Goal: Task Accomplishment & Management: Manage account settings

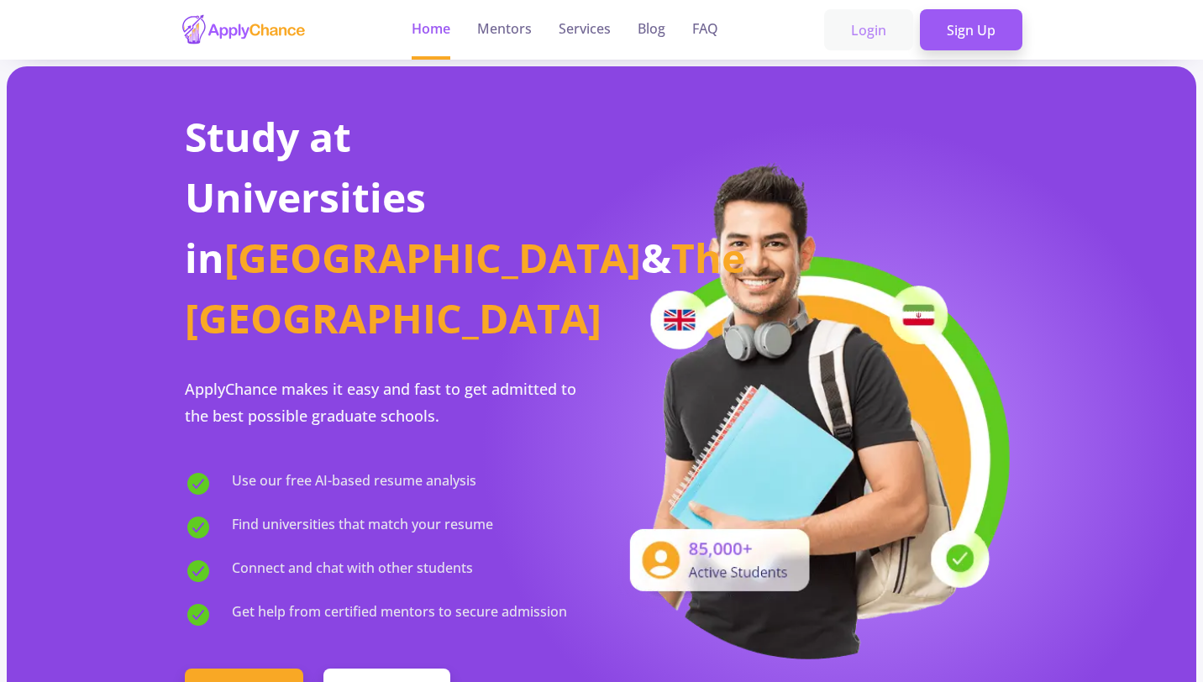
click at [870, 29] on link "Login" at bounding box center [868, 30] width 89 height 42
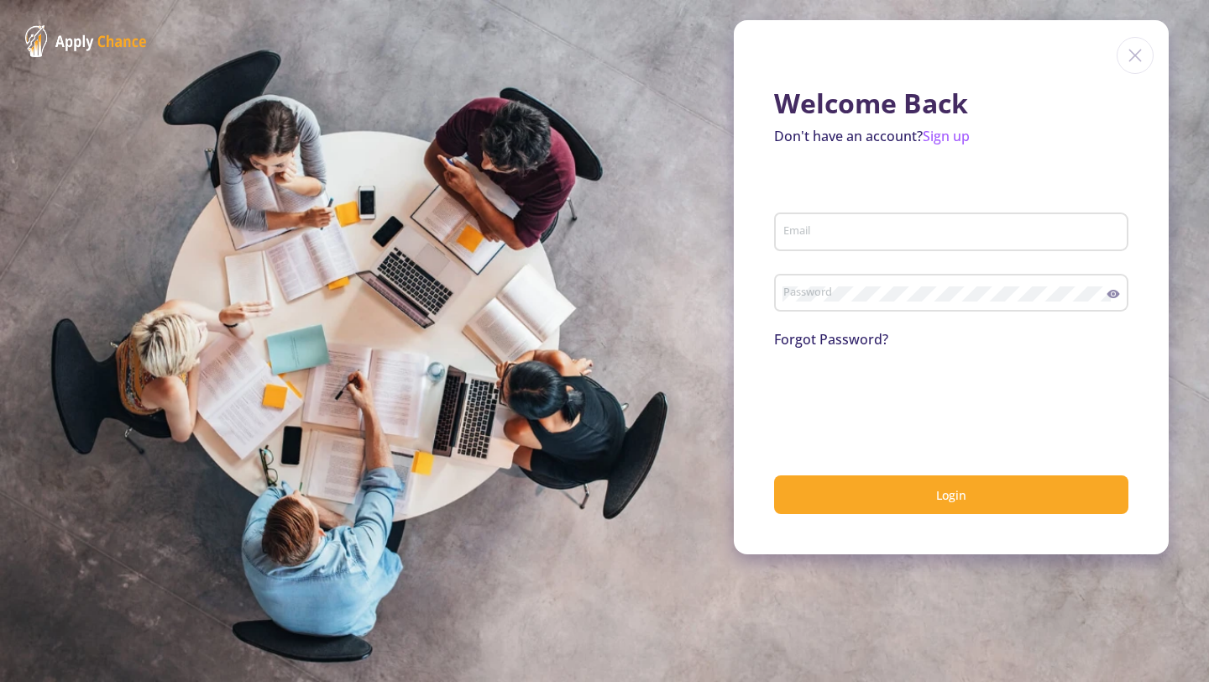
click at [822, 233] on input "Email" at bounding box center [954, 232] width 343 height 15
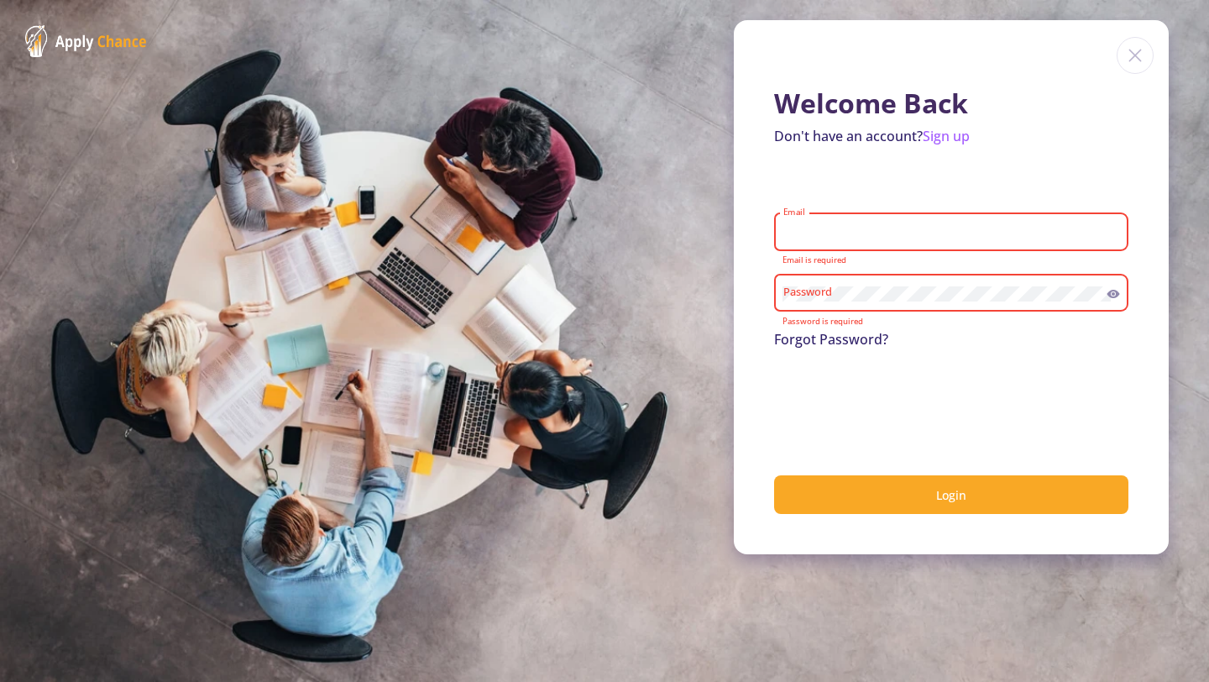
click at [820, 231] on input "Email" at bounding box center [954, 232] width 343 height 15
type input "[PERSON_NAME][EMAIL_ADDRESS][DOMAIN_NAME]"
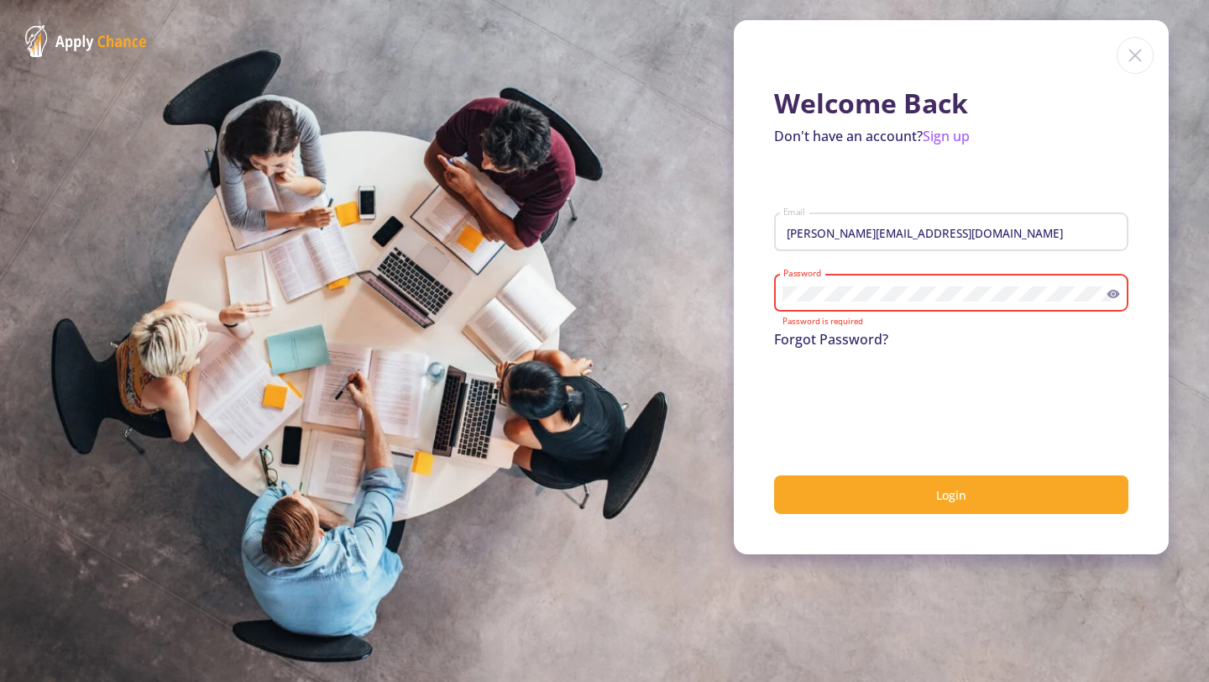
click at [870, 239] on input "[PERSON_NAME][EMAIL_ADDRESS][DOMAIN_NAME]" at bounding box center [954, 232] width 343 height 15
click at [972, 191] on form "sobhan.shu33@gmail.com Email Password Password is required Forgot Password? Log…" at bounding box center [951, 350] width 354 height 328
click at [862, 343] on link "Forgot Password?" at bounding box center [831, 339] width 114 height 18
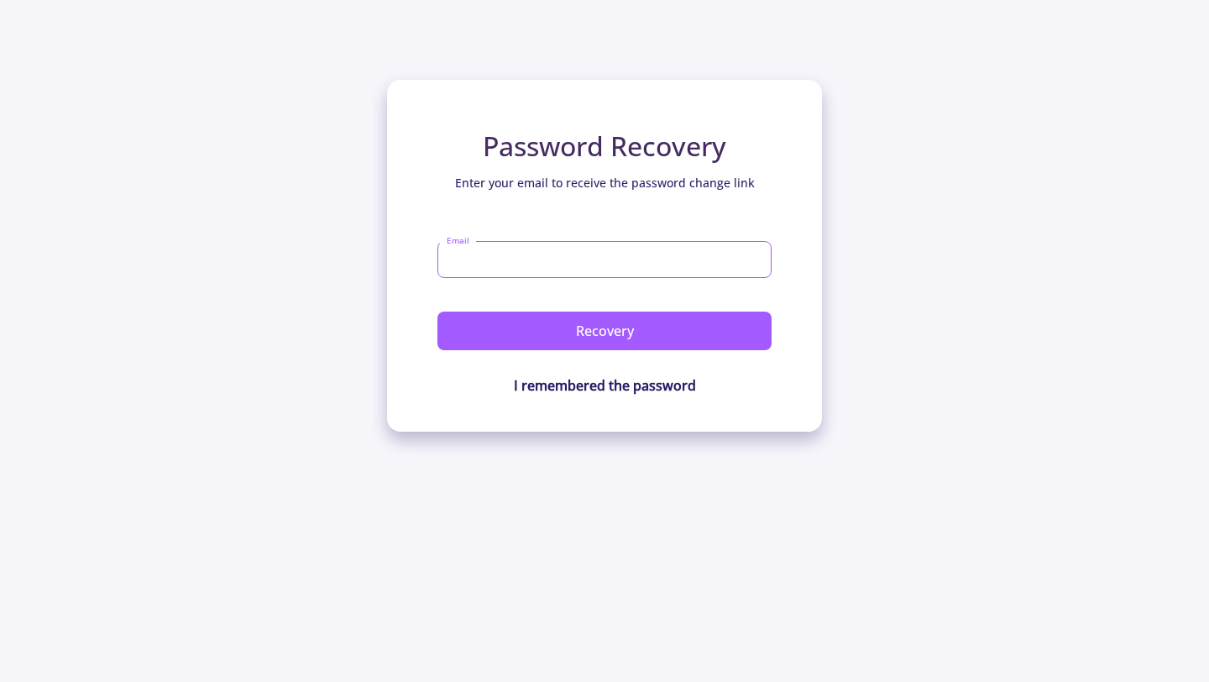
click at [572, 249] on input "Email" at bounding box center [605, 259] width 334 height 37
type input "[PERSON_NAME][EMAIL_ADDRESS][DOMAIN_NAME]"
click at [438, 312] on button "Recovery" at bounding box center [605, 331] width 334 height 39
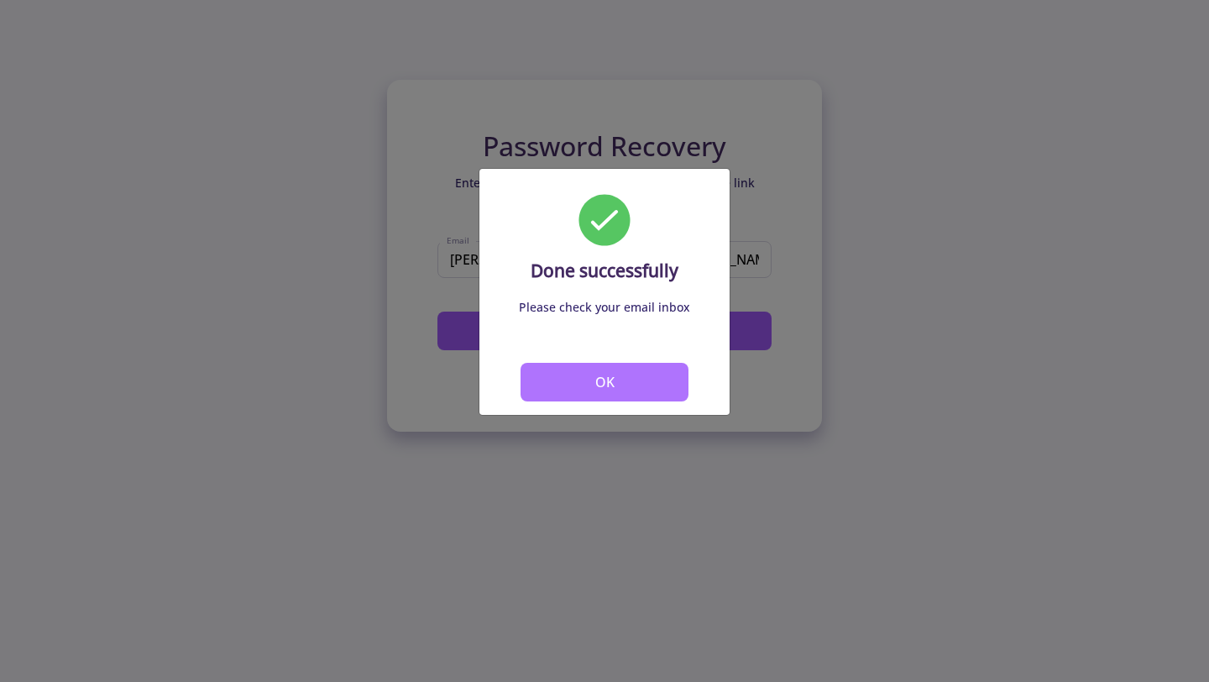
click at [595, 369] on button "OK" at bounding box center [605, 382] width 168 height 39
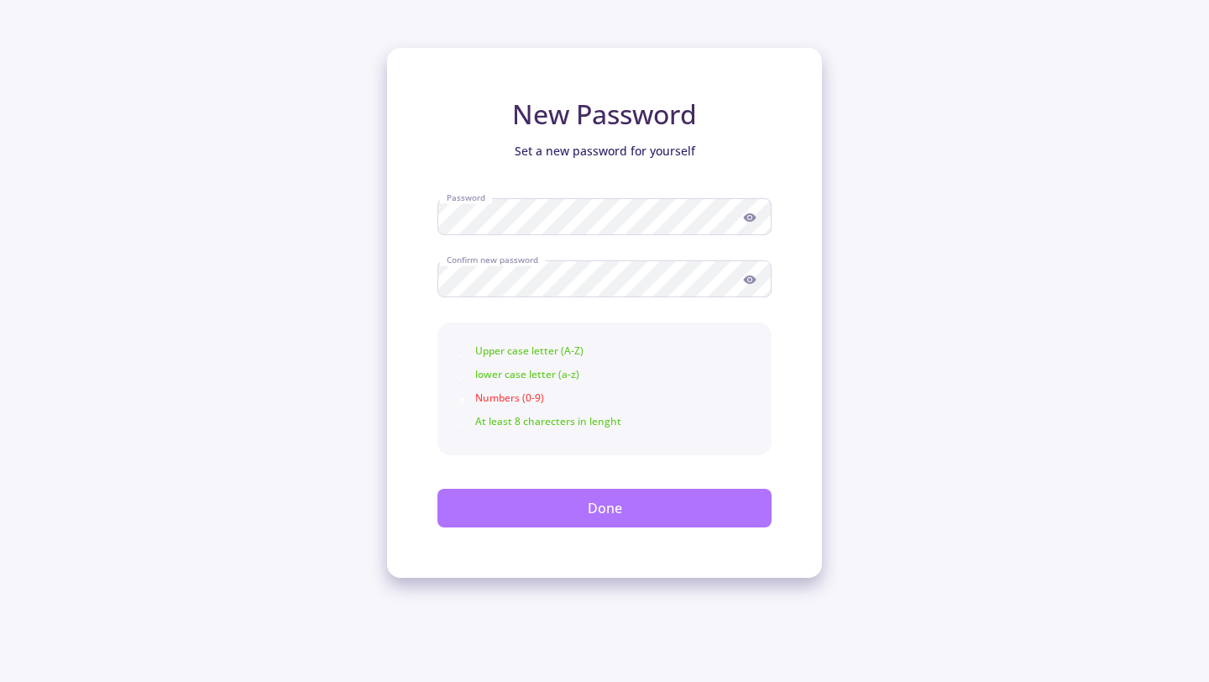
click at [691, 497] on button "Done" at bounding box center [605, 508] width 334 height 39
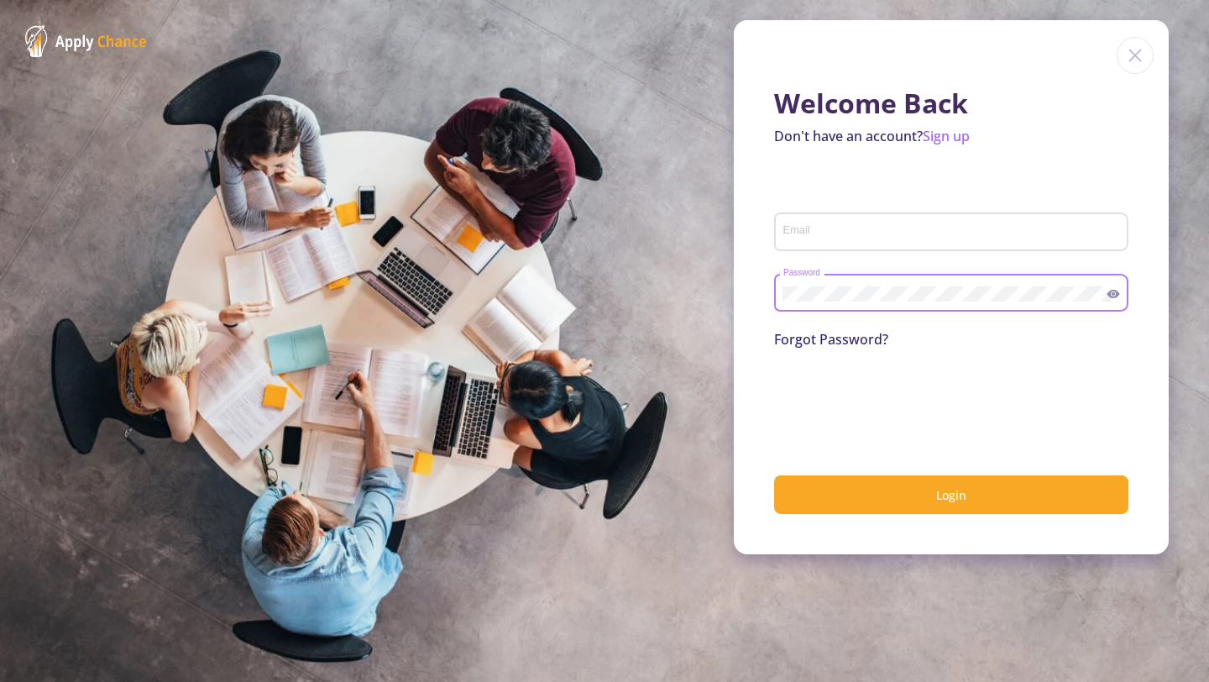
type input "[PERSON_NAME][EMAIL_ADDRESS][DOMAIN_NAME]"
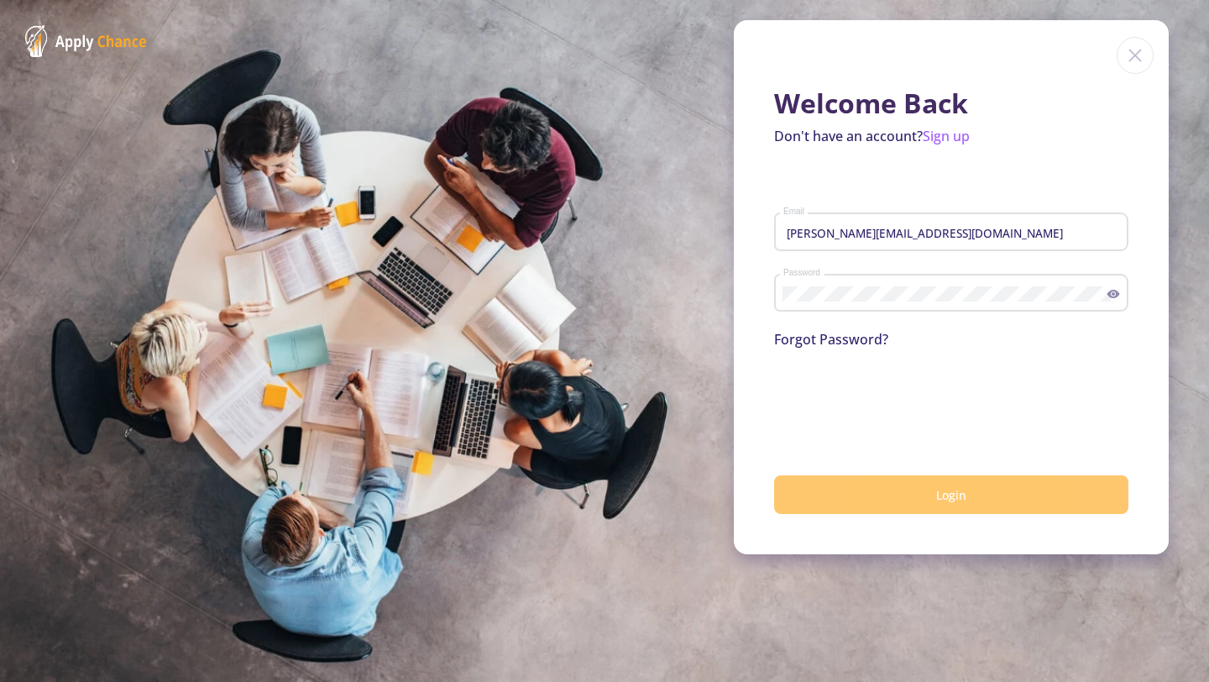
click at [923, 506] on button "Login" at bounding box center [951, 494] width 354 height 39
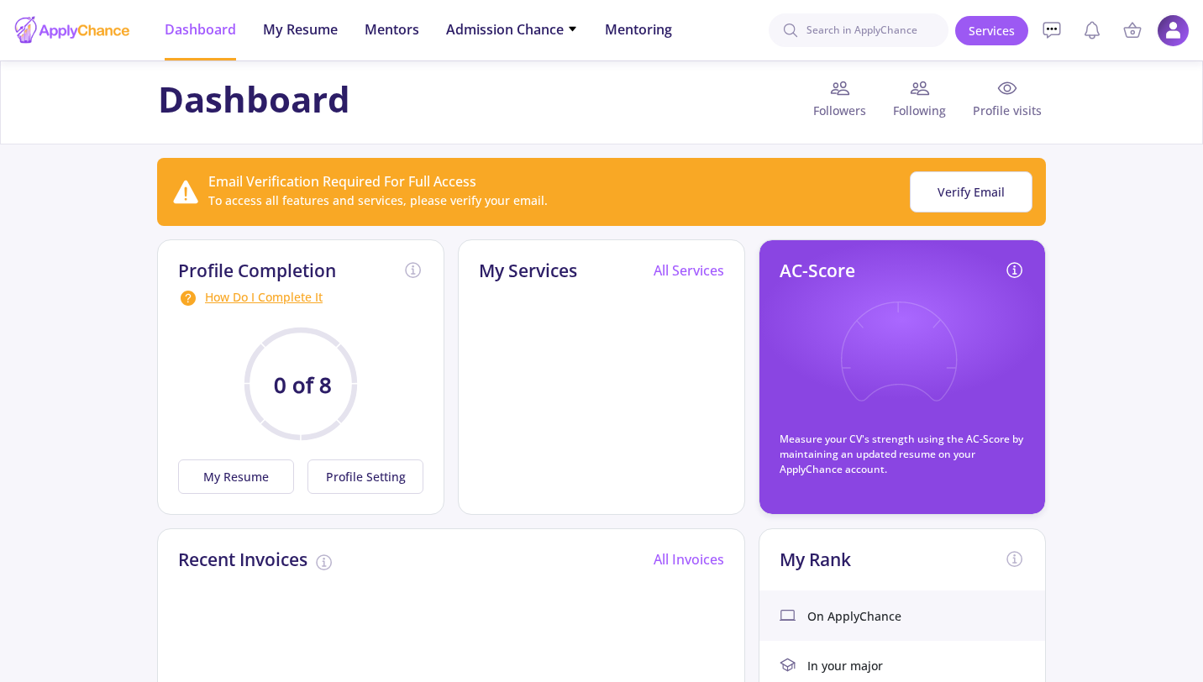
click at [1158, 30] on img at bounding box center [1172, 30] width 33 height 33
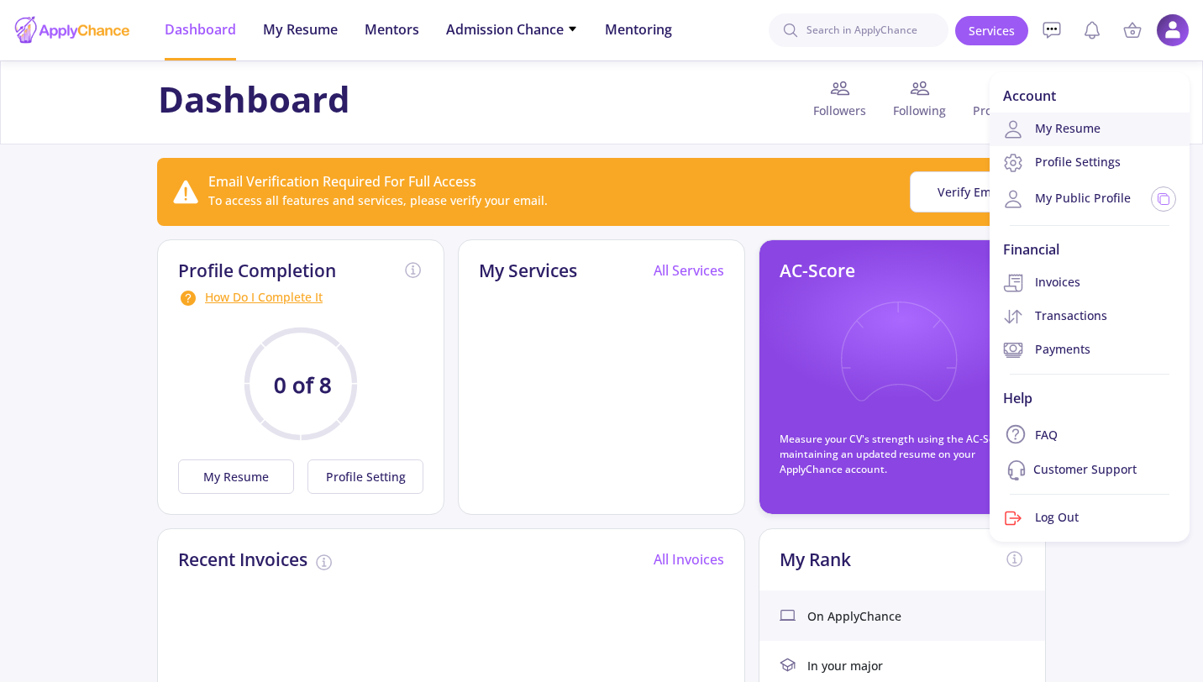
click at [1056, 134] on link "My Resume" at bounding box center [1089, 130] width 200 height 34
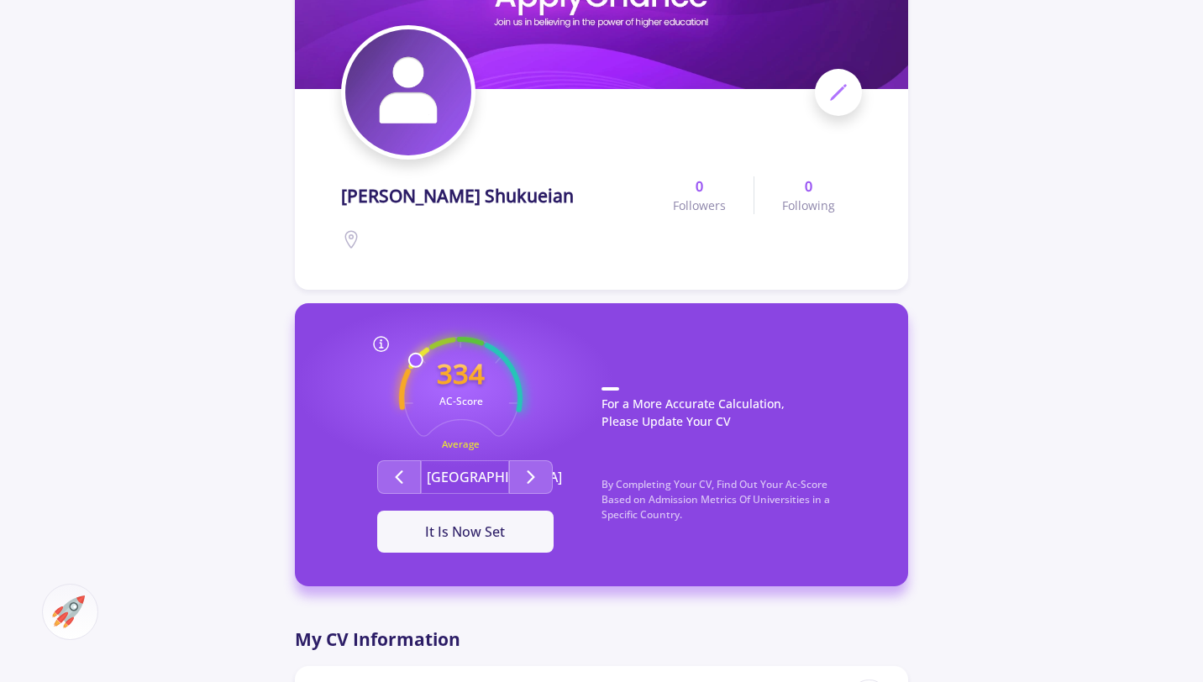
scroll to position [181, 0]
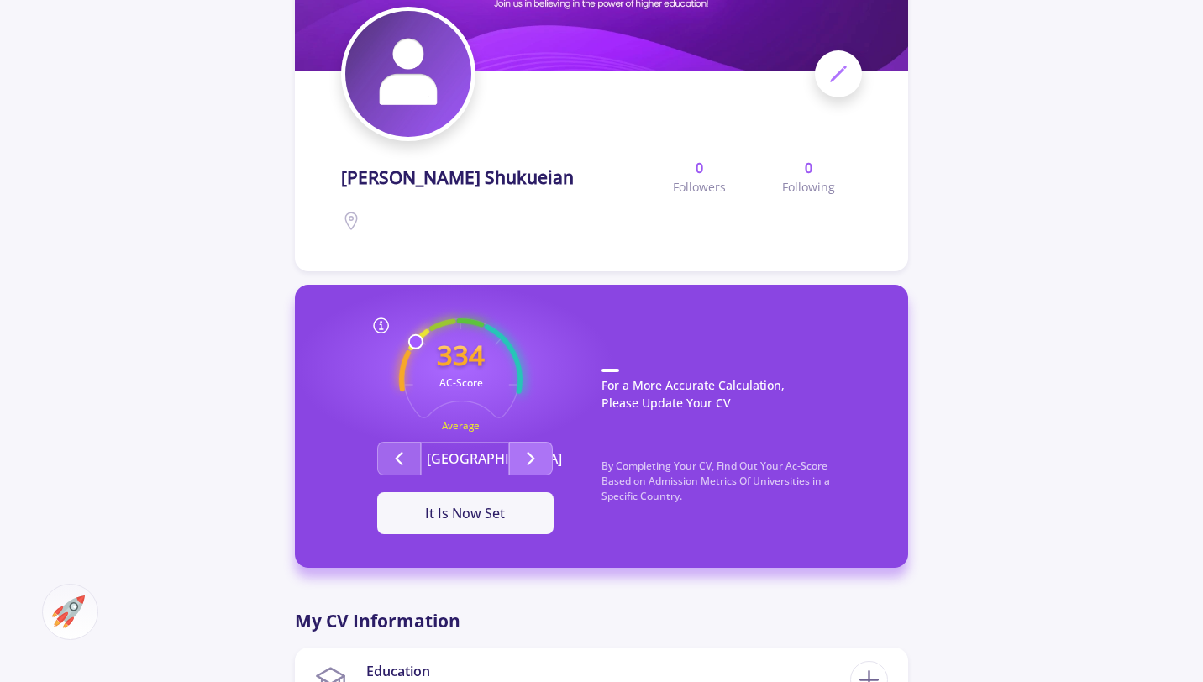
click at [532, 466] on icon "Second group" at bounding box center [531, 458] width 20 height 20
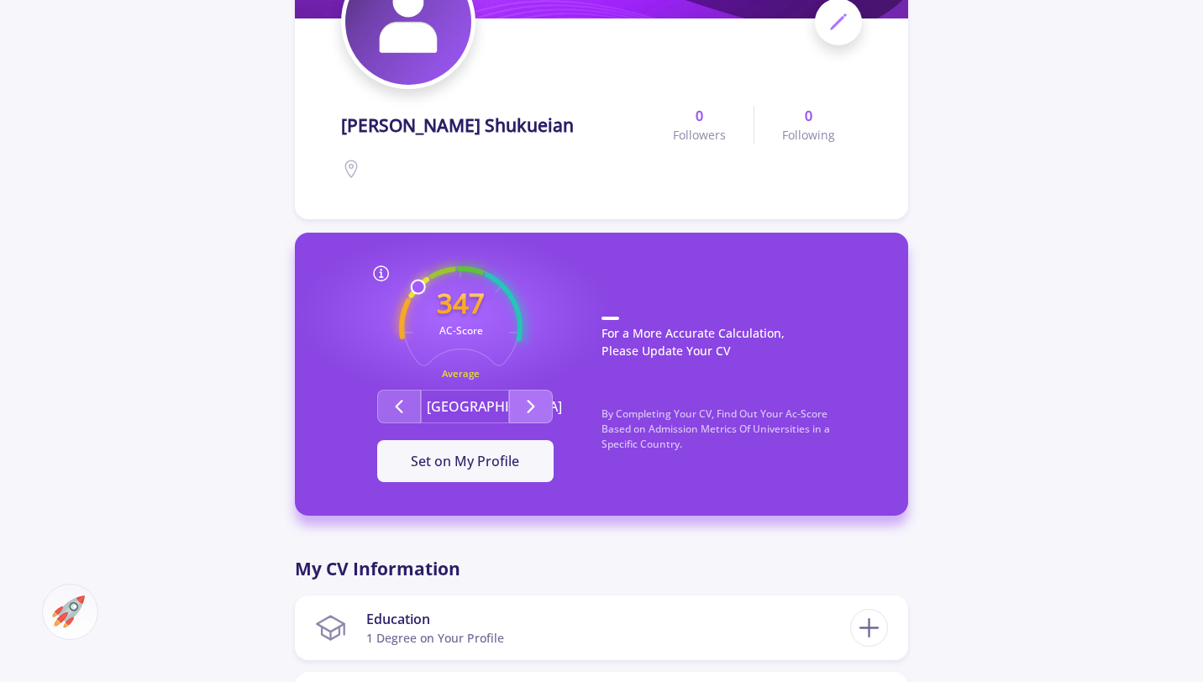
scroll to position [0, 0]
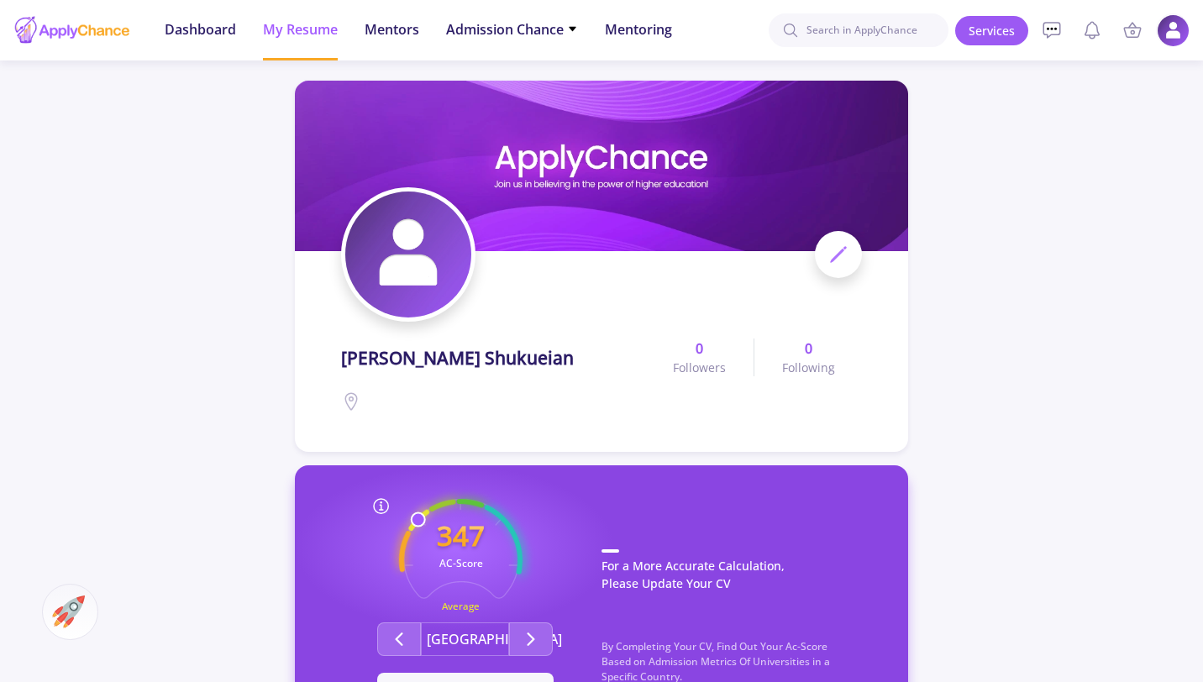
click at [1176, 29] on img at bounding box center [1172, 30] width 33 height 33
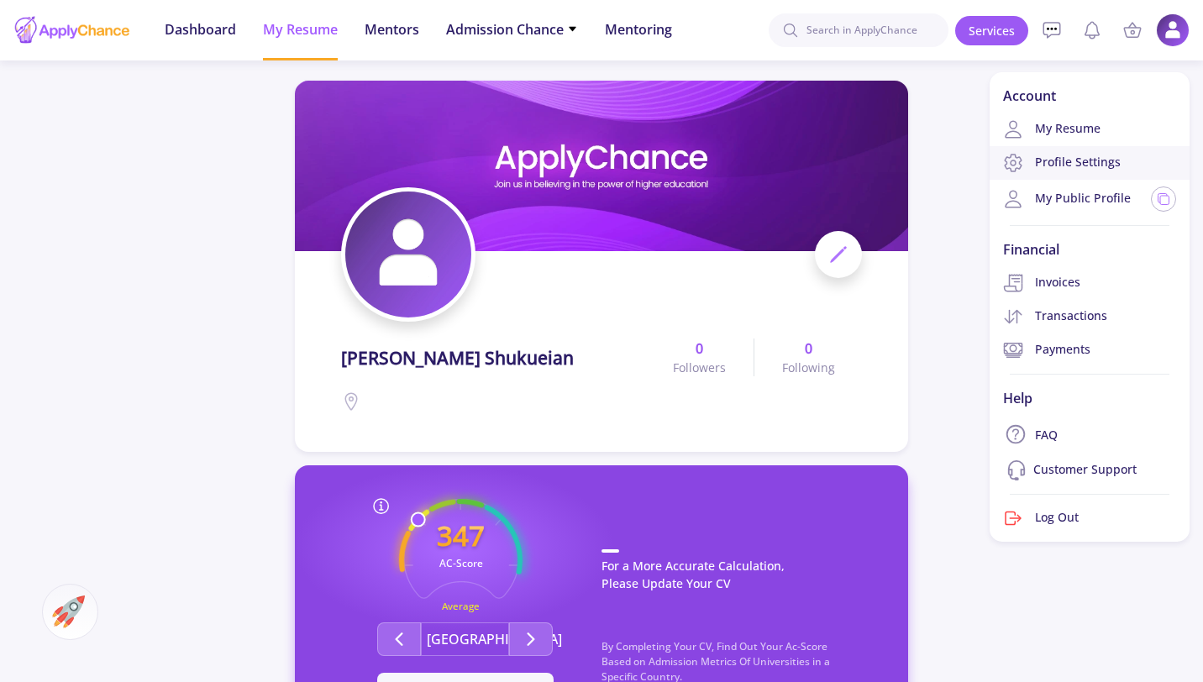
click at [1101, 161] on link "Profile Settings" at bounding box center [1089, 163] width 200 height 34
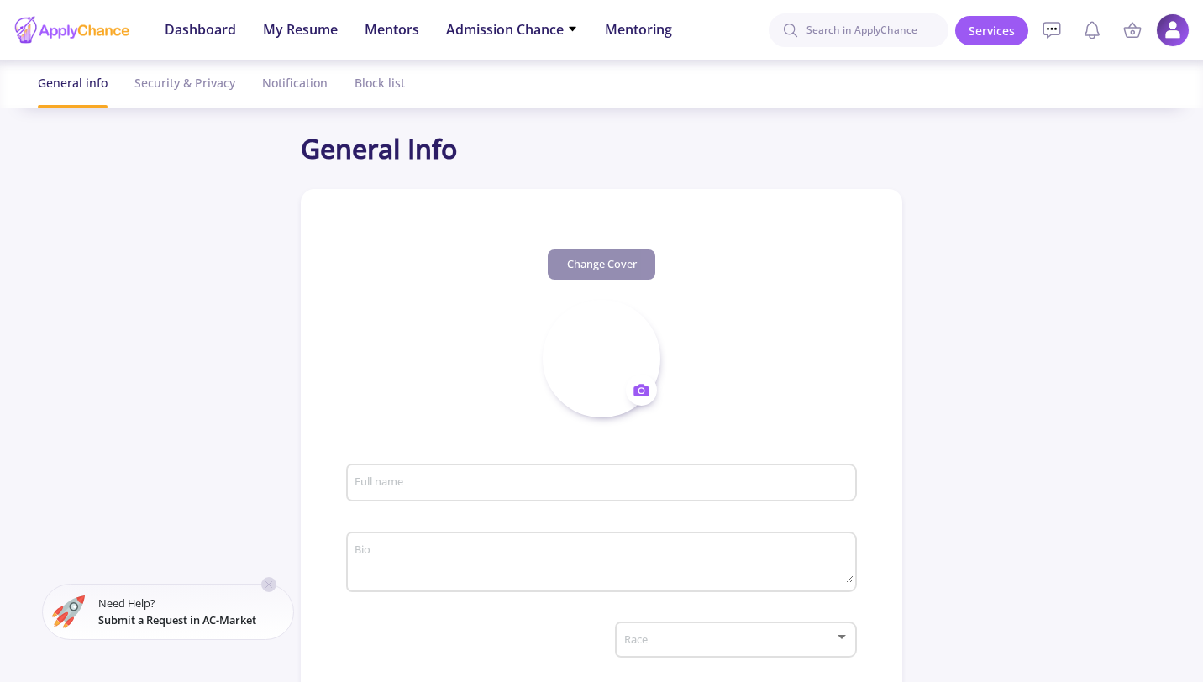
type input "[PERSON_NAME] Shukueian"
type input "SobhanShukueian"
type input "[PERSON_NAME][EMAIL_ADDRESS][DOMAIN_NAME]"
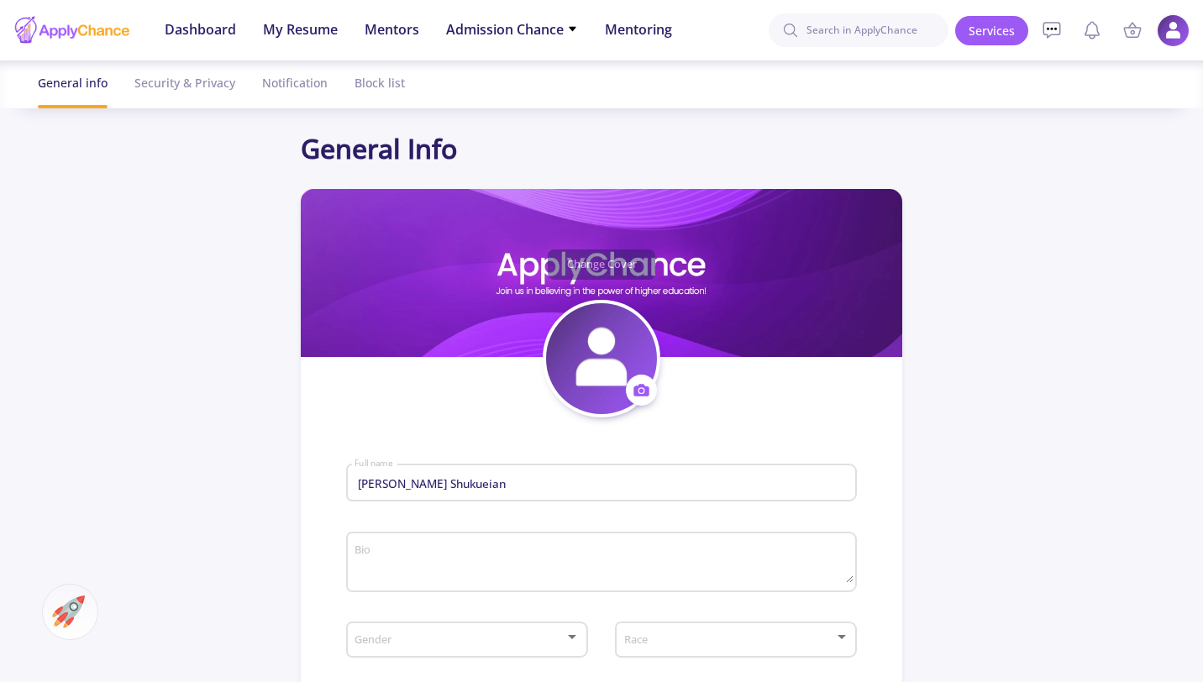
click at [1174, 29] on img at bounding box center [1172, 30] width 33 height 33
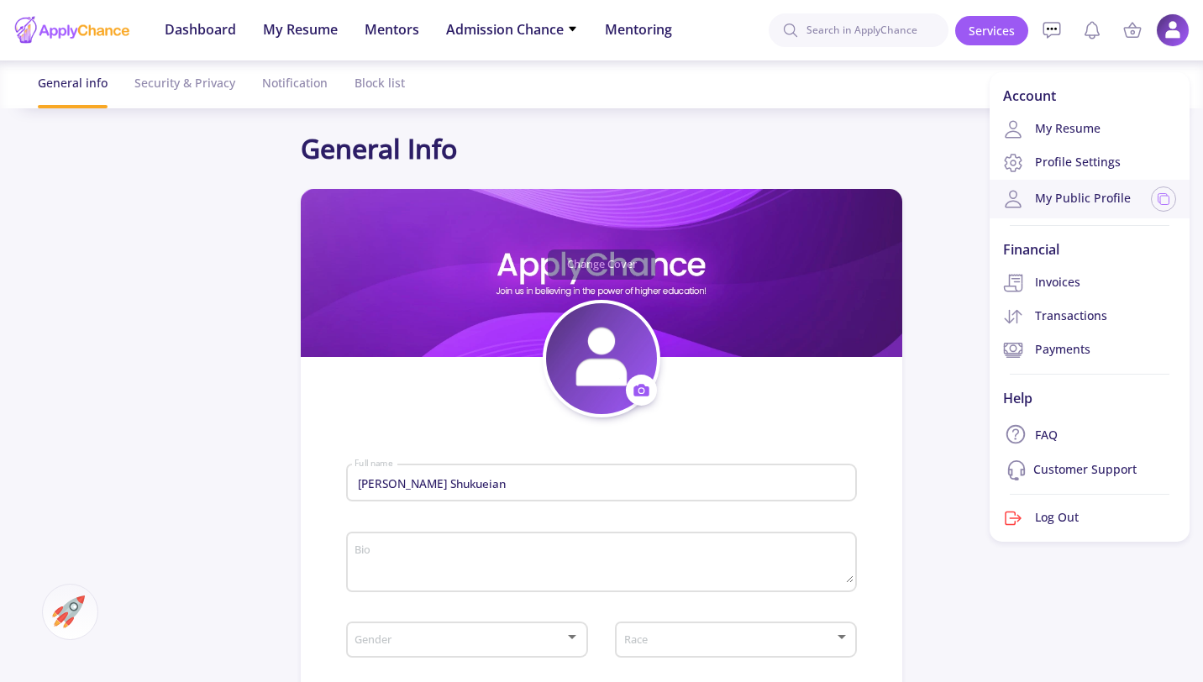
click at [1091, 197] on link "My Public Profile" at bounding box center [1067, 199] width 128 height 20
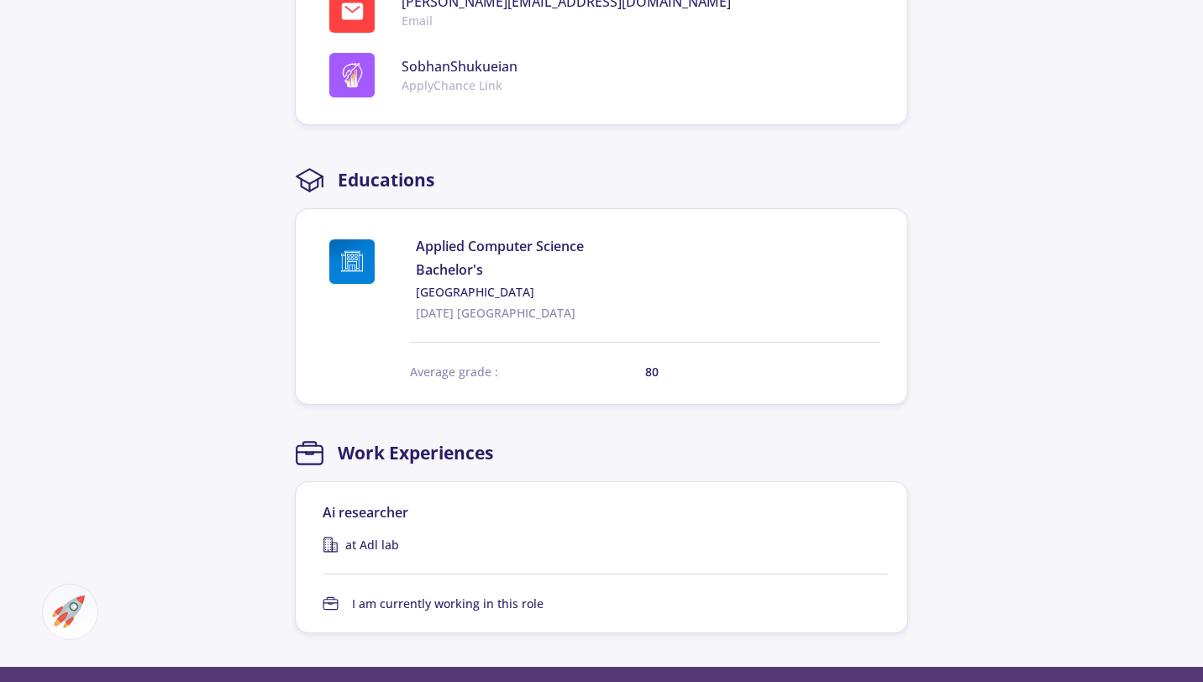
scroll to position [811, 0]
drag, startPoint x: 481, startPoint y: 378, endPoint x: 429, endPoint y: 375, distance: 52.2
click at [429, 375] on span "Average grade :" at bounding box center [527, 373] width 235 height 18
click at [469, 321] on span "[DATE] [GEOGRAPHIC_DATA]" at bounding box center [648, 314] width 464 height 18
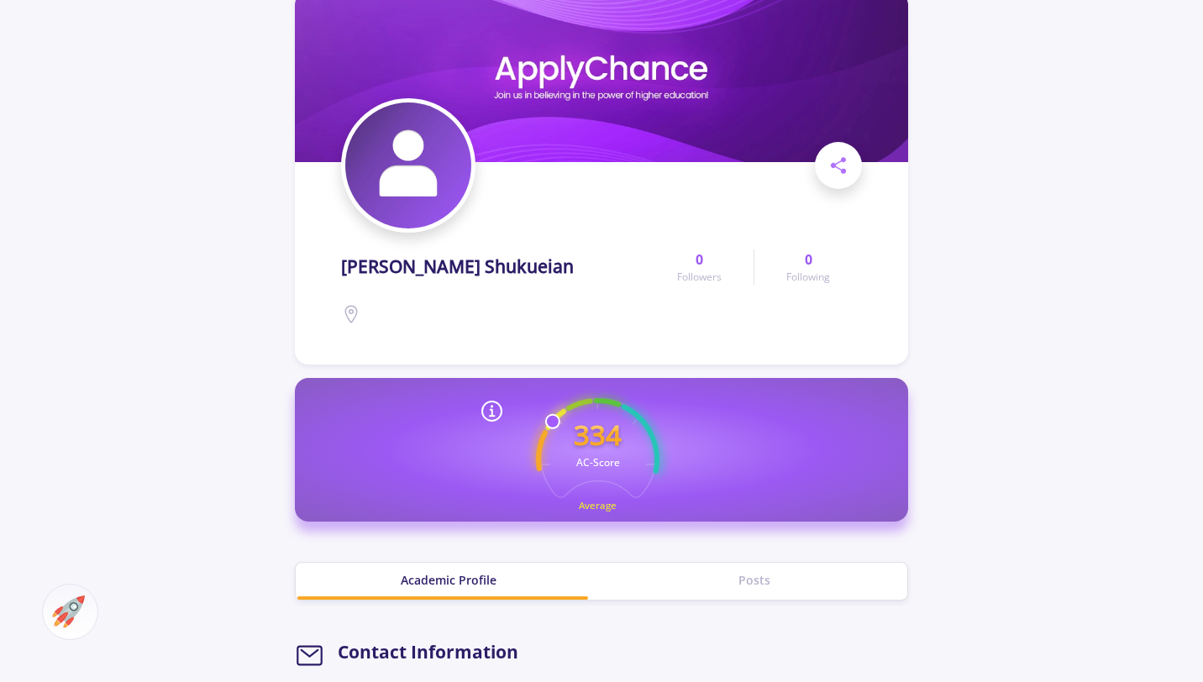
scroll to position [0, 0]
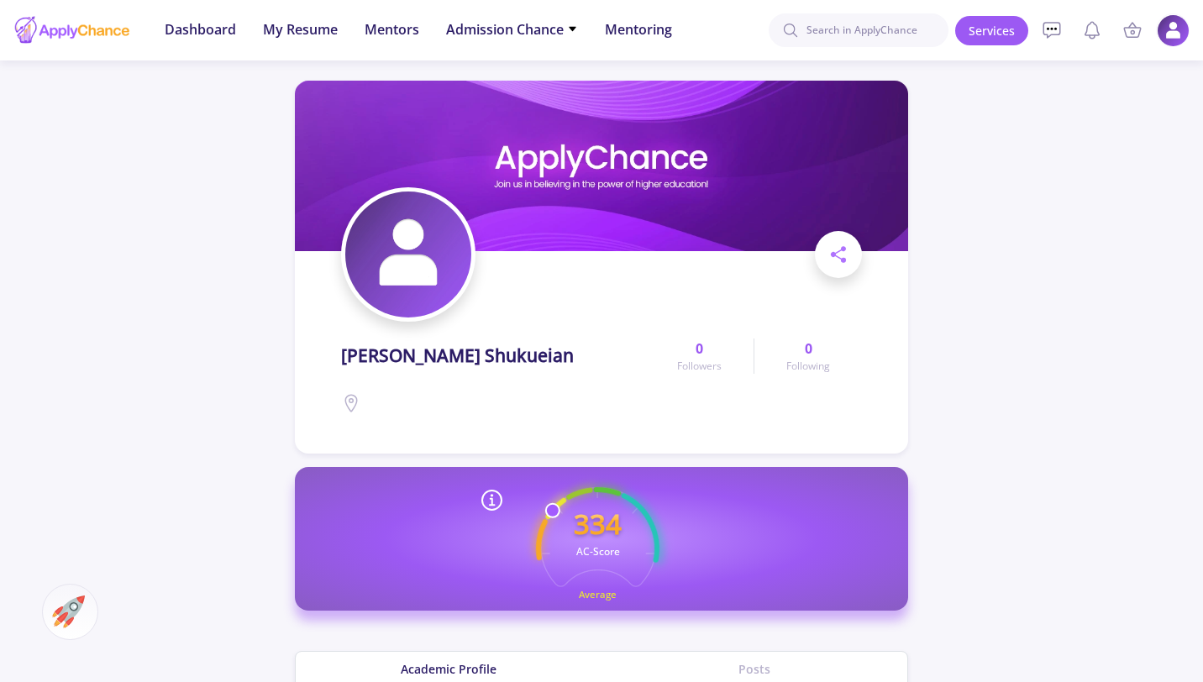
click at [1164, 26] on img at bounding box center [1172, 30] width 33 height 33
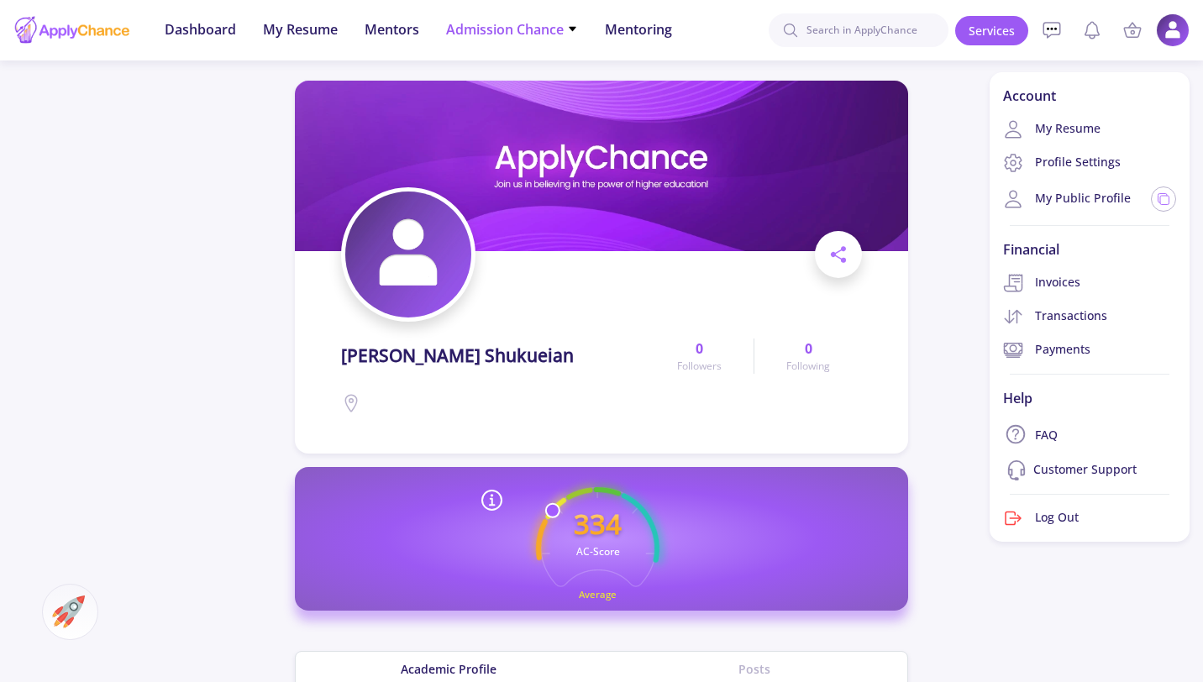
click at [548, 34] on span "Admission Chance" at bounding box center [512, 29] width 132 height 20
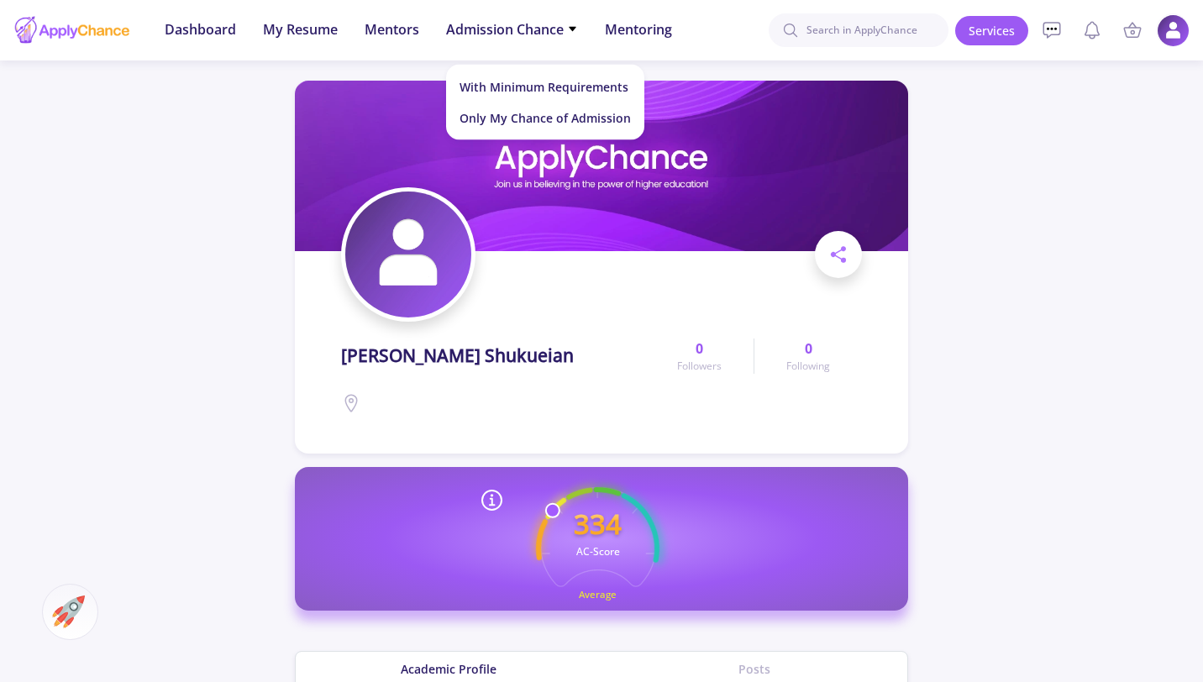
click at [1176, 33] on img at bounding box center [1172, 30] width 33 height 33
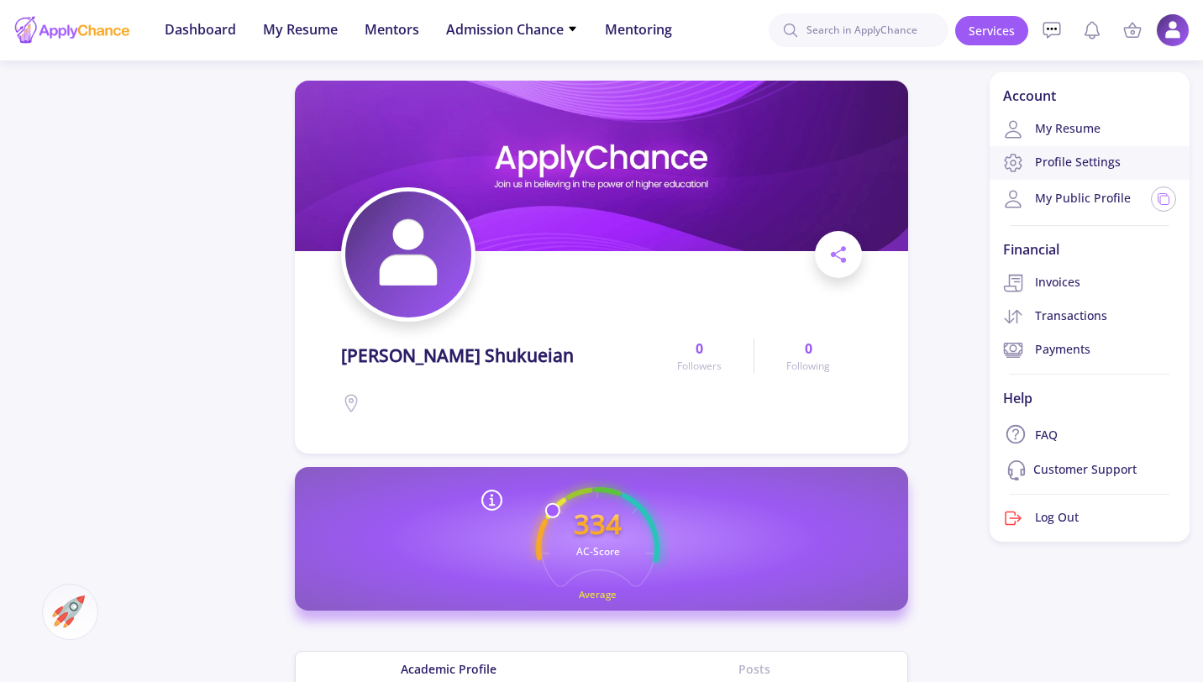
click at [1098, 170] on link "Profile Settings" at bounding box center [1089, 163] width 200 height 34
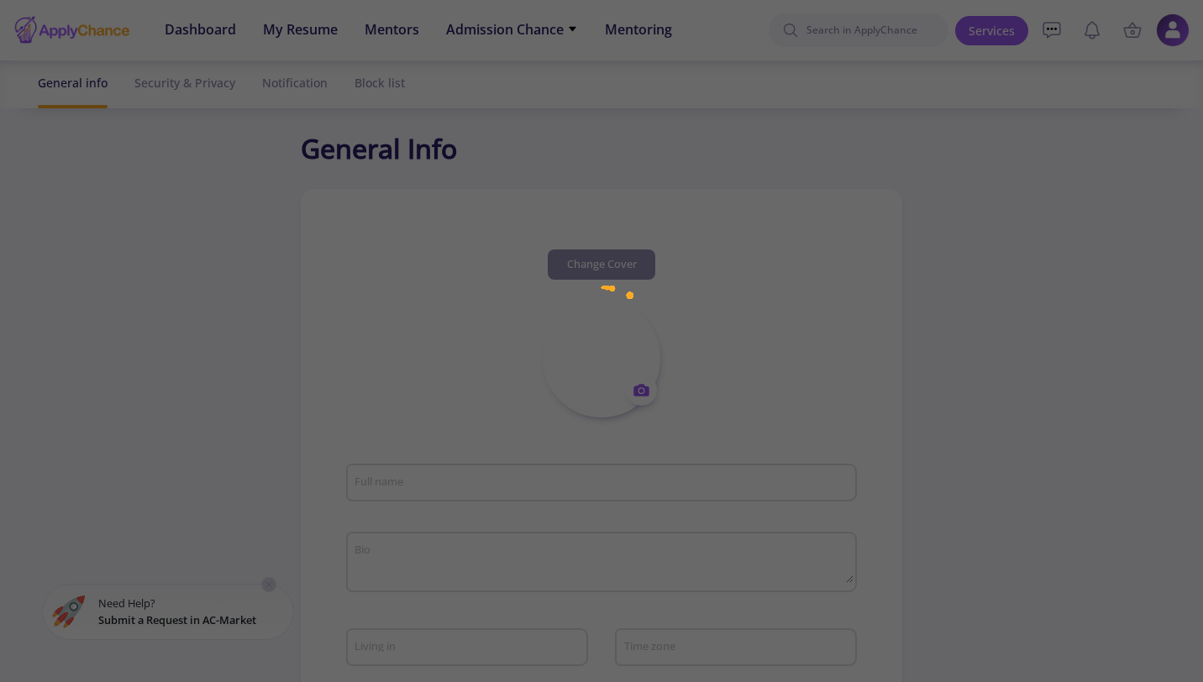
type input "[PERSON_NAME] Shukueian"
type input "SobhanShukueian"
type input "[PERSON_NAME][EMAIL_ADDRESS][DOMAIN_NAME]"
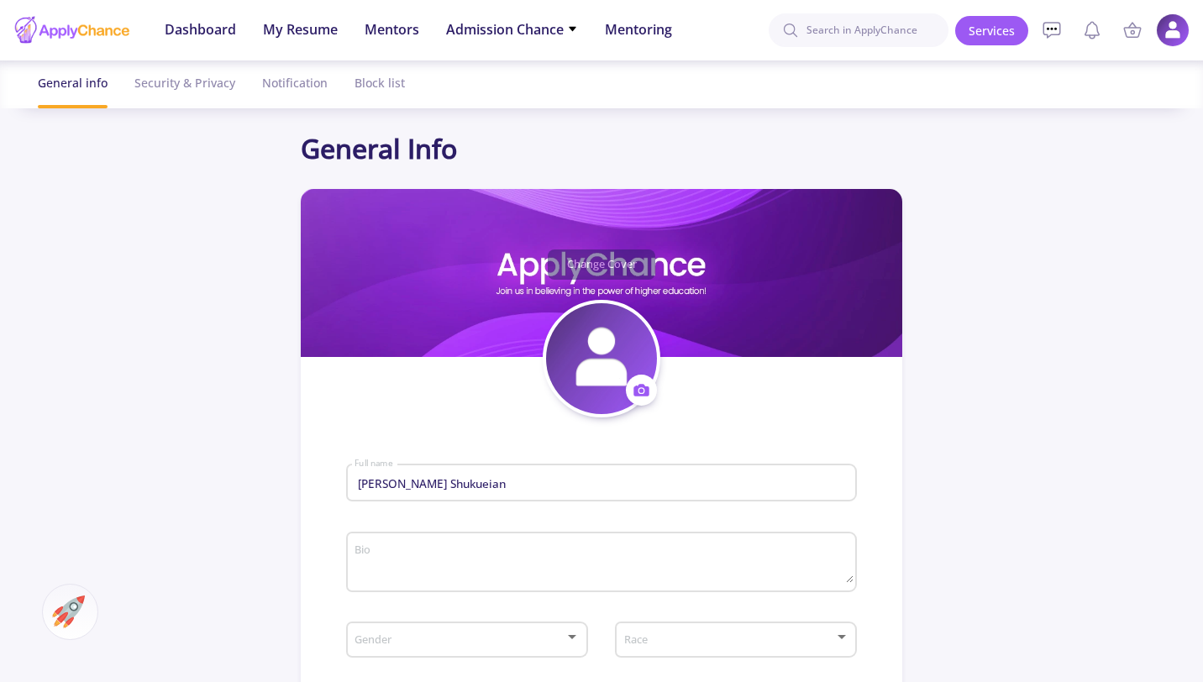
click at [1176, 51] on ul "Services My Cart Empty Your Cart Is Empty Add your service to the cart right no…" at bounding box center [1072, 30] width 234 height 60
click at [1176, 28] on img at bounding box center [1172, 30] width 33 height 33
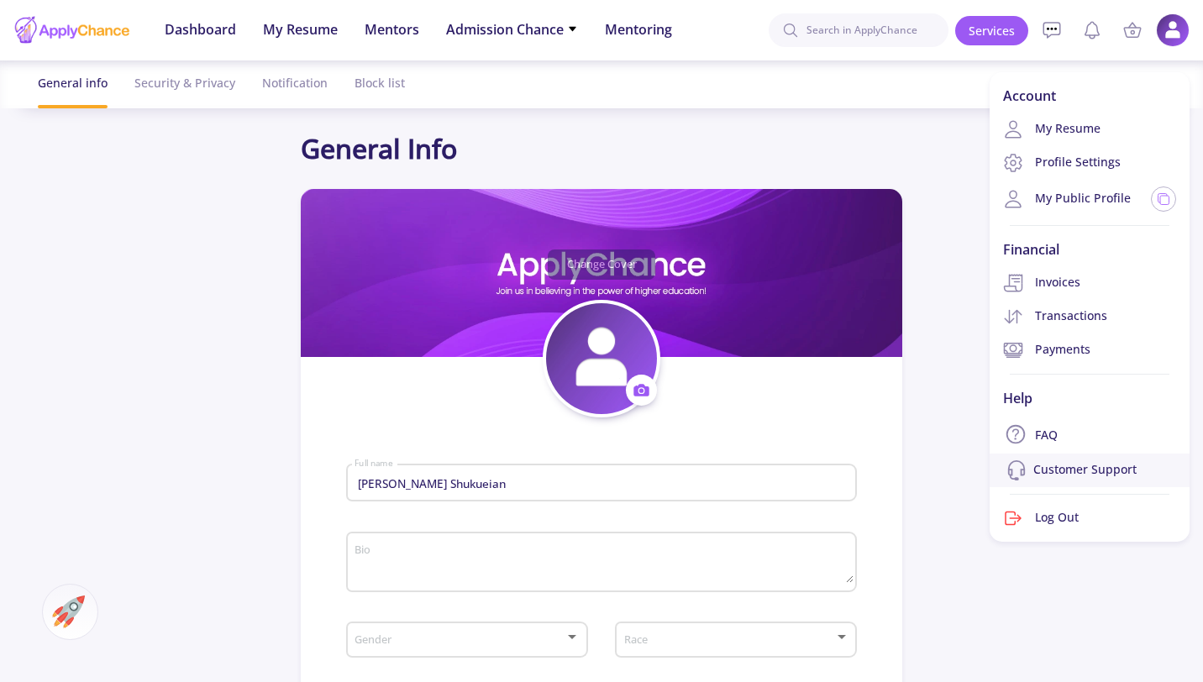
click at [1077, 463] on link "Customer Support" at bounding box center [1089, 470] width 200 height 34
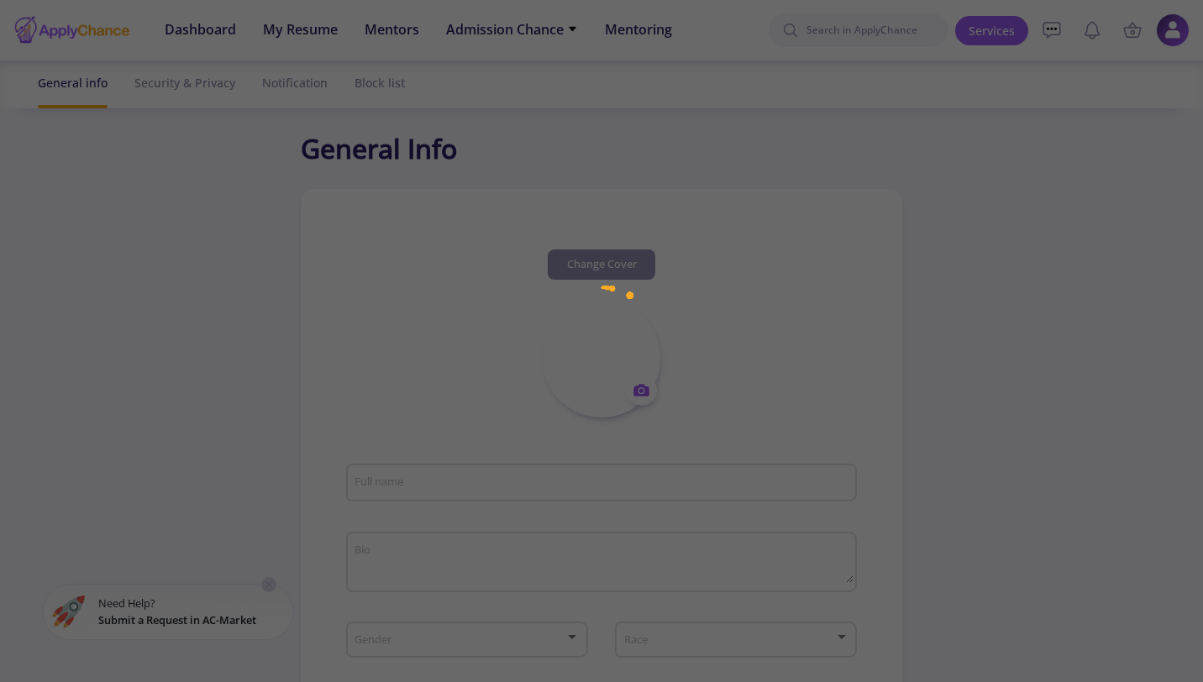
type input "[PERSON_NAME] Shukueian"
type input "SobhanShukueian"
type input "[PERSON_NAME][EMAIL_ADDRESS][DOMAIN_NAME]"
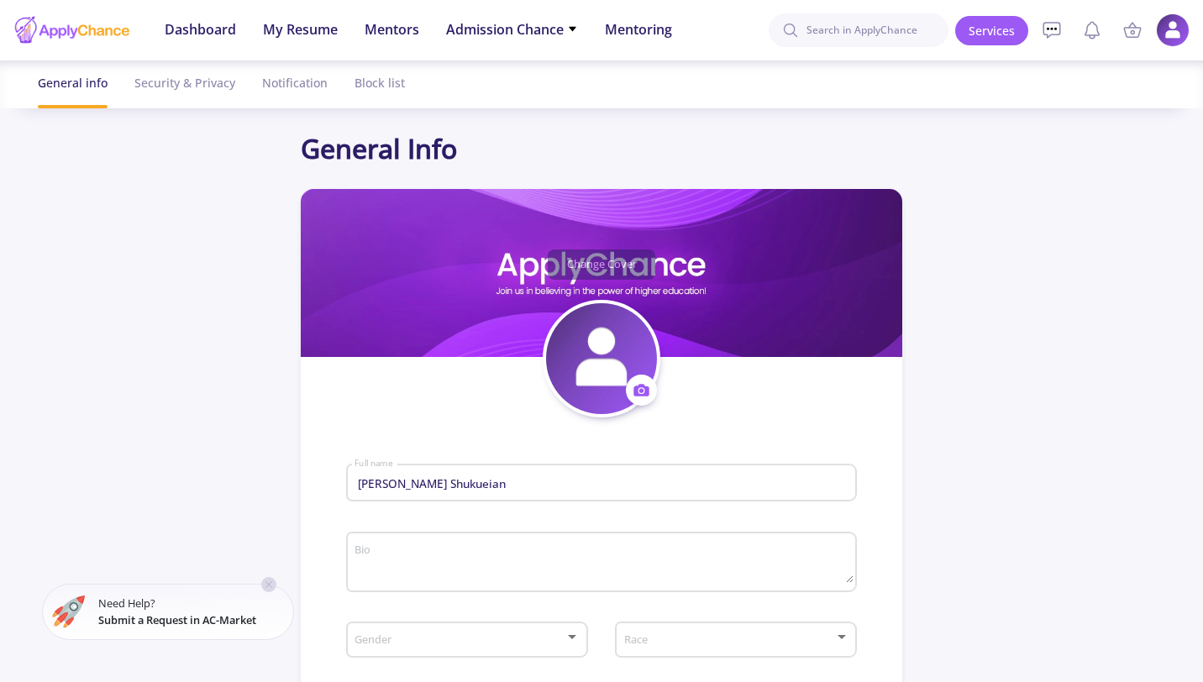
click at [141, 612] on span "Submit a Request in AC-Market" at bounding box center [177, 619] width 158 height 15
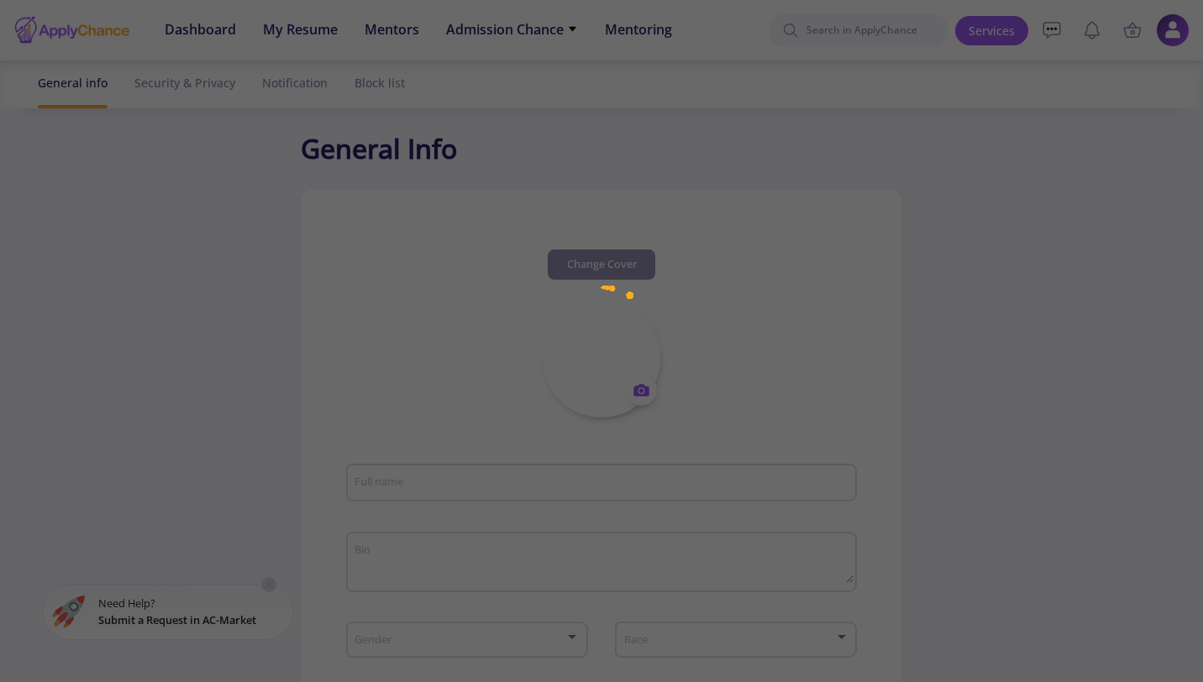
type input "[PERSON_NAME] Shukueian"
type input "SobhanShukueian"
type input "[PERSON_NAME][EMAIL_ADDRESS][DOMAIN_NAME]"
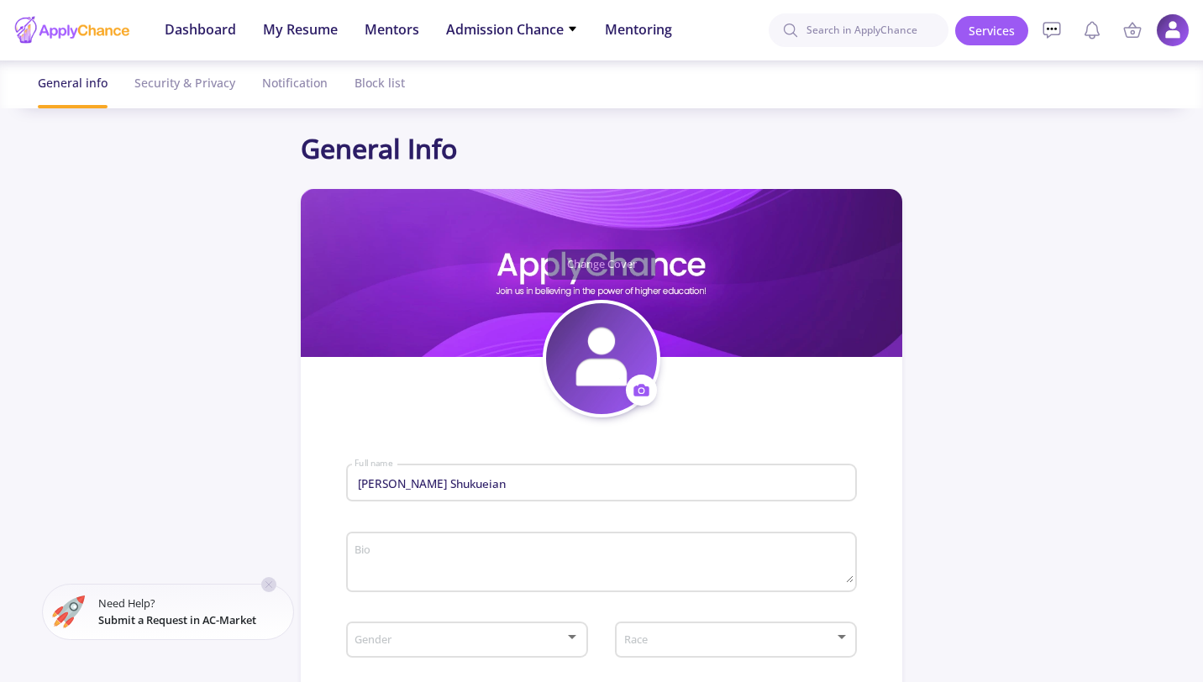
click at [234, 597] on small "Need Help? Submit a Request in AC-Market" at bounding box center [183, 611] width 171 height 32
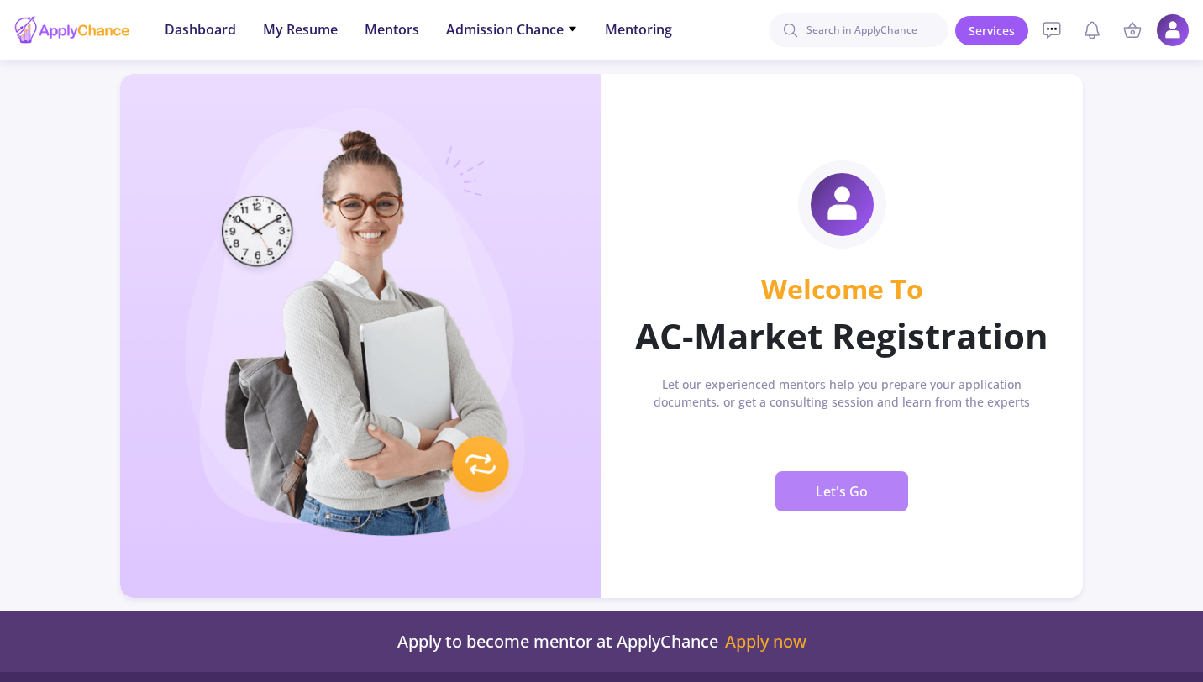
click at [825, 479] on span "Let's Go" at bounding box center [841, 491] width 52 height 27
click at [1183, 39] on img at bounding box center [1172, 30] width 33 height 33
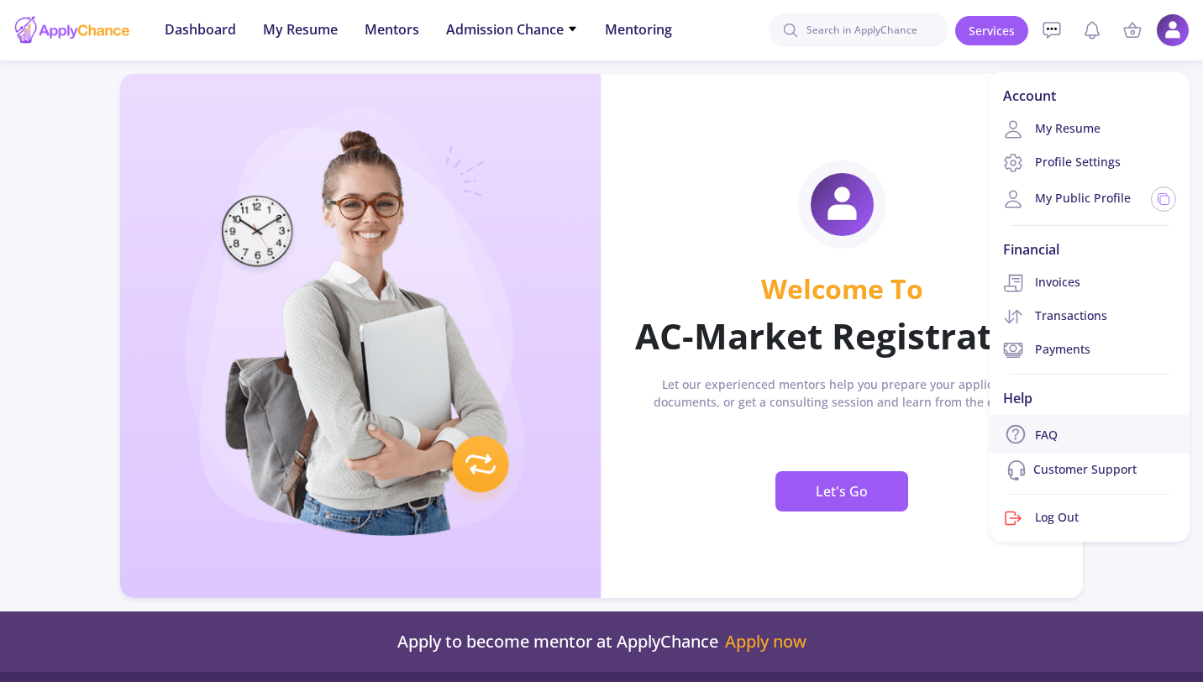
click at [1066, 429] on link "FAQ" at bounding box center [1089, 434] width 200 height 39
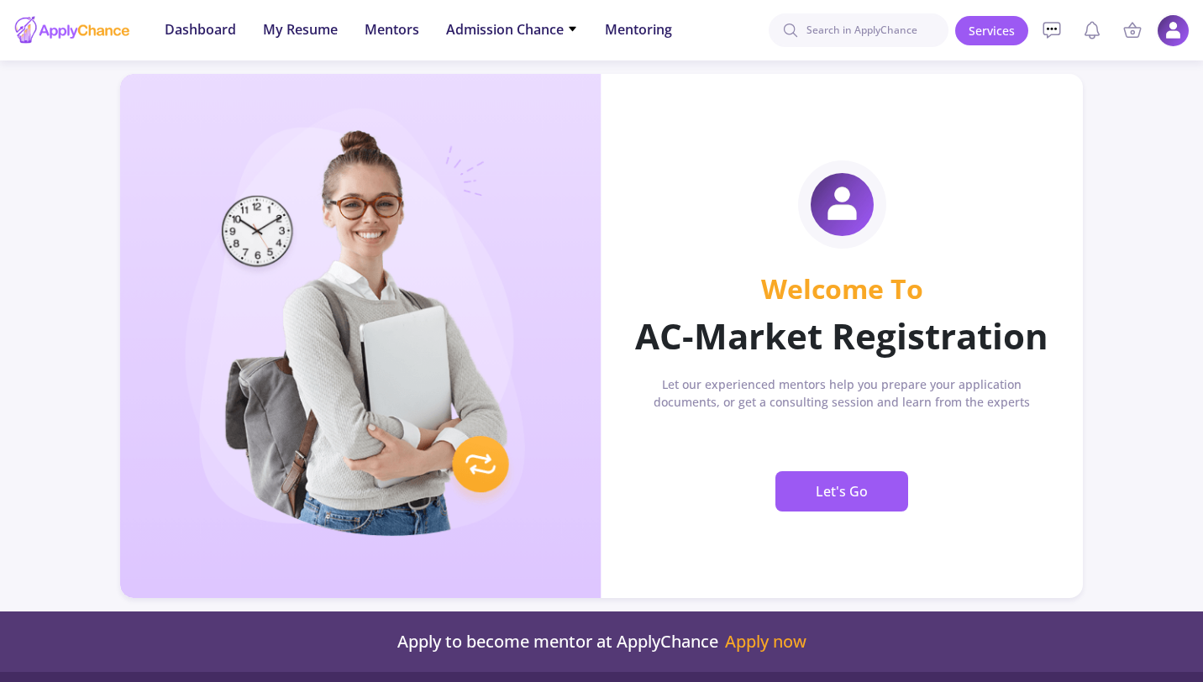
click at [1176, 25] on img at bounding box center [1172, 30] width 33 height 33
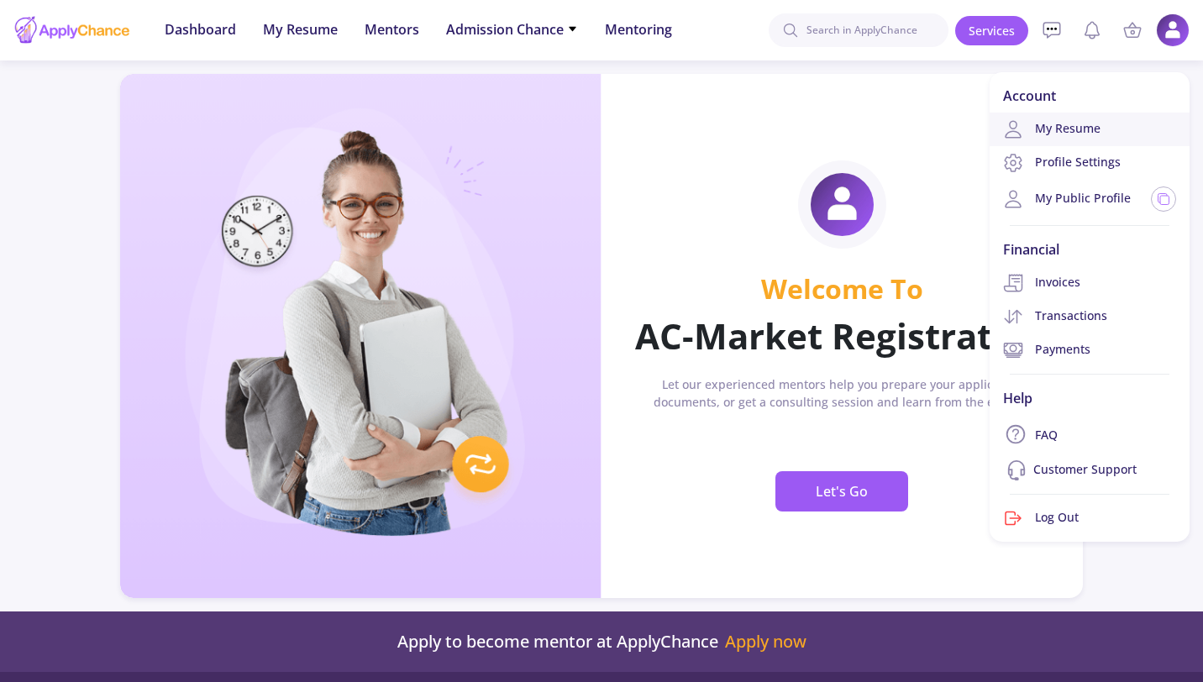
click at [1082, 129] on link "My Resume" at bounding box center [1089, 130] width 200 height 34
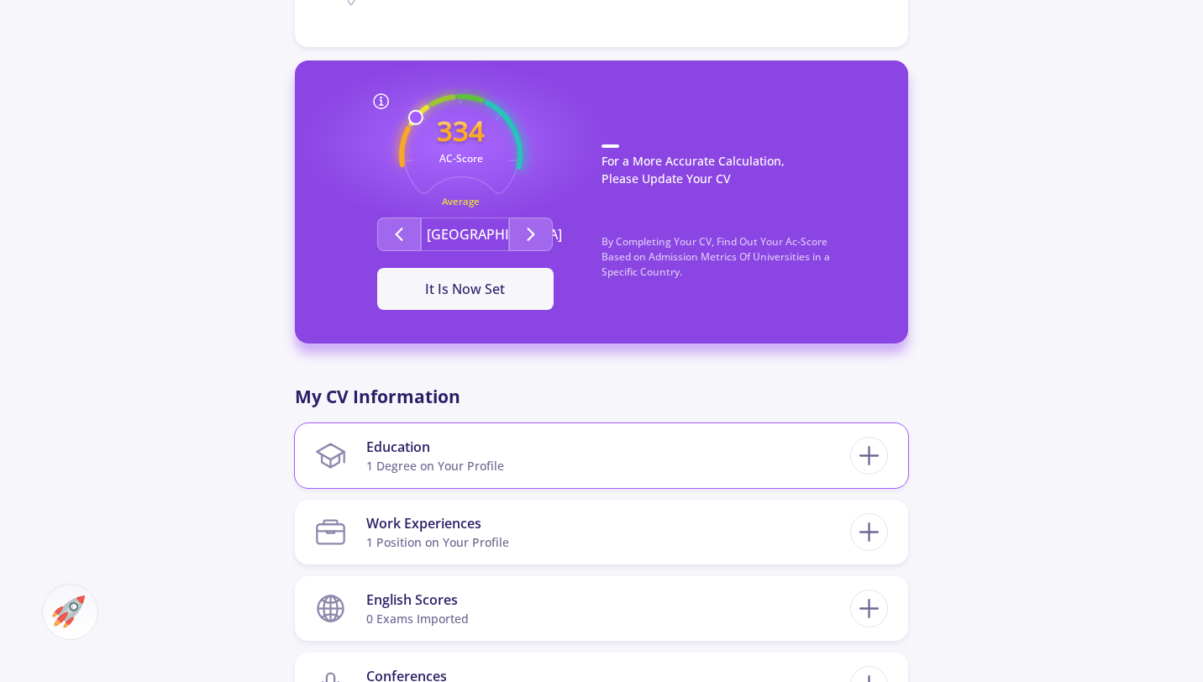
click at [631, 469] on section "Education 1 Degree on Your Profile" at bounding box center [582, 455] width 535 height 51
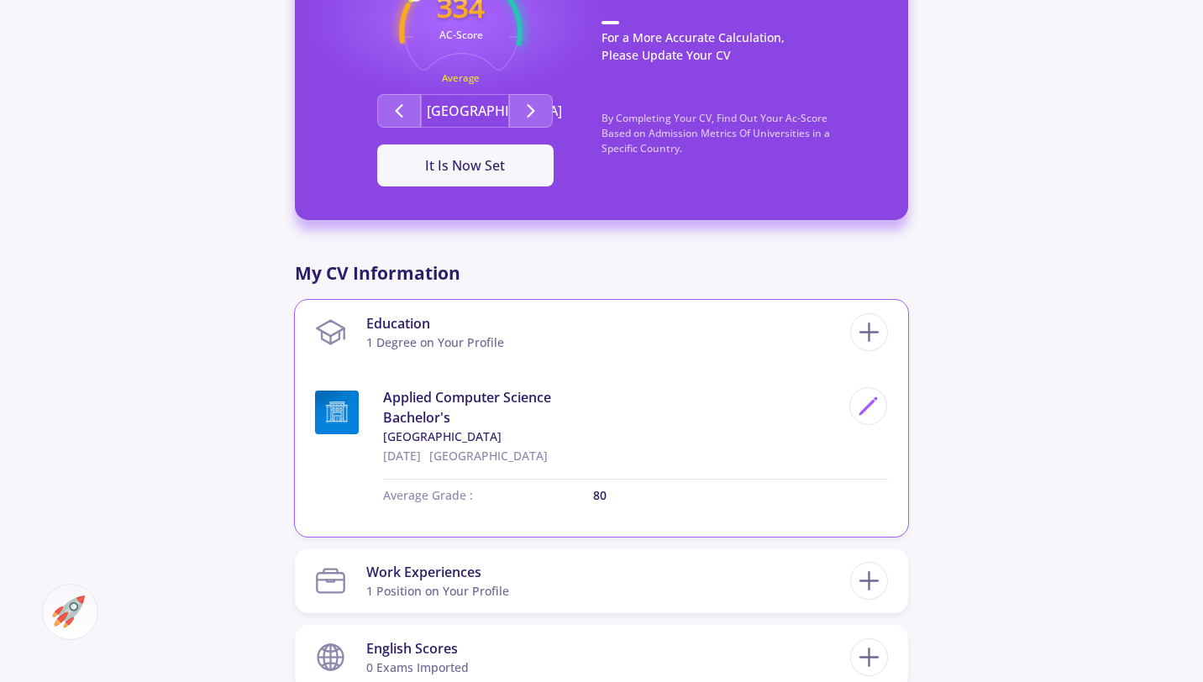
scroll to position [545, 0]
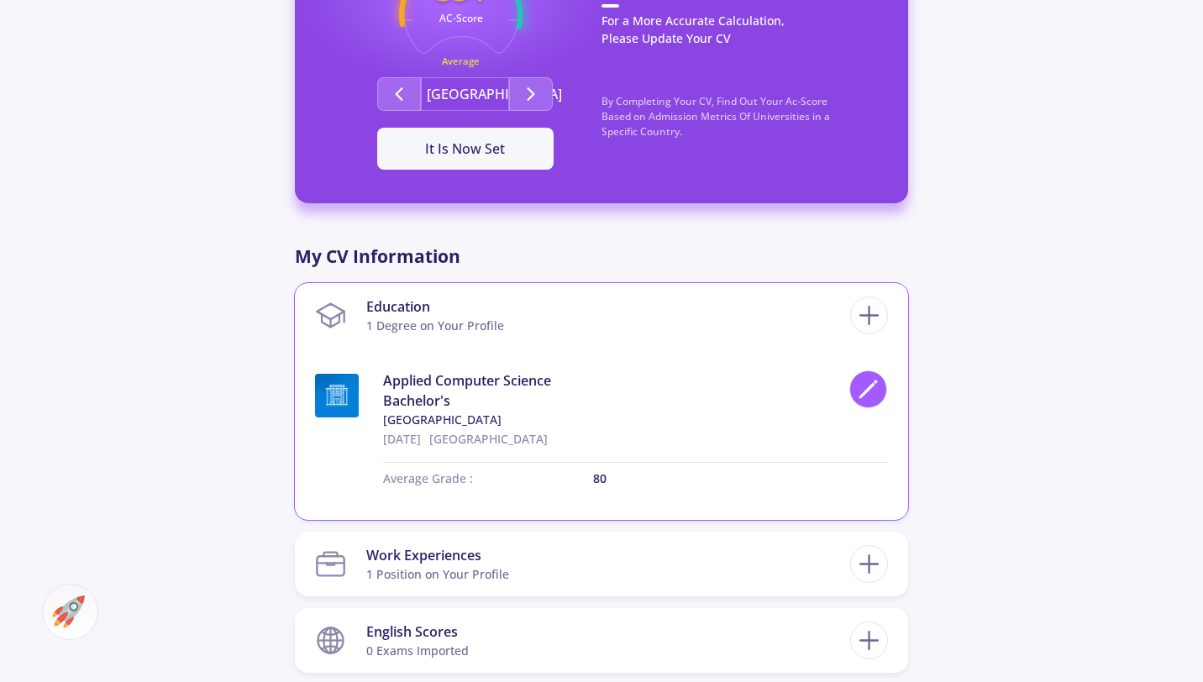
click at [880, 398] on div at bounding box center [868, 389] width 38 height 38
type input "Applied Computer Science"
type input "[GEOGRAPHIC_DATA]"
type input "[DATE]"
type input "80"
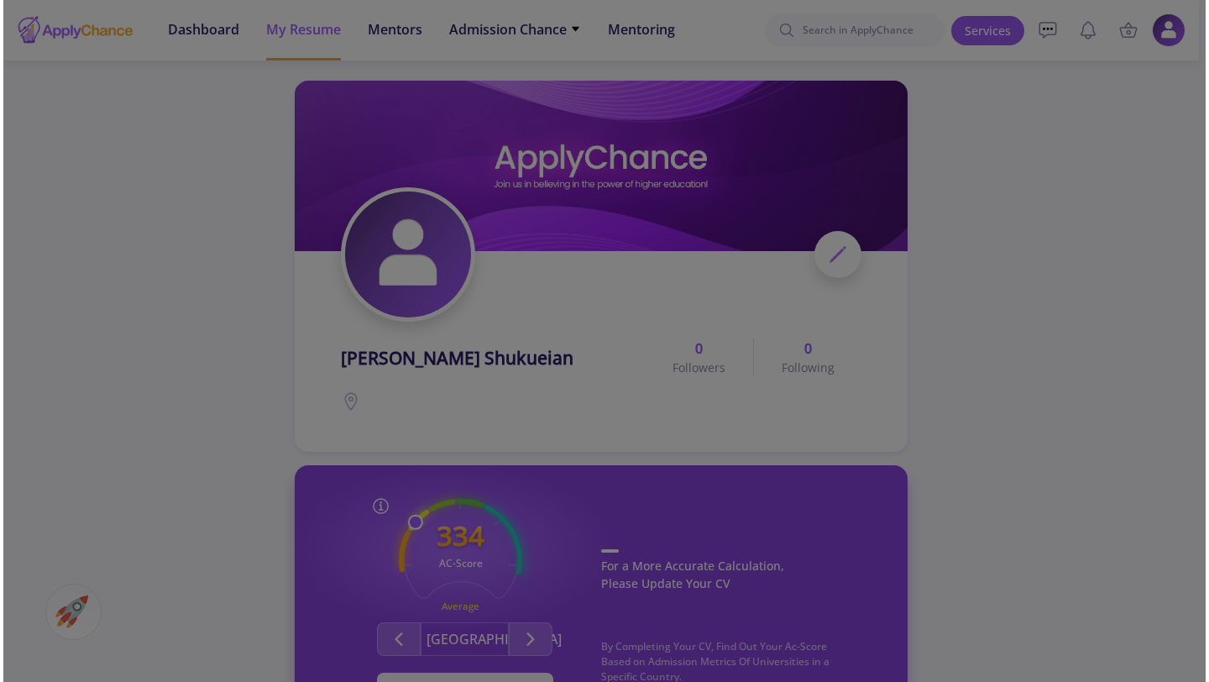
scroll to position [0, 0]
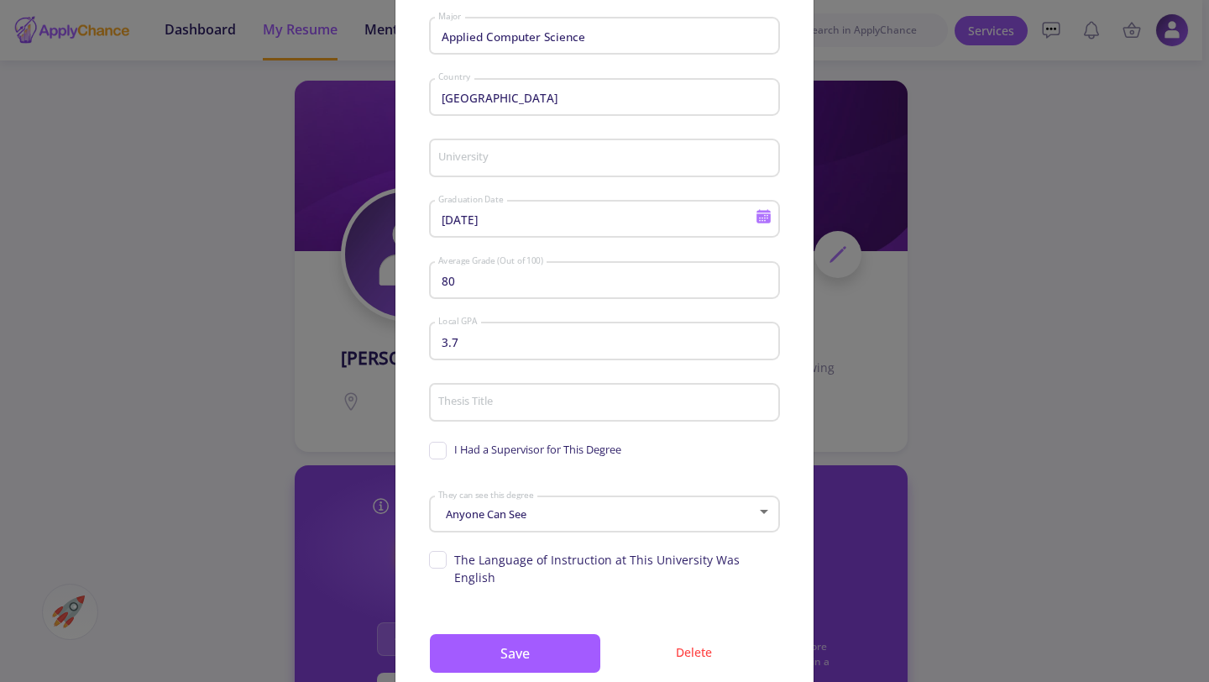
type input "[GEOGRAPHIC_DATA]"
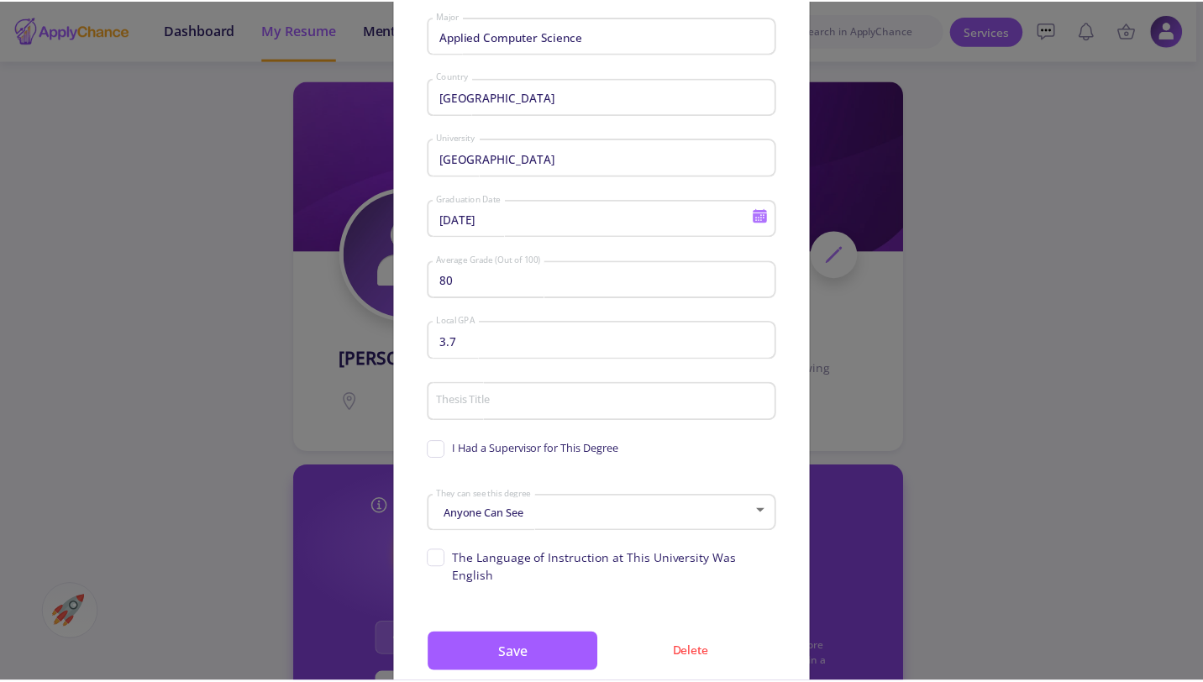
scroll to position [183, 0]
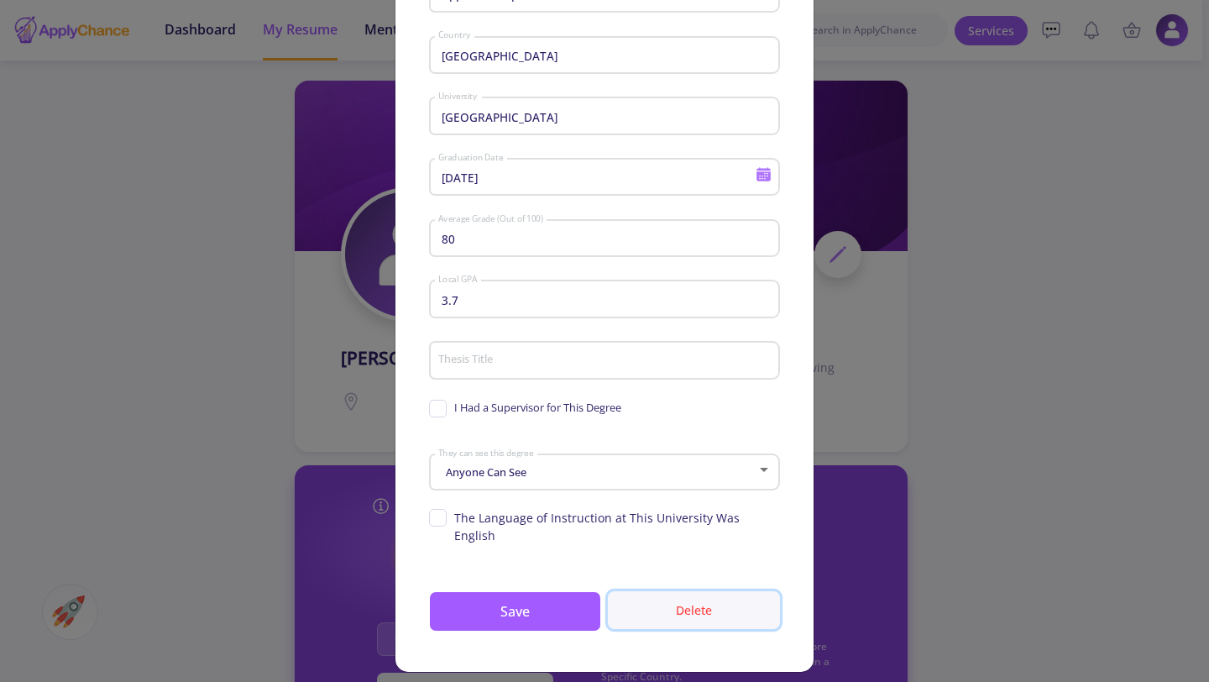
click at [677, 607] on button "Delete" at bounding box center [694, 610] width 172 height 38
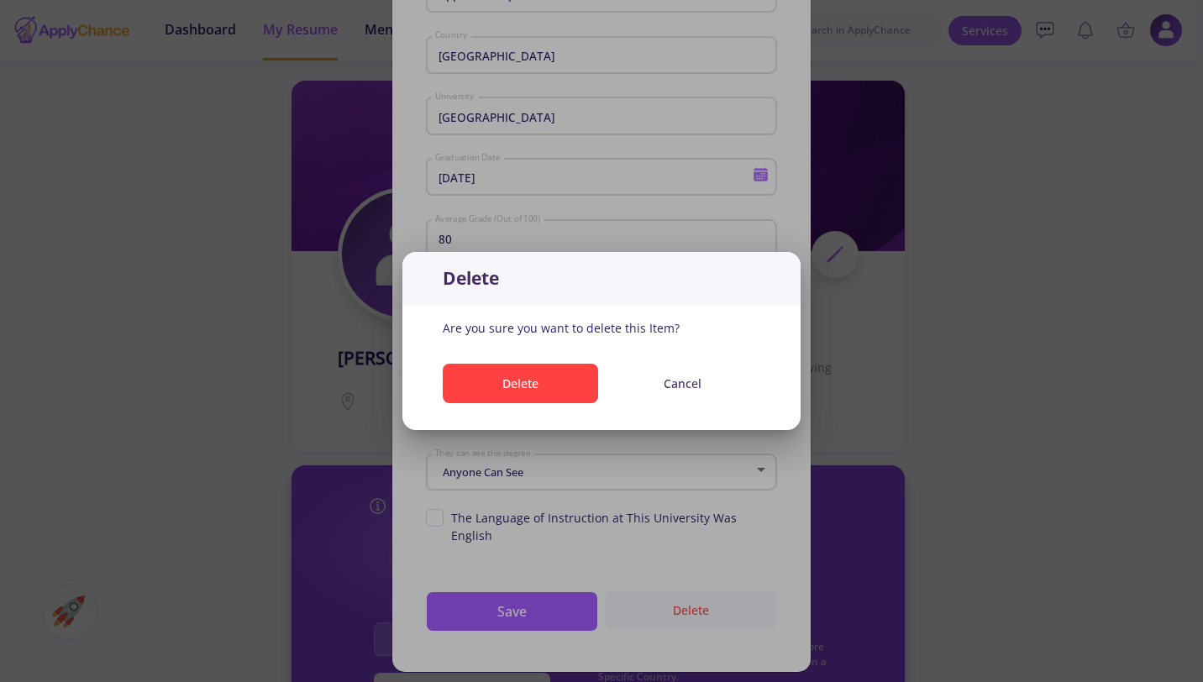
scroll to position [0, 0]
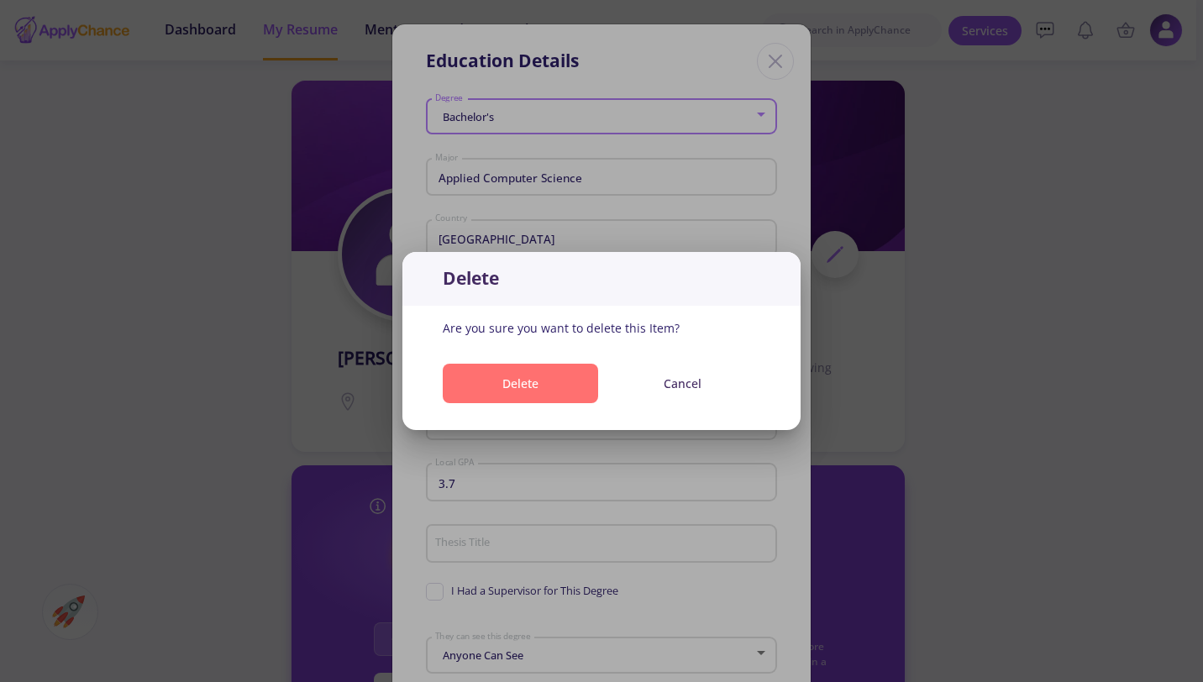
click at [555, 401] on button "Delete" at bounding box center [520, 383] width 155 height 39
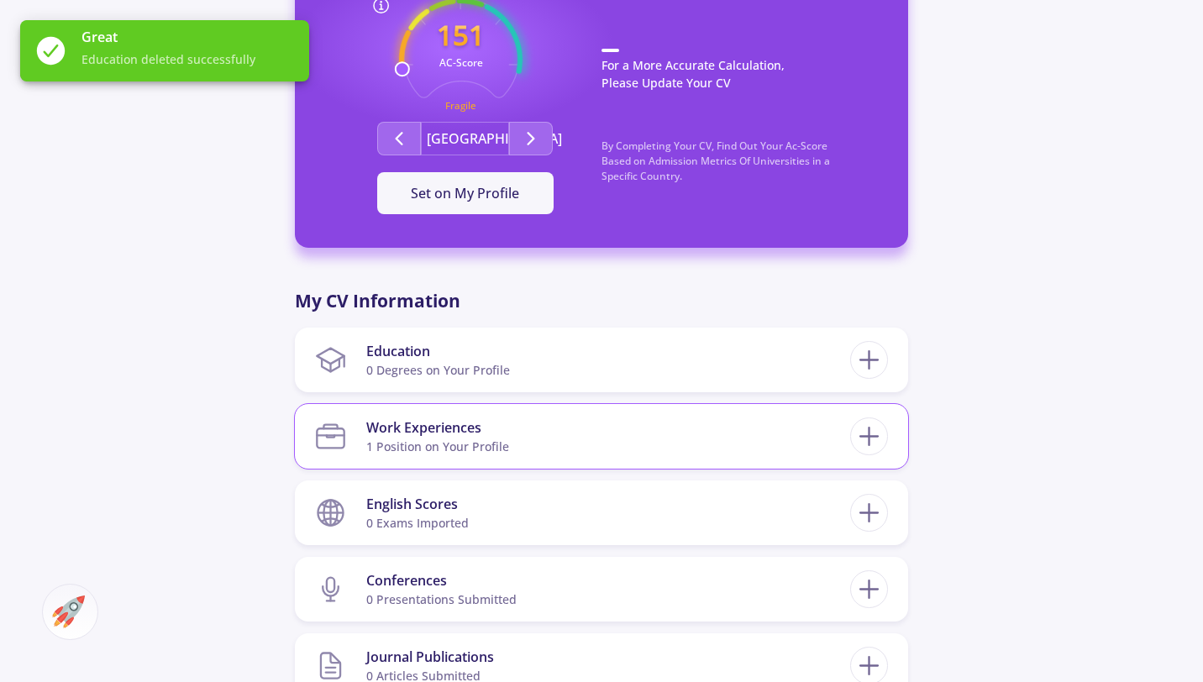
scroll to position [509, 0]
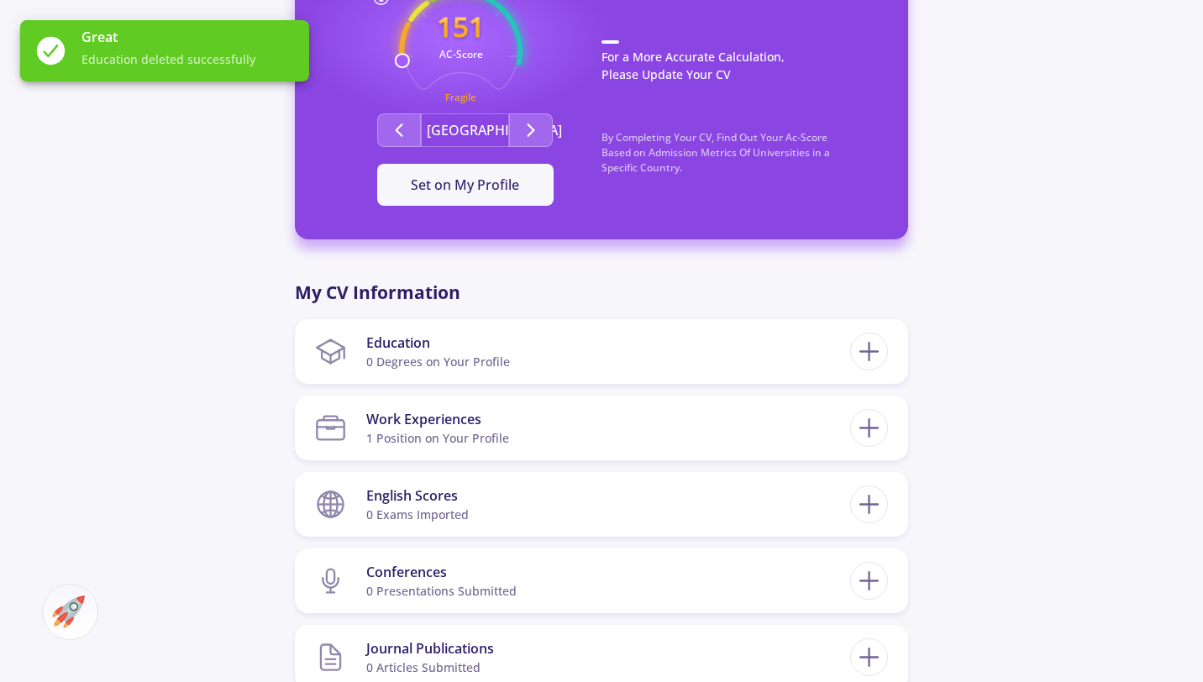
click at [831, 388] on div "My CV Information Education 0 Degrees on Your Profile Education Details Bachelo…" at bounding box center [601, 600] width 613 height 640
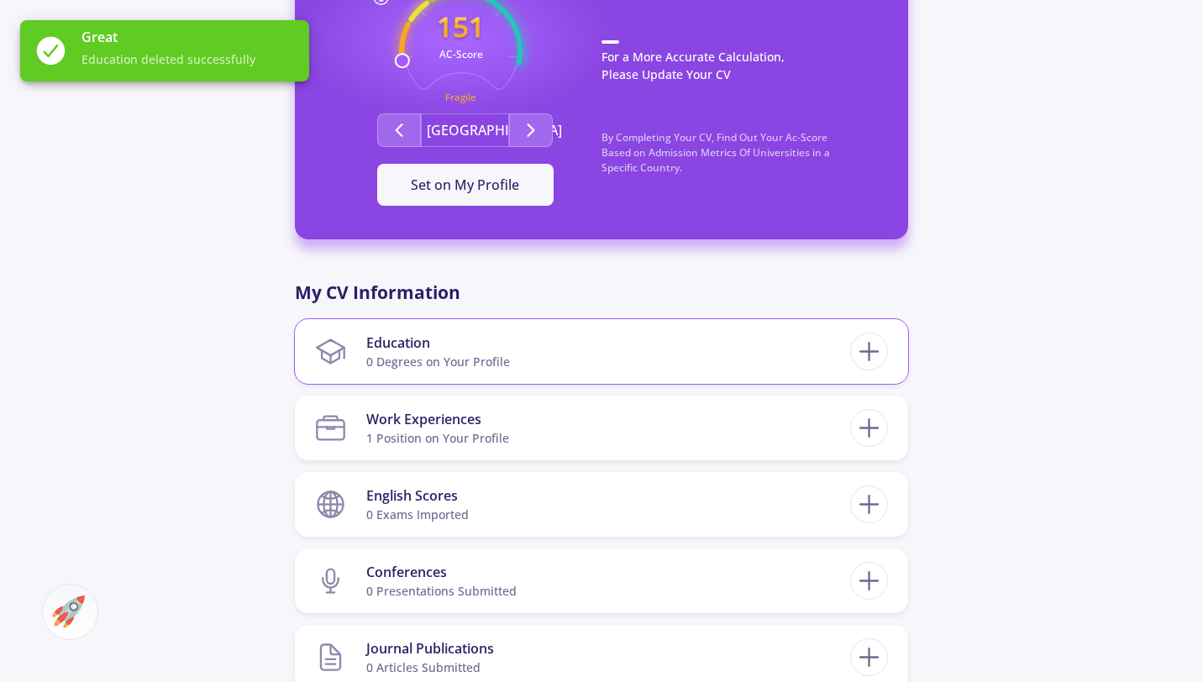
click at [822, 373] on section "Education 0 Degrees on Your Profile" at bounding box center [582, 351] width 535 height 51
click at [880, 358] on icon at bounding box center [868, 351] width 31 height 31
checkbox input "false"
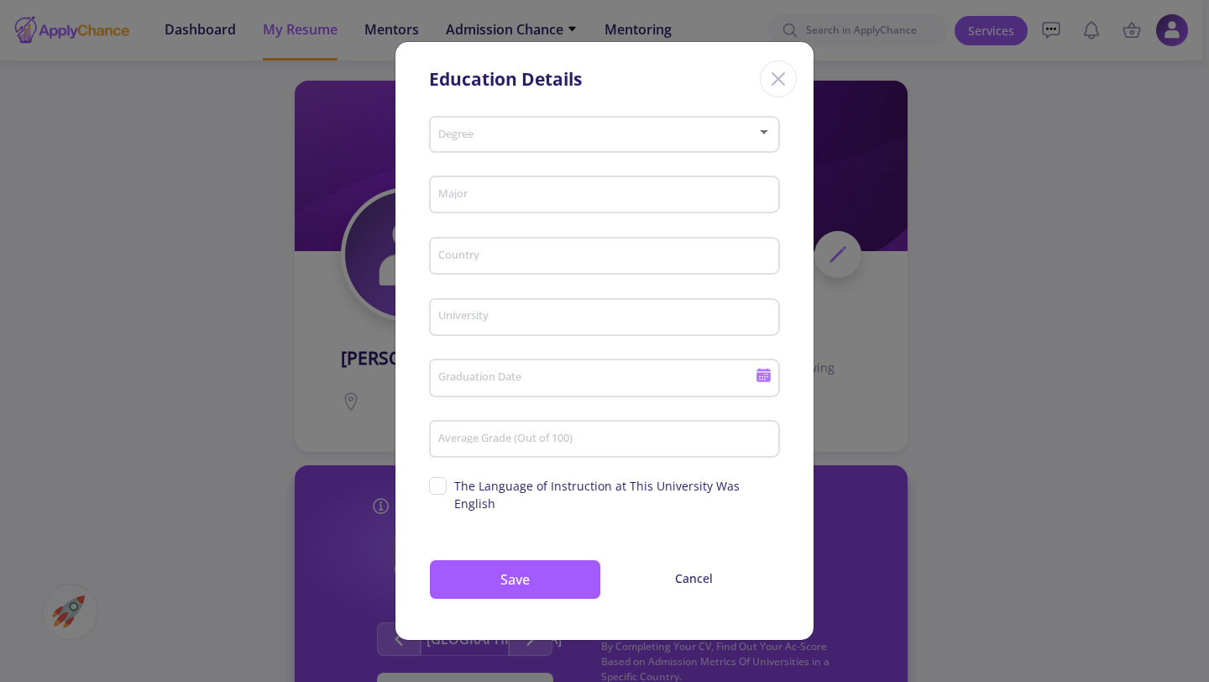
click at [785, 84] on icon "Close" at bounding box center [778, 79] width 27 height 27
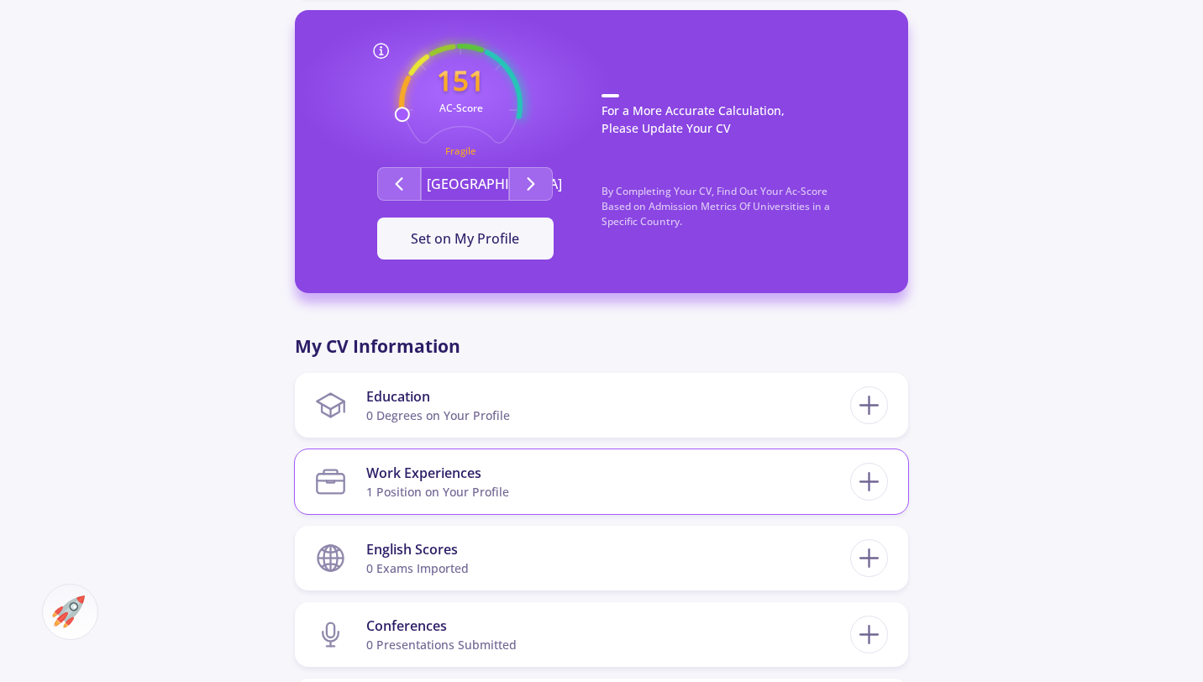
scroll to position [457, 0]
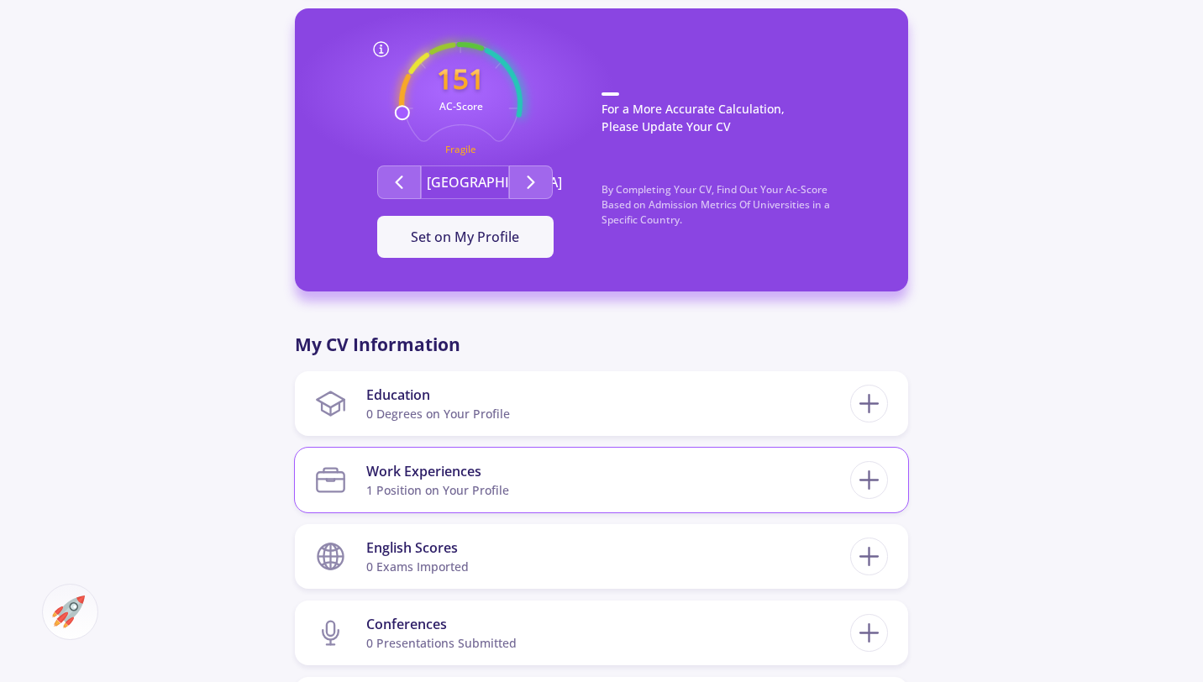
click at [776, 480] on section "Work Experiences 1 Position on Your Profile" at bounding box center [582, 479] width 535 height 51
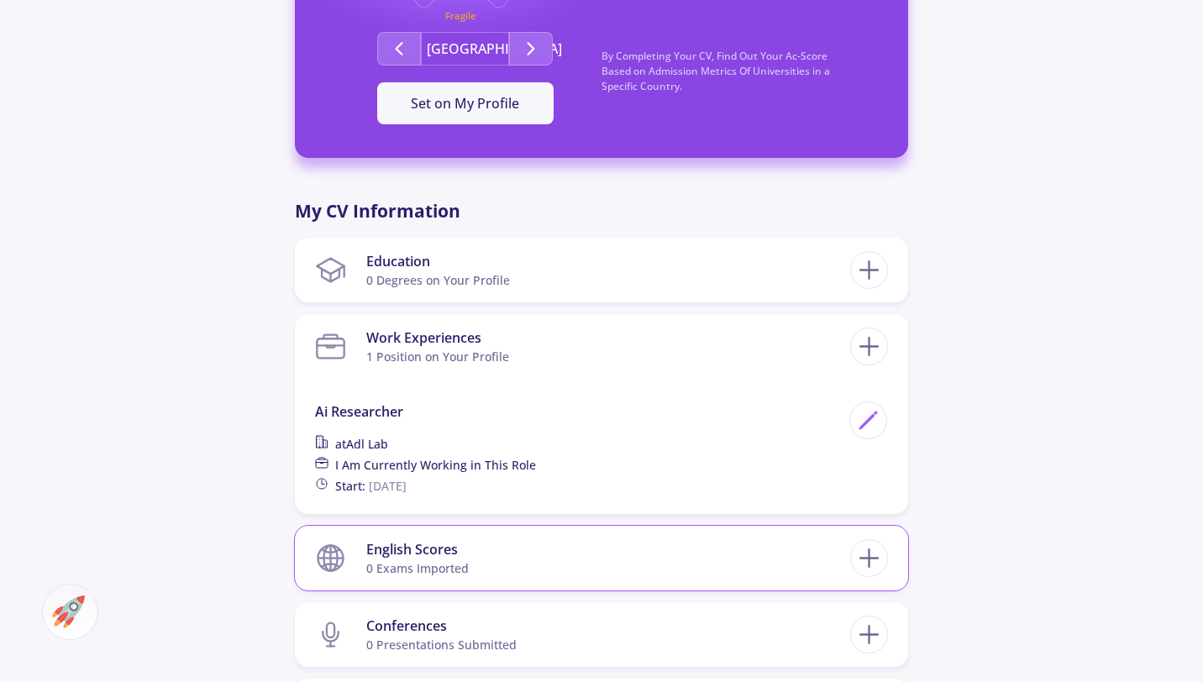
scroll to position [610, 0]
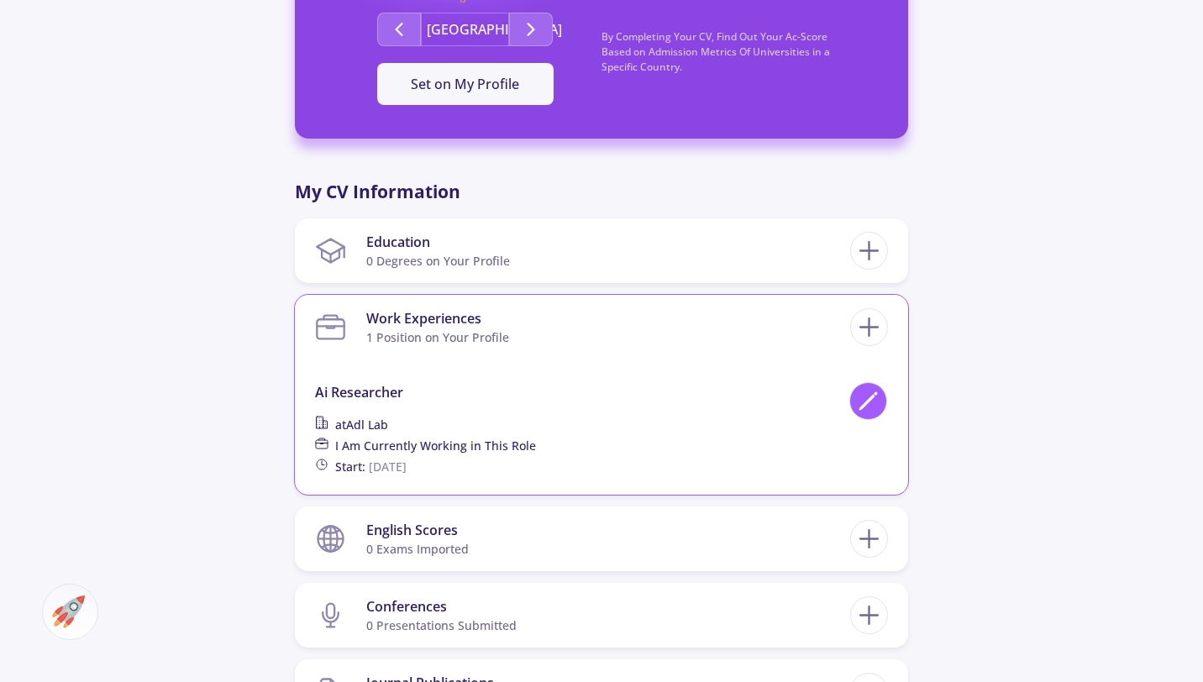
click at [863, 399] on icon at bounding box center [868, 401] width 23 height 23
type input "Ai researcher"
type input "Adl lab"
checkbox input "true"
type input "[DATE]"
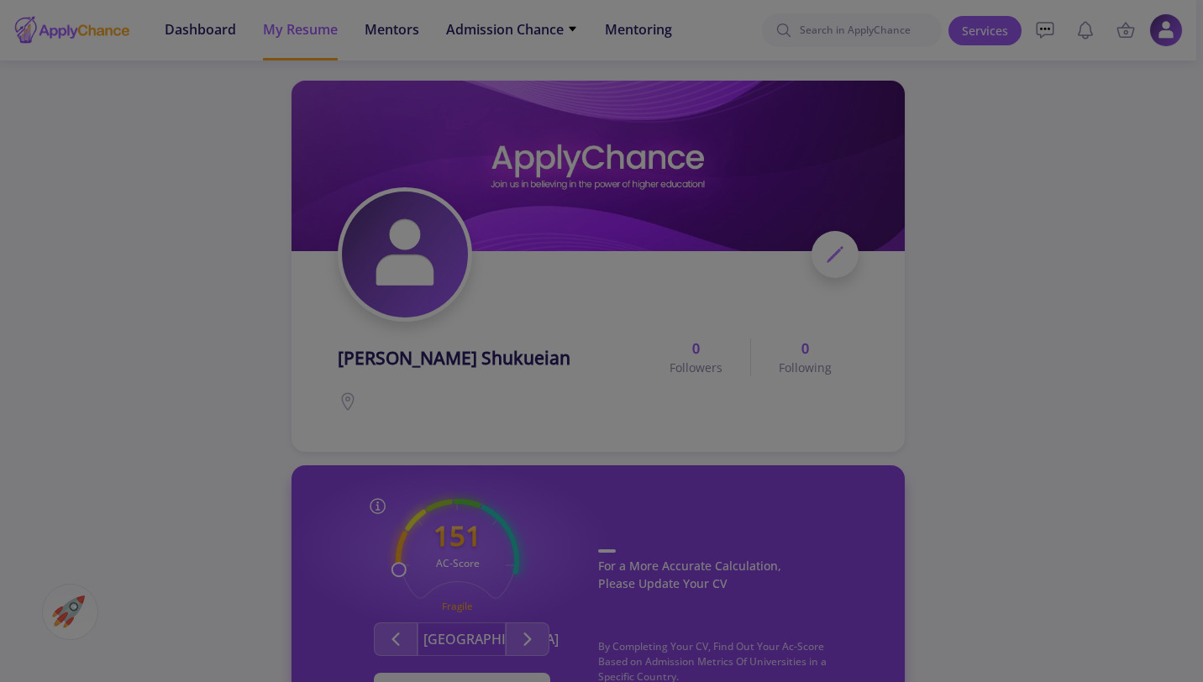
scroll to position [0, 0]
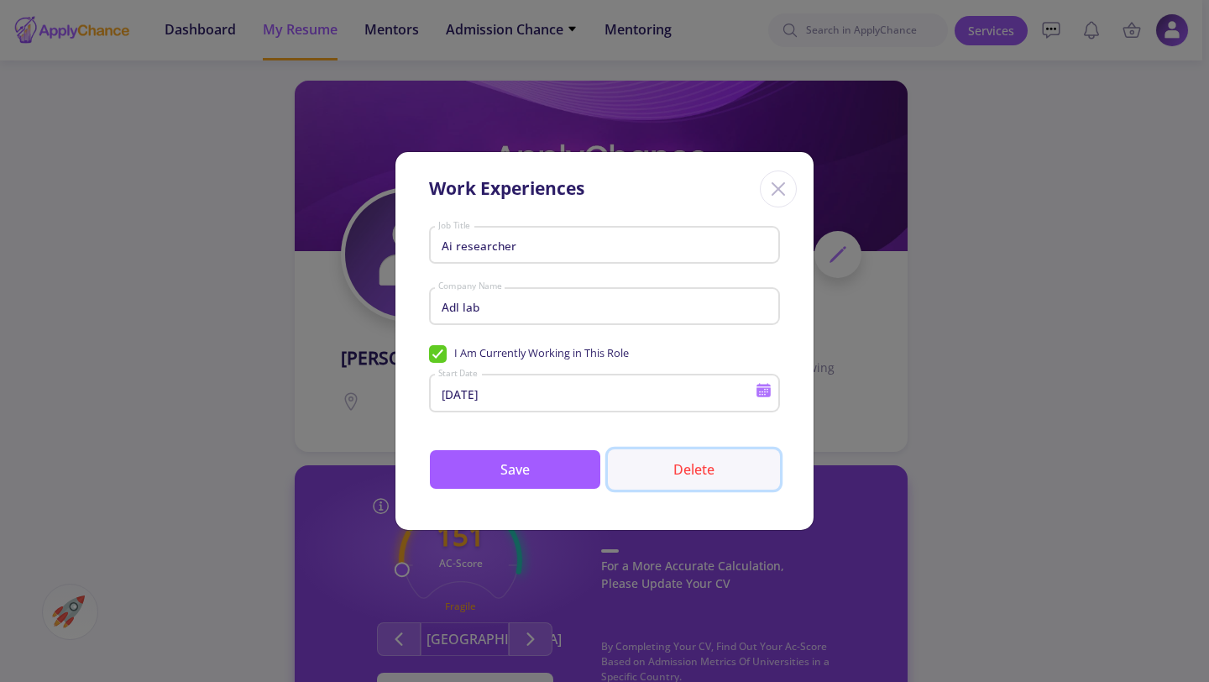
click at [700, 474] on button "Delete" at bounding box center [694, 469] width 172 height 40
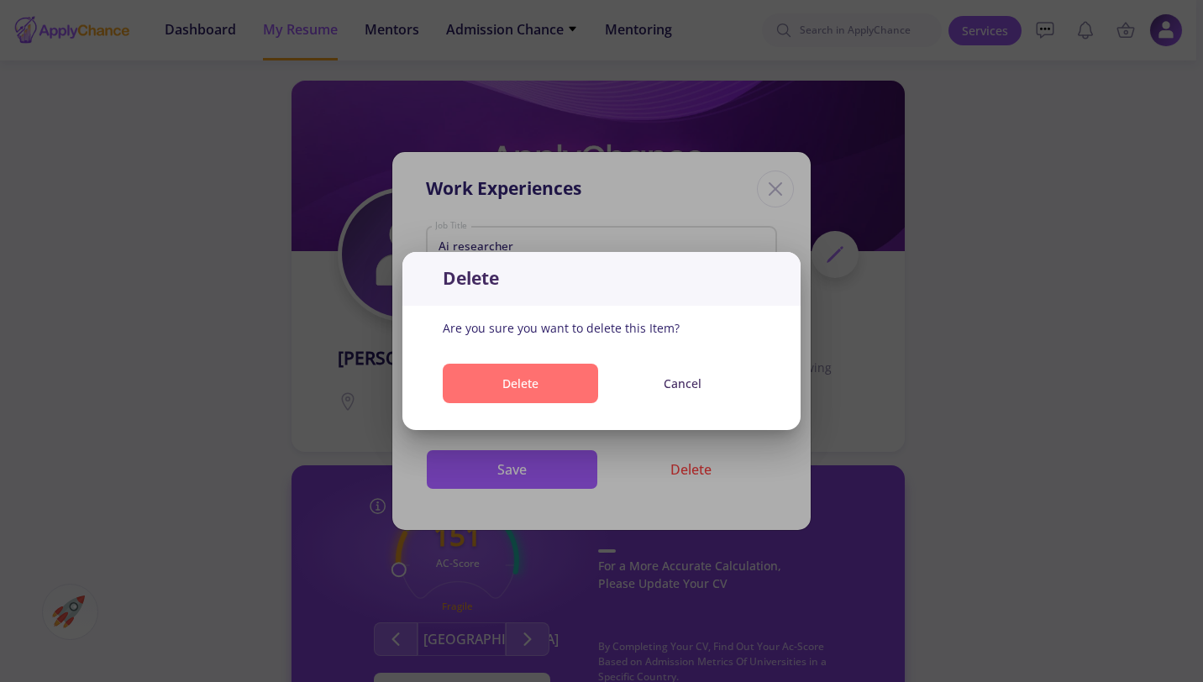
click at [555, 387] on button "Delete" at bounding box center [520, 383] width 155 height 39
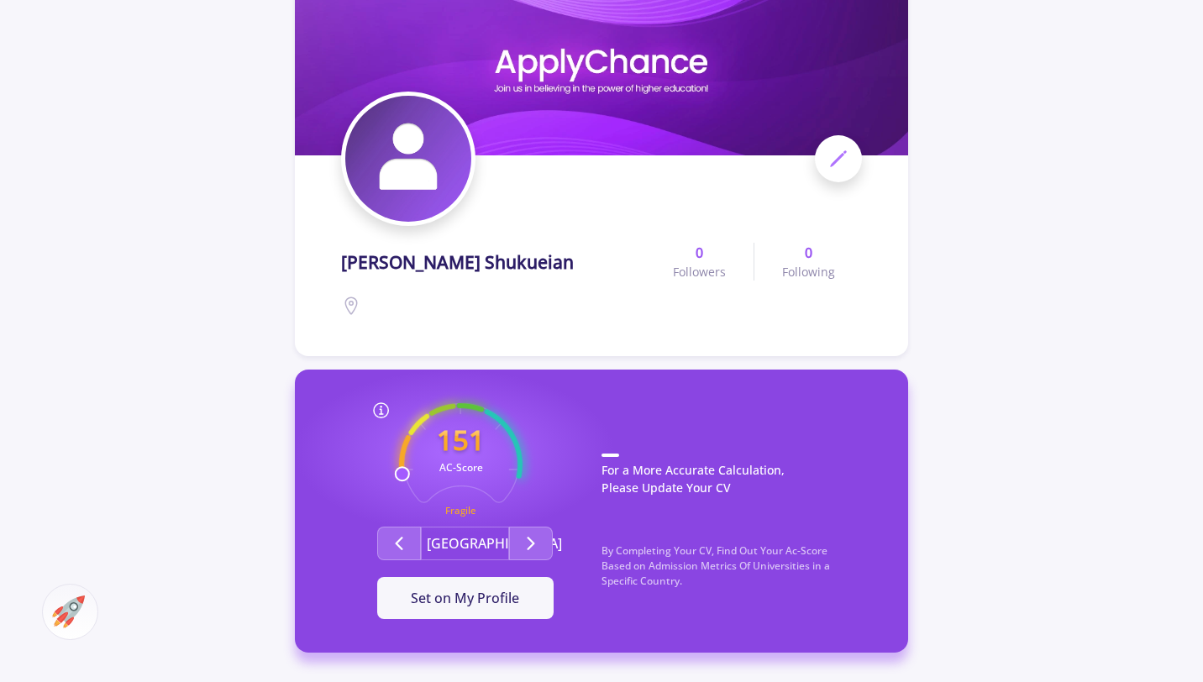
scroll to position [131, 0]
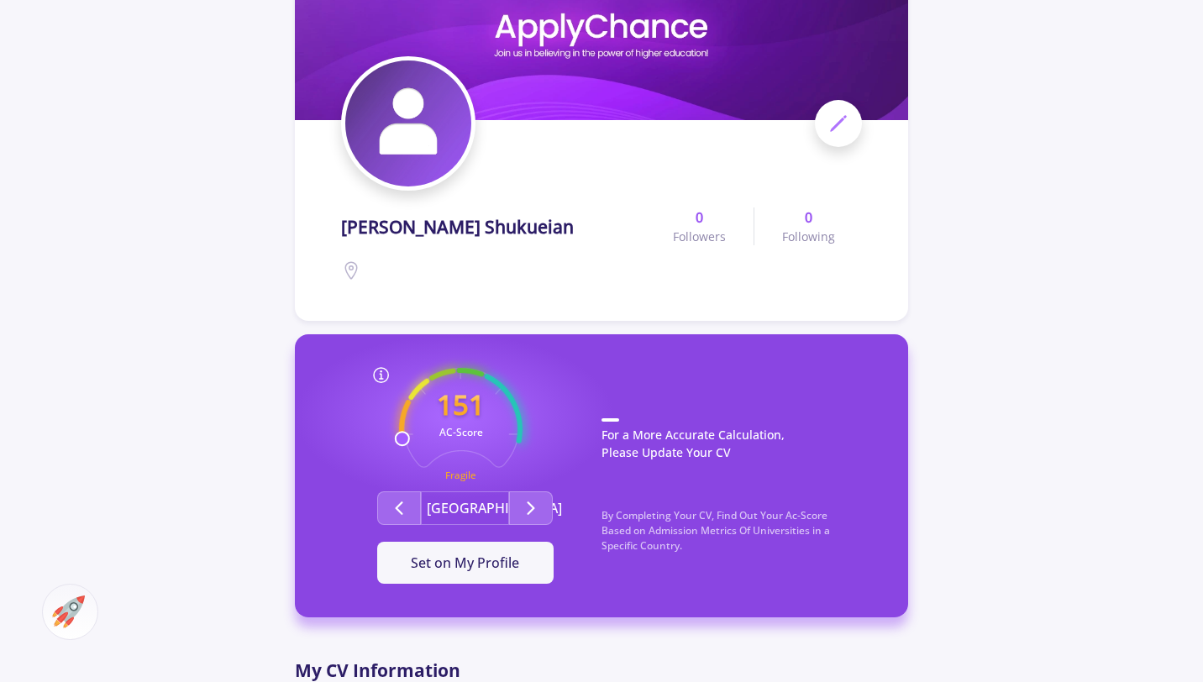
click at [478, 427] on text "AC-Score" at bounding box center [461, 432] width 44 height 14
drag, startPoint x: 494, startPoint y: 436, endPoint x: 440, endPoint y: 392, distance: 69.2
click at [440, 392] on icon "151 AC-Score Fragile" at bounding box center [460, 429] width 123 height 123
click at [521, 513] on icon "Second group" at bounding box center [531, 508] width 20 height 20
click at [804, 314] on div "[PERSON_NAME] Shukueian 0 Followers 0 Following" at bounding box center [601, 135] width 613 height 371
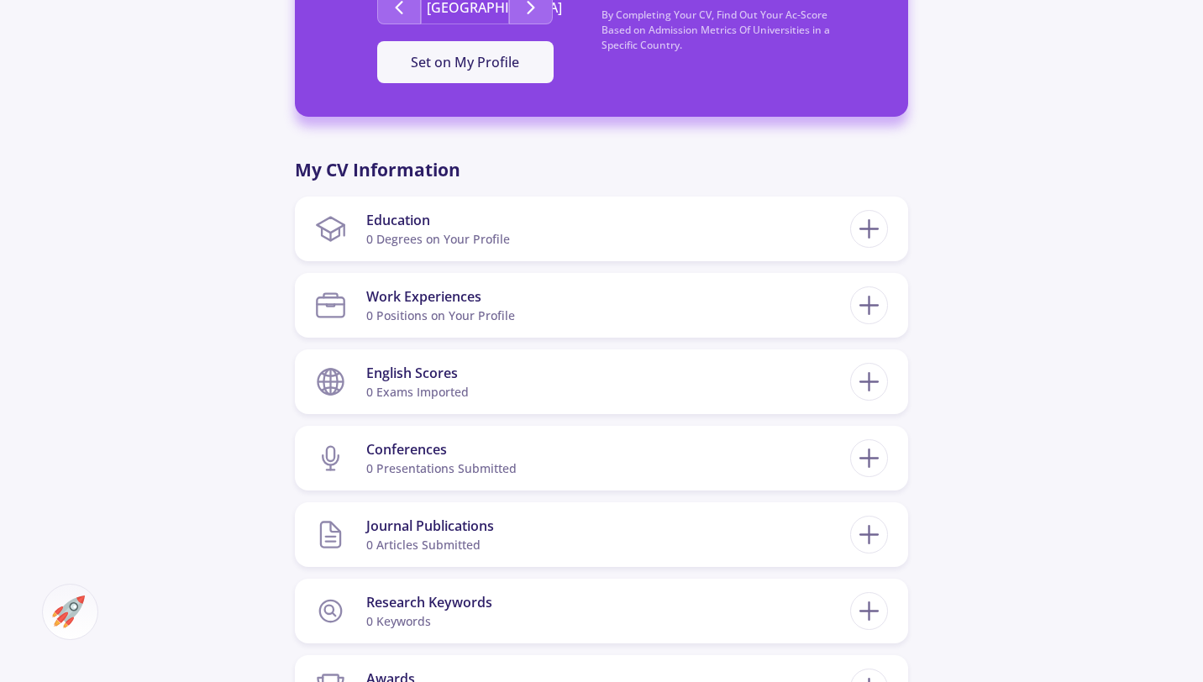
scroll to position [634, 0]
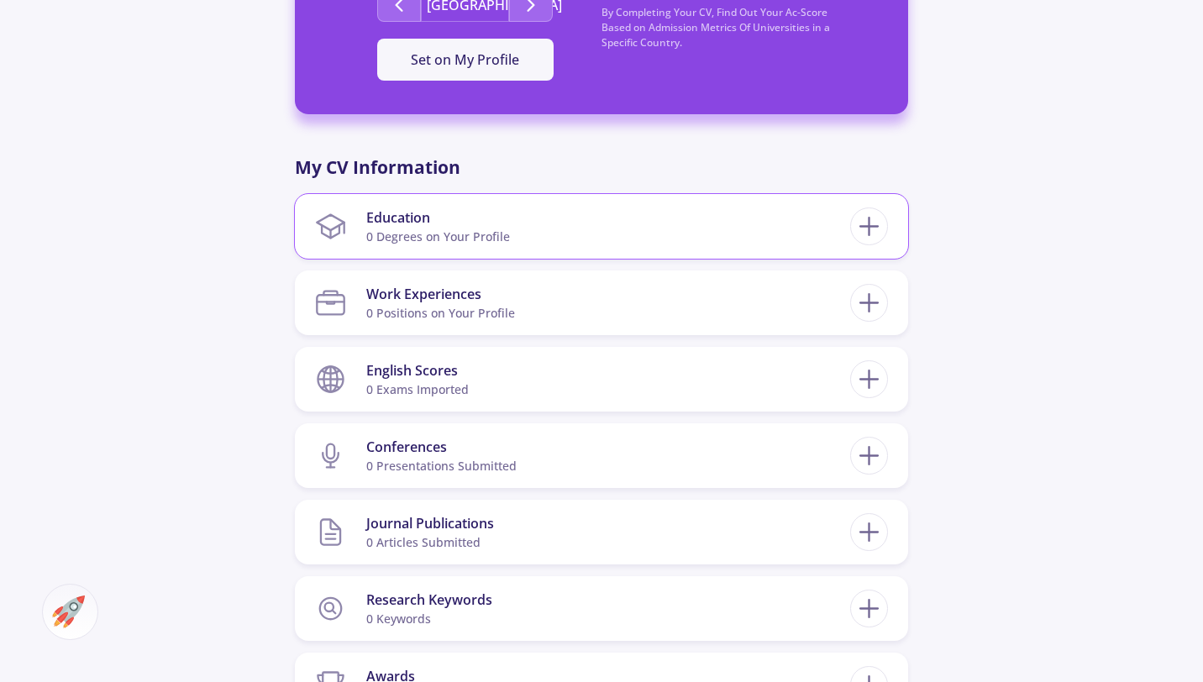
click at [664, 217] on section "Education 0 Degrees on Your Profile" at bounding box center [582, 226] width 535 height 51
click at [869, 223] on line at bounding box center [869, 226] width 0 height 18
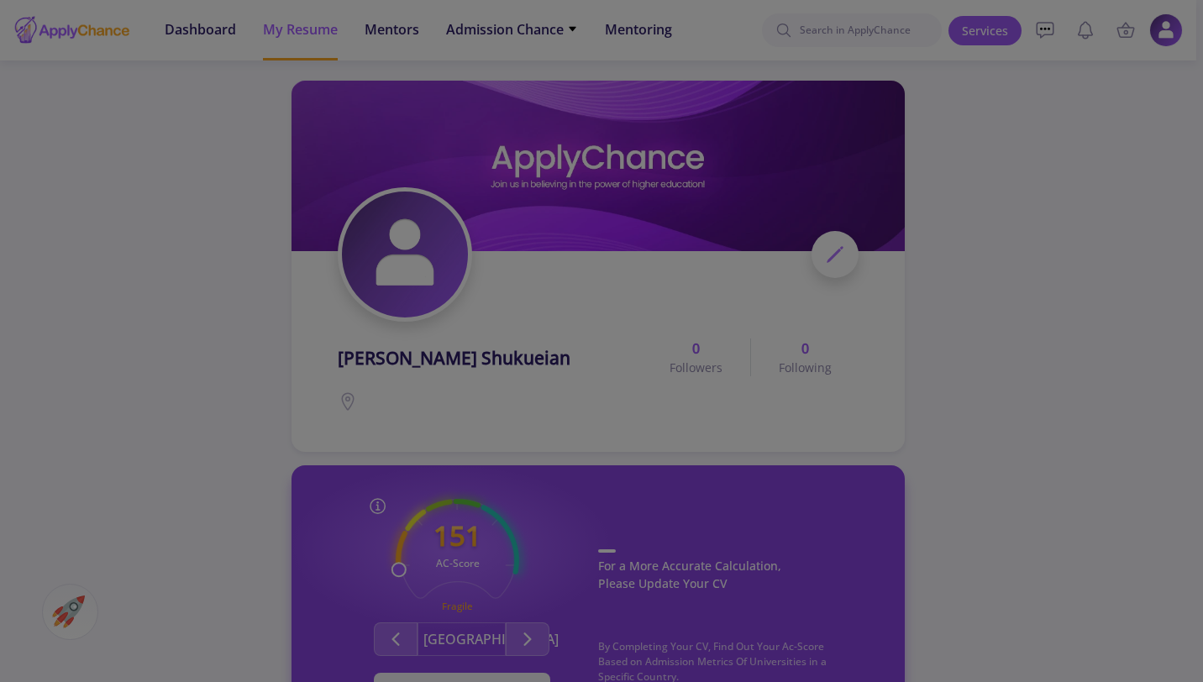
scroll to position [0, 0]
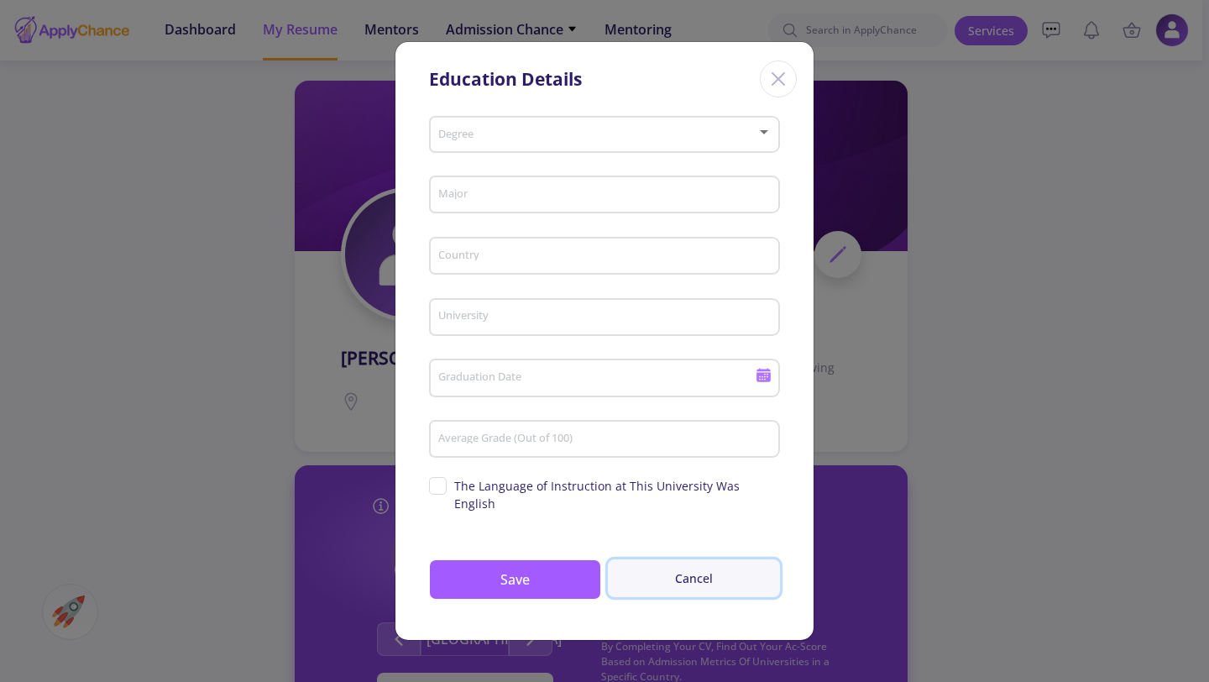
click at [697, 569] on button "Cancel" at bounding box center [694, 578] width 172 height 38
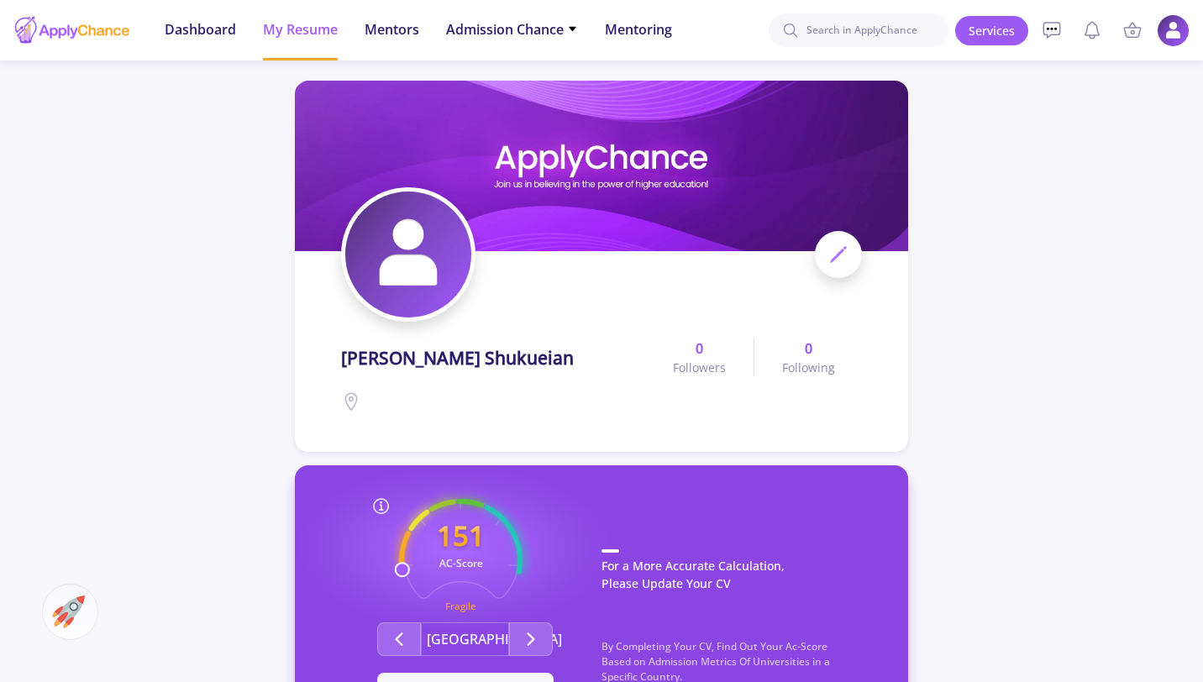
click at [1178, 29] on img at bounding box center [1172, 30] width 33 height 33
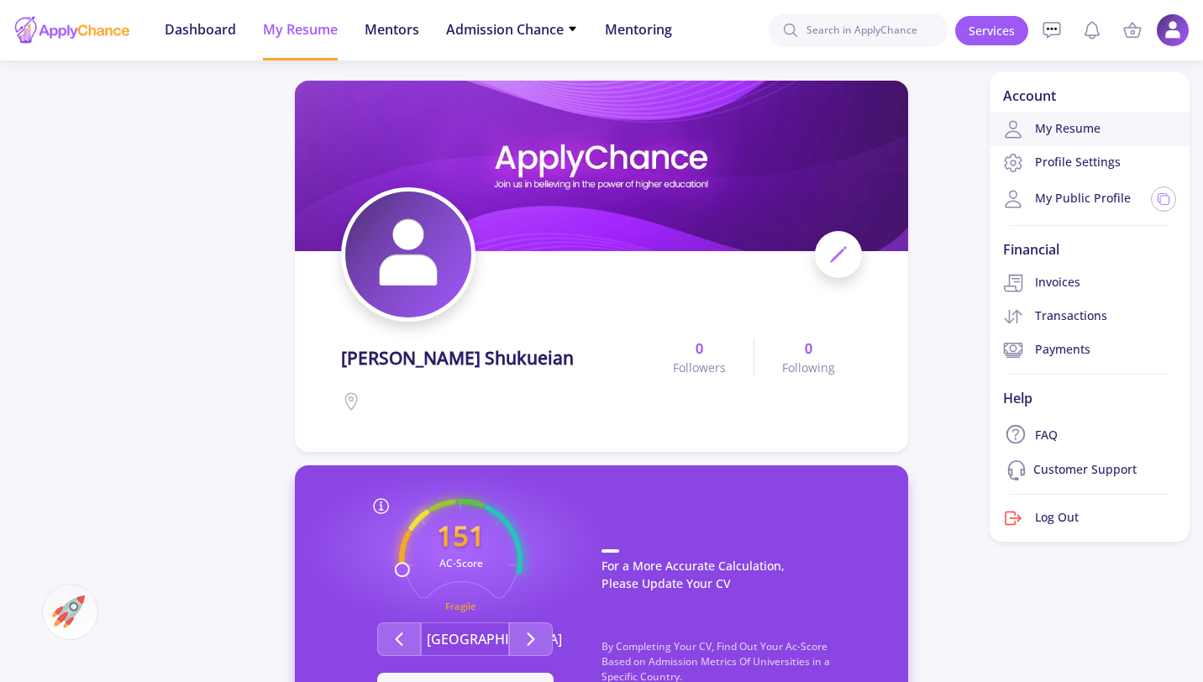
click at [1095, 123] on link "My Resume" at bounding box center [1089, 130] width 200 height 34
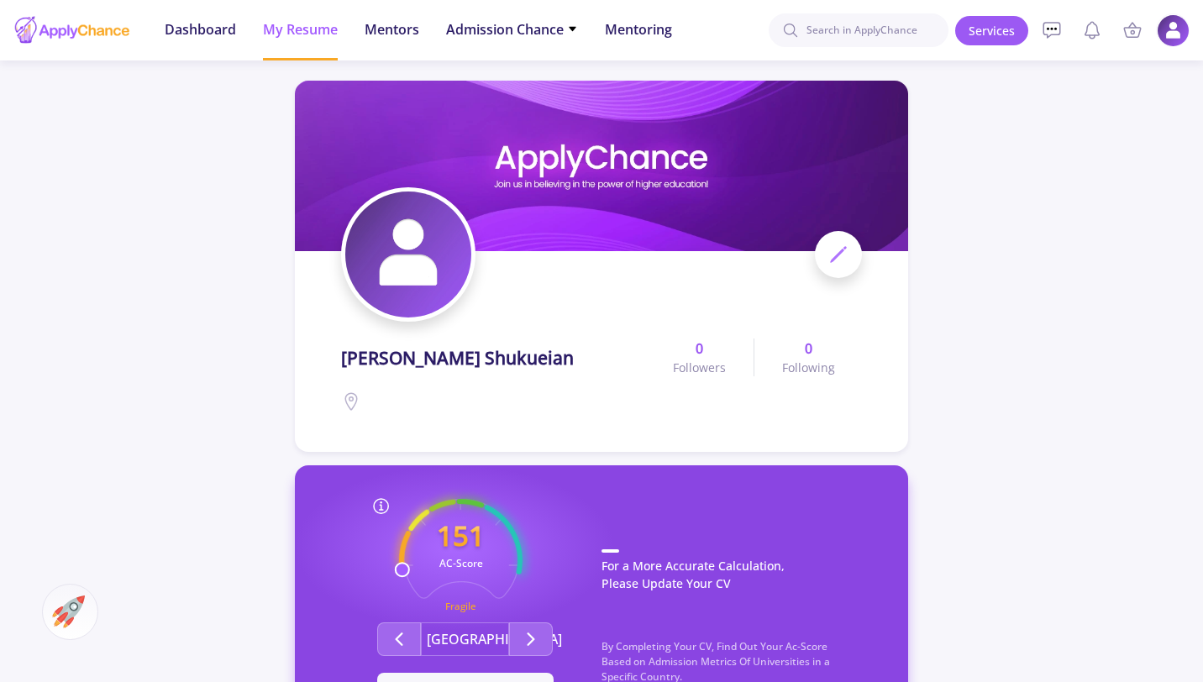
click at [1170, 37] on img at bounding box center [1172, 30] width 33 height 33
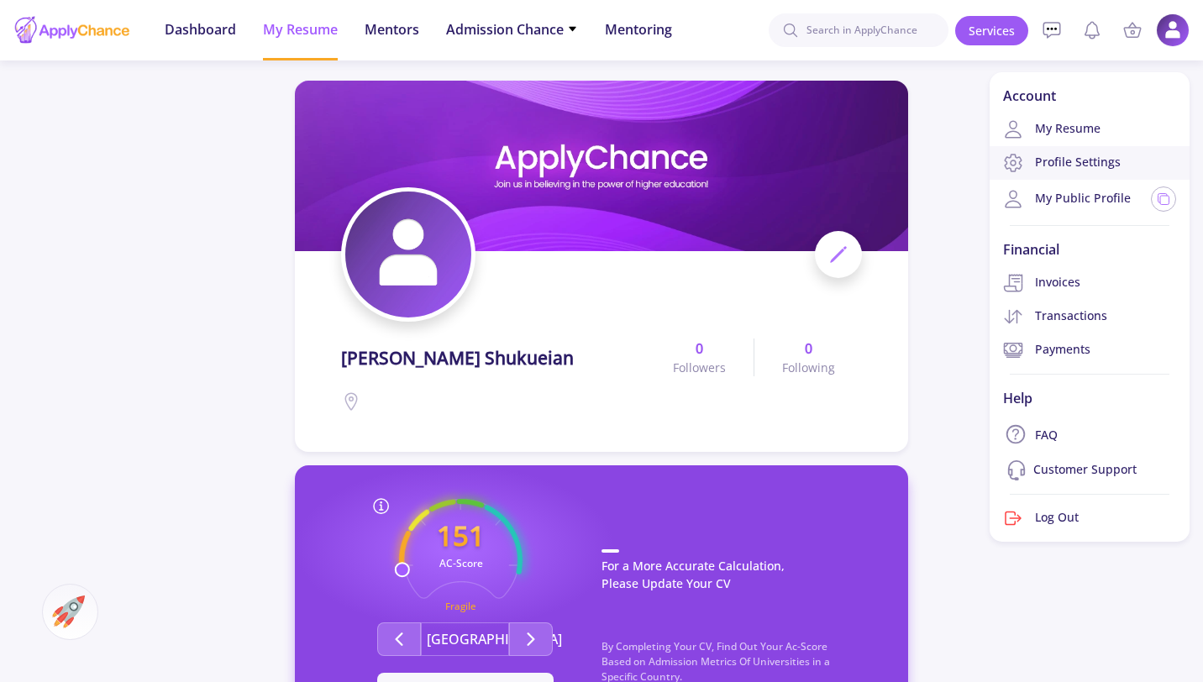
click at [1093, 162] on link "Profile Settings" at bounding box center [1089, 163] width 200 height 34
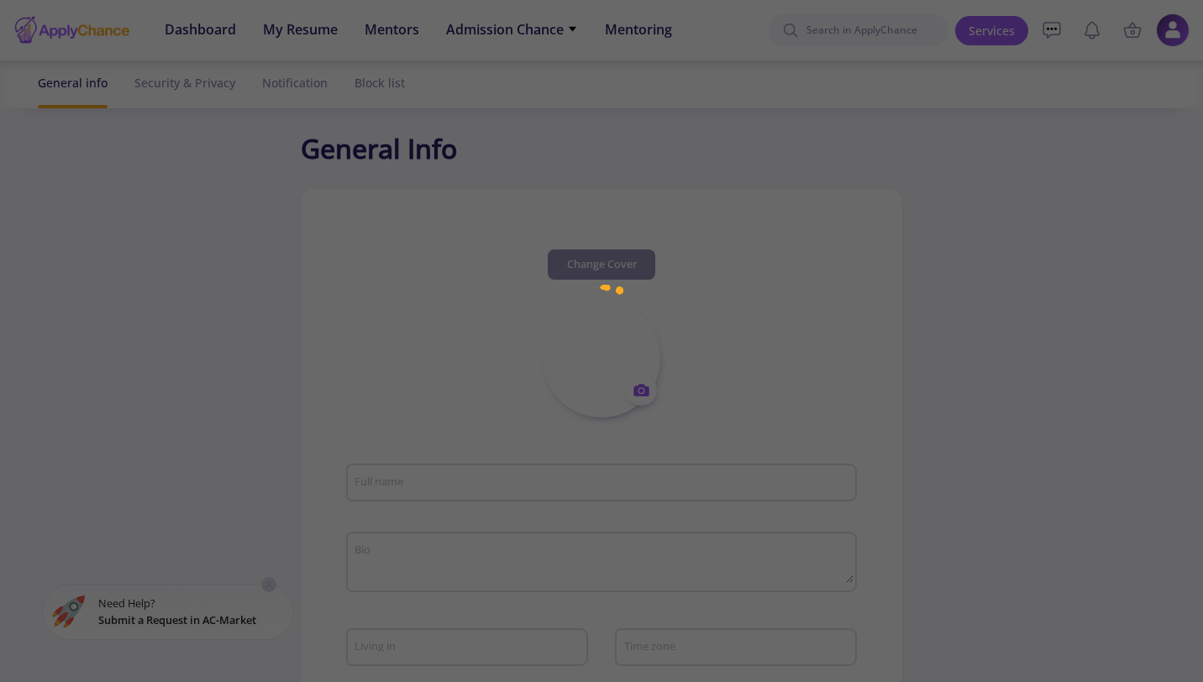
type input "[PERSON_NAME] Shukueian"
type input "SobhanShukueian"
type input "[PERSON_NAME][EMAIL_ADDRESS][DOMAIN_NAME]"
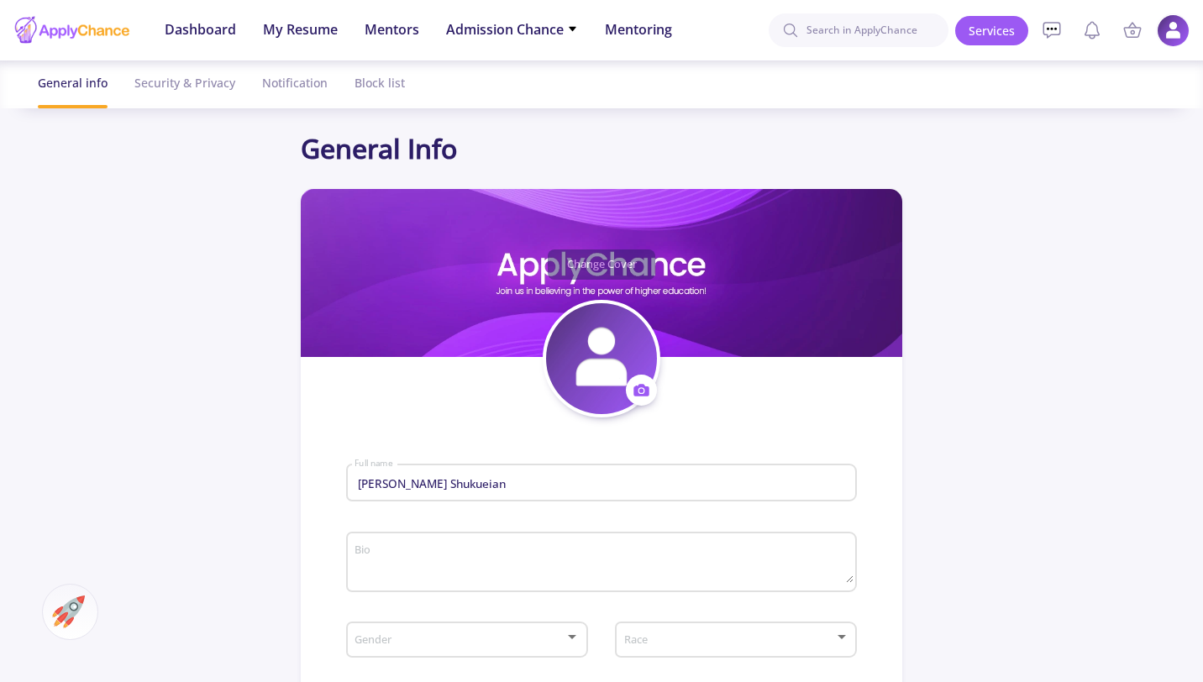
click at [1166, 40] on img at bounding box center [1172, 30] width 33 height 33
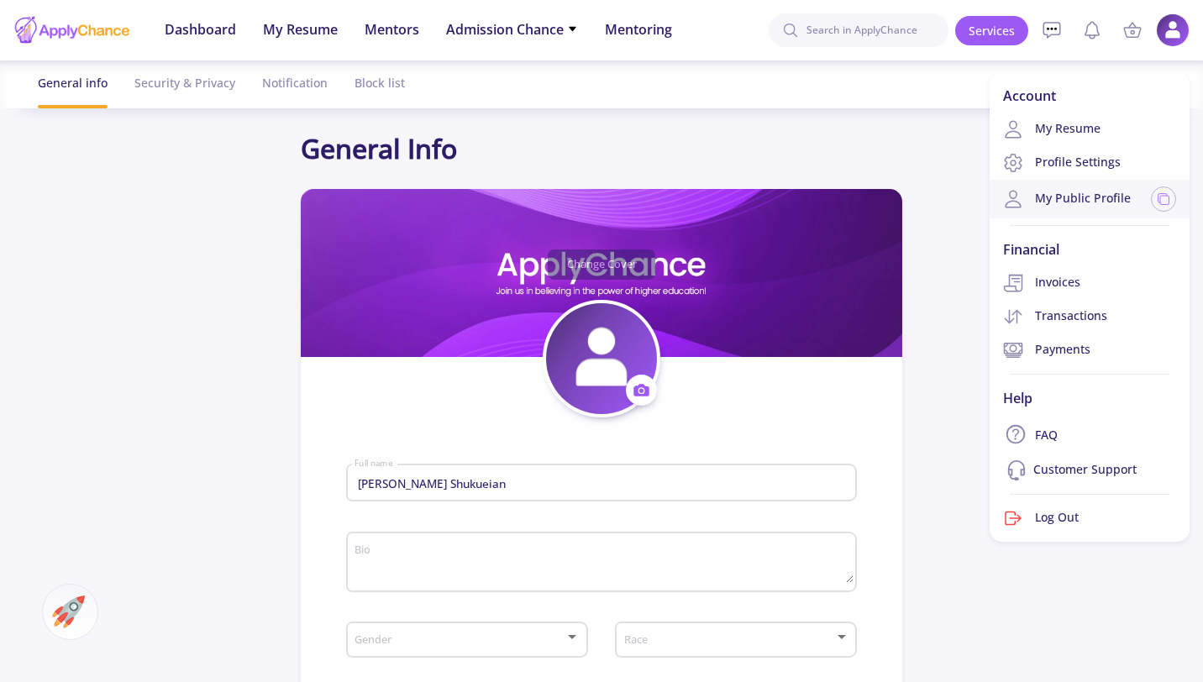
click at [1100, 205] on link "My Public Profile" at bounding box center [1067, 199] width 128 height 20
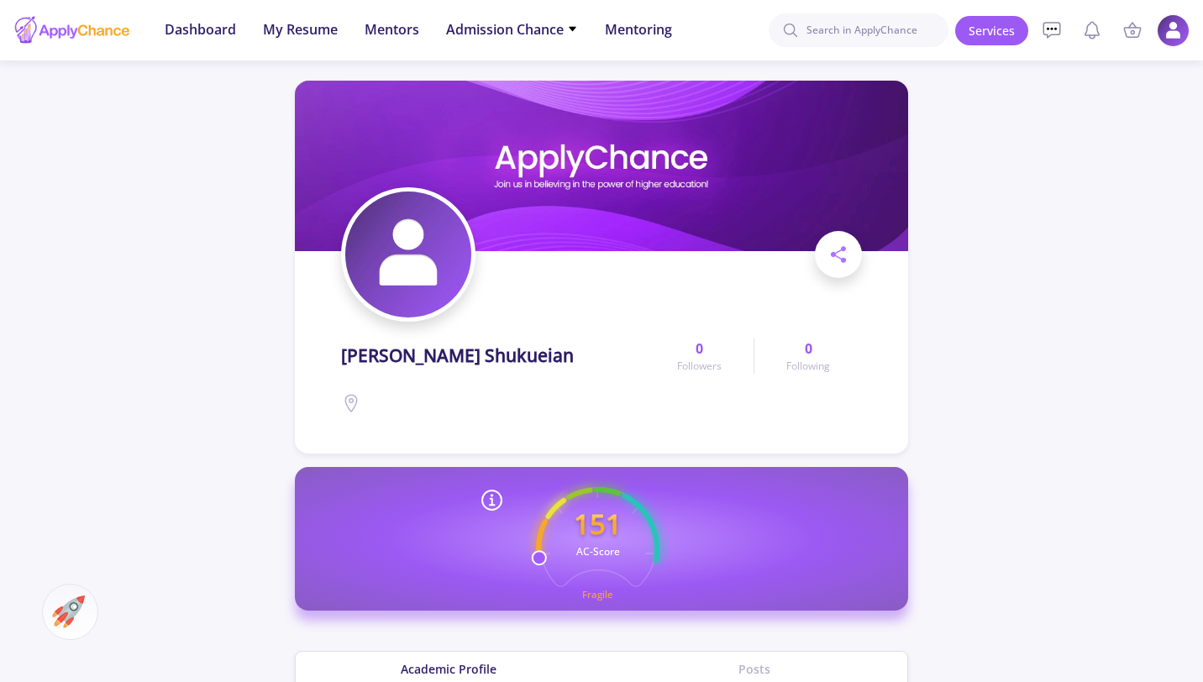
click at [1162, 22] on img at bounding box center [1172, 30] width 33 height 33
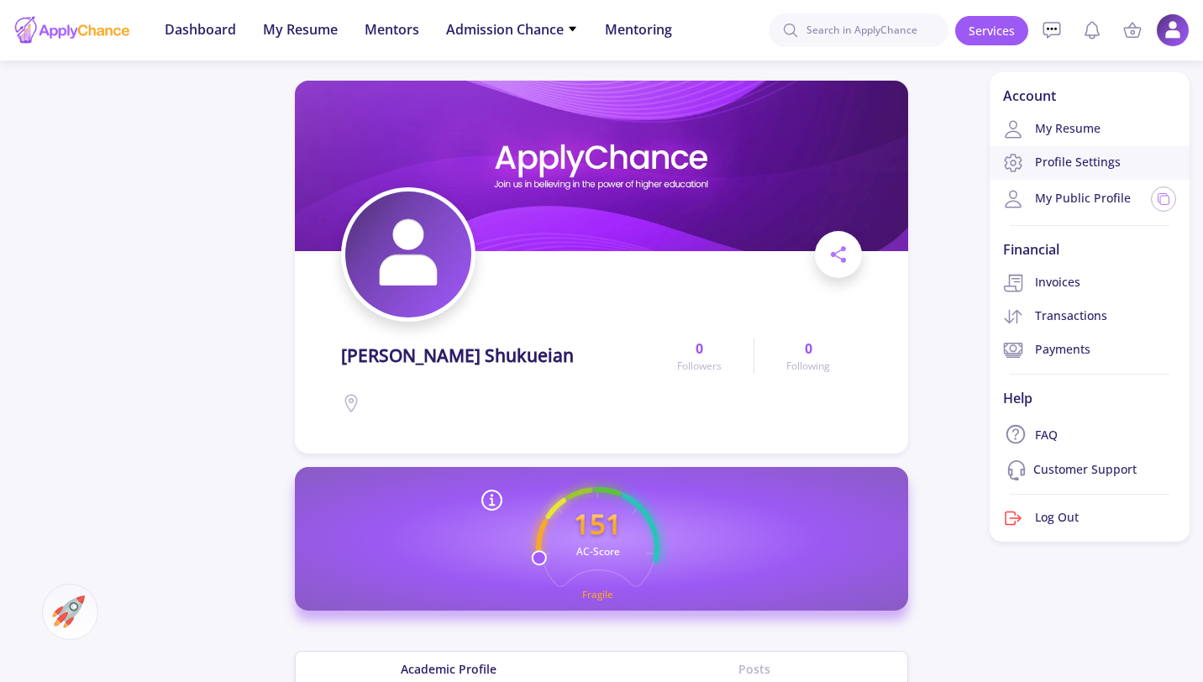
click at [1084, 162] on link "Profile Settings" at bounding box center [1089, 163] width 200 height 34
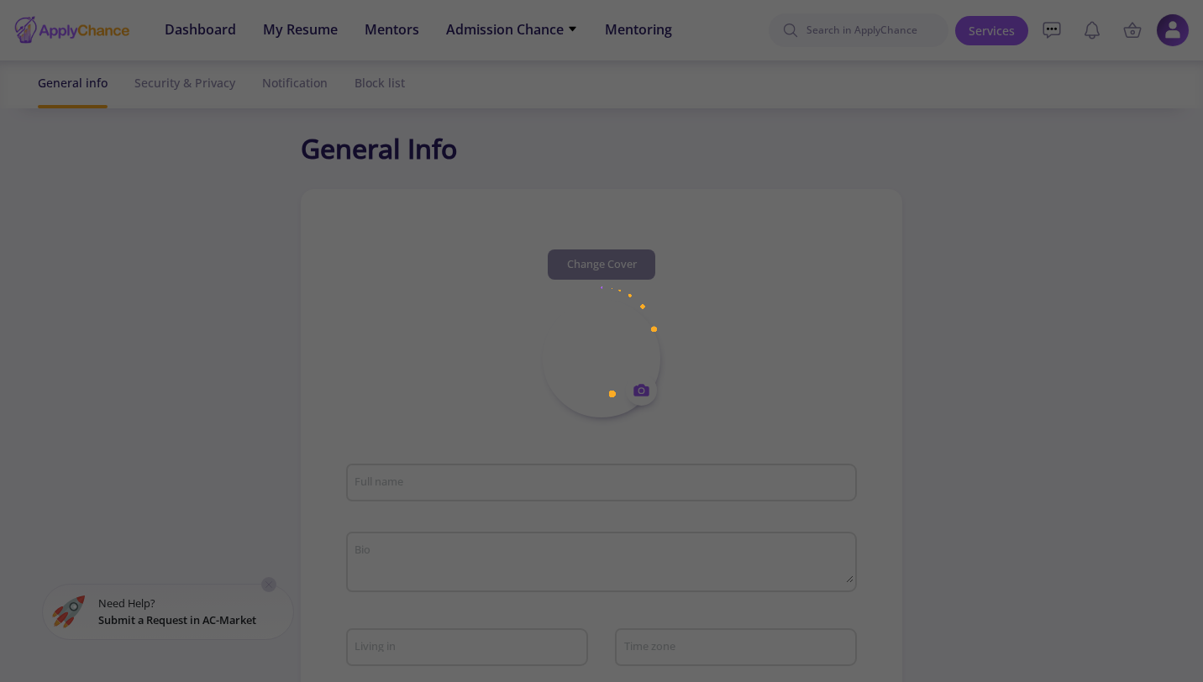
type input "[PERSON_NAME] Shukueian"
type input "SobhanShukueian"
type input "[PERSON_NAME][EMAIL_ADDRESS][DOMAIN_NAME]"
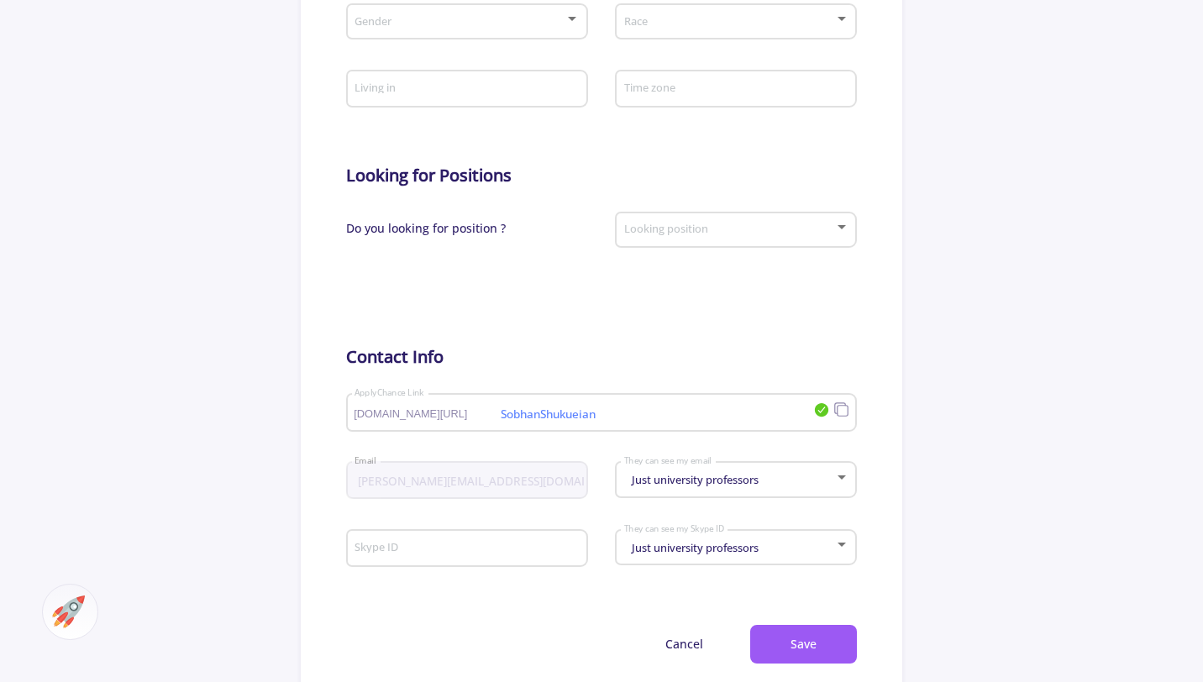
scroll to position [620, 0]
click at [637, 471] on div "Just university professors They can see my email" at bounding box center [736, 474] width 226 height 42
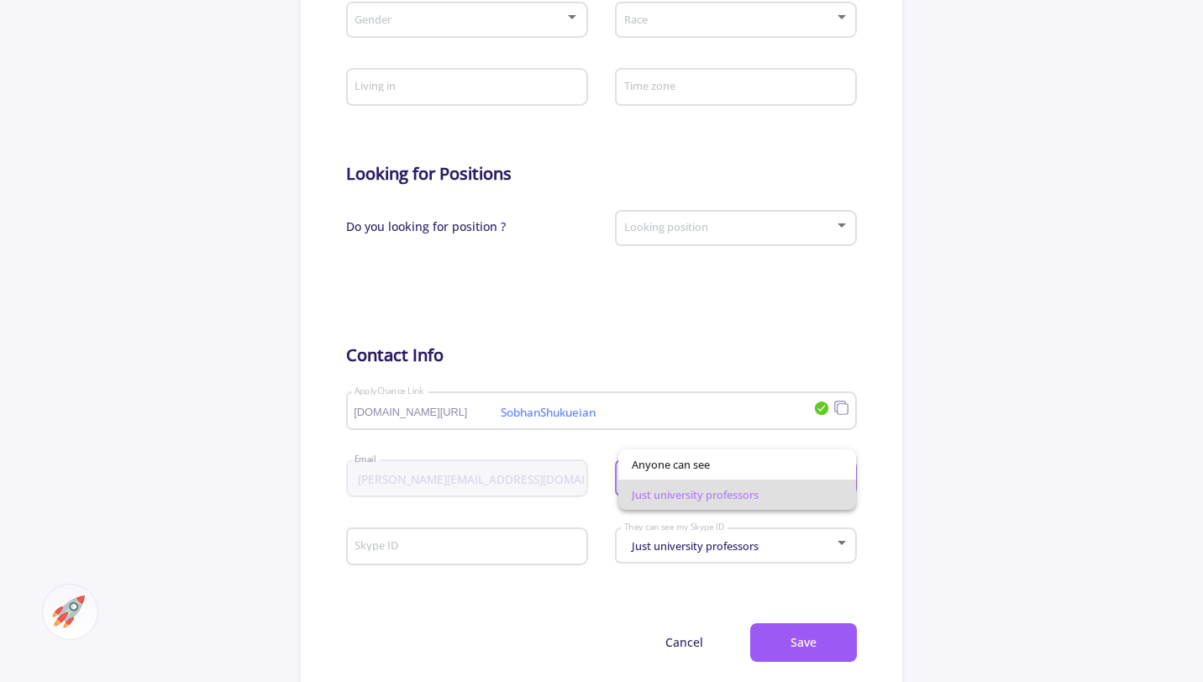
click at [593, 508] on div at bounding box center [601, 341] width 1203 height 682
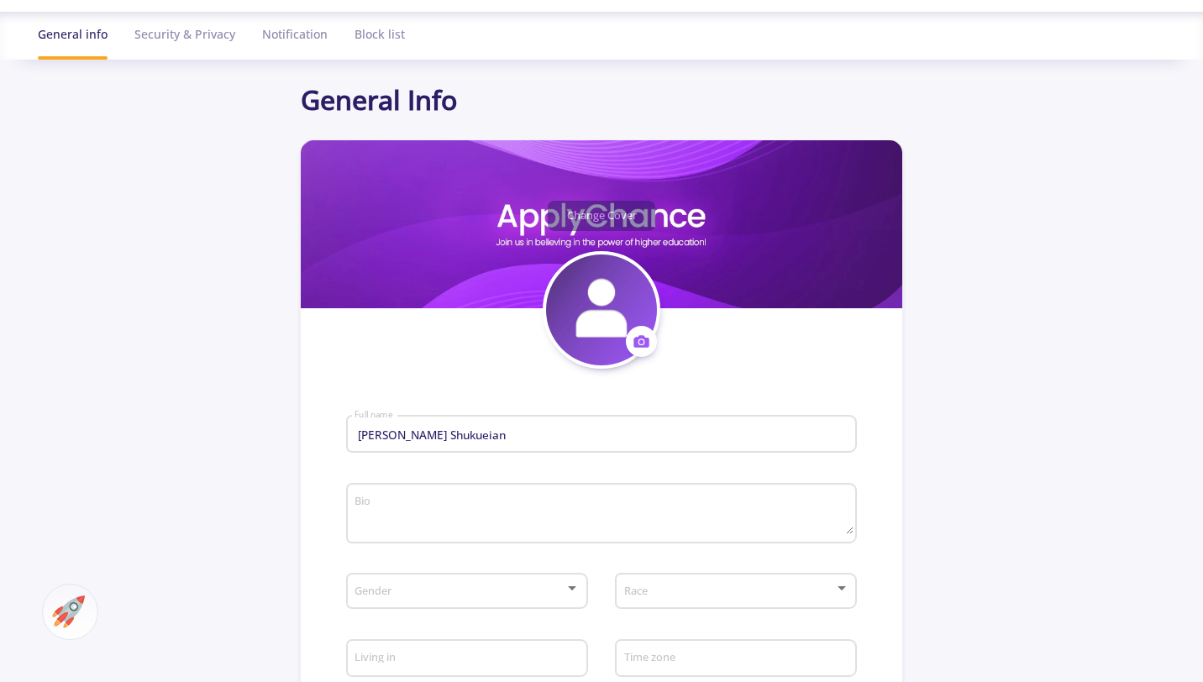
scroll to position [0, 0]
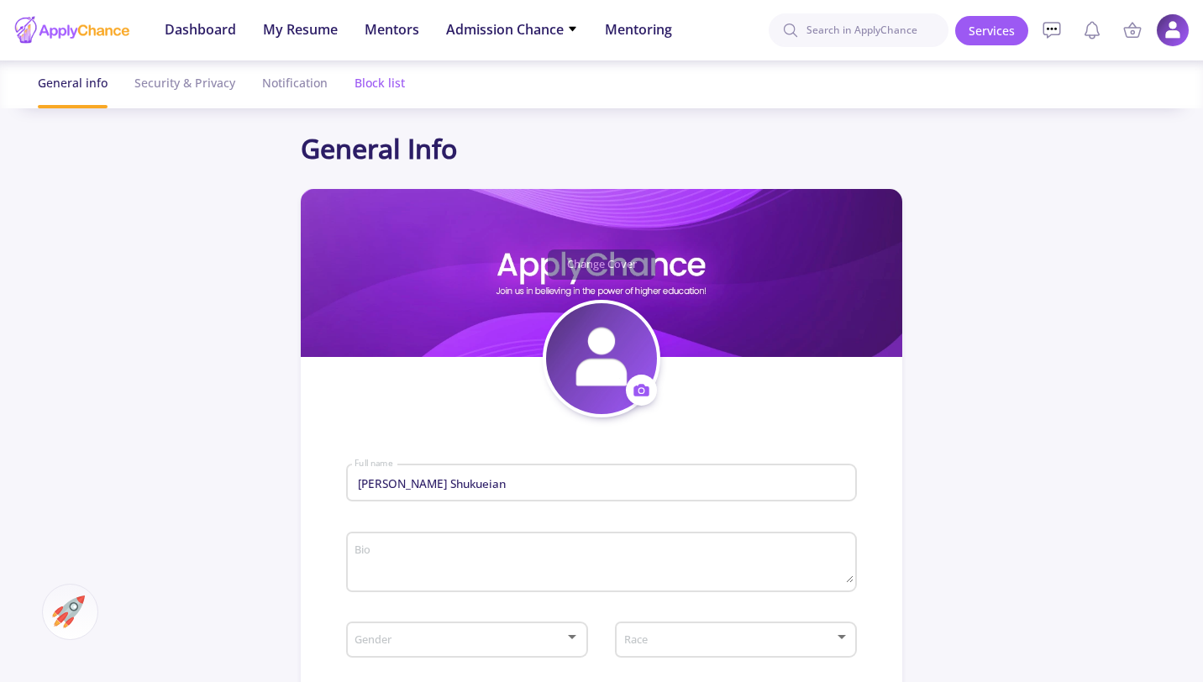
click at [385, 76] on div "Block list" at bounding box center [379, 82] width 50 height 45
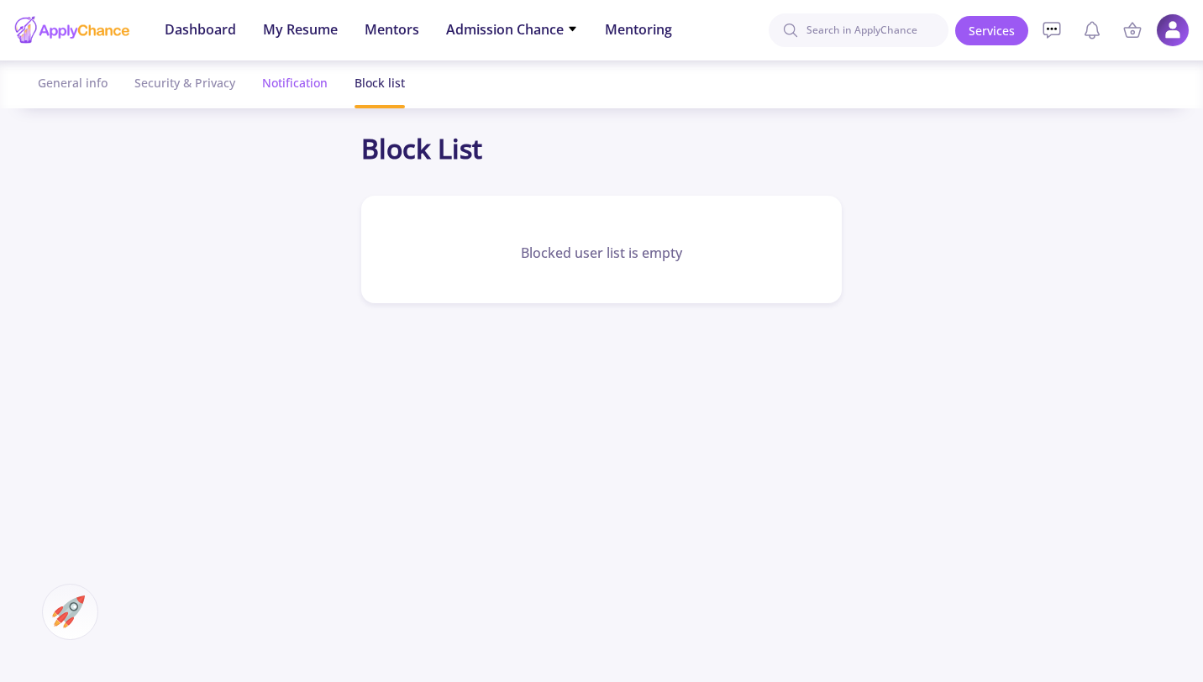
click at [312, 86] on div "Notification" at bounding box center [295, 82] width 66 height 45
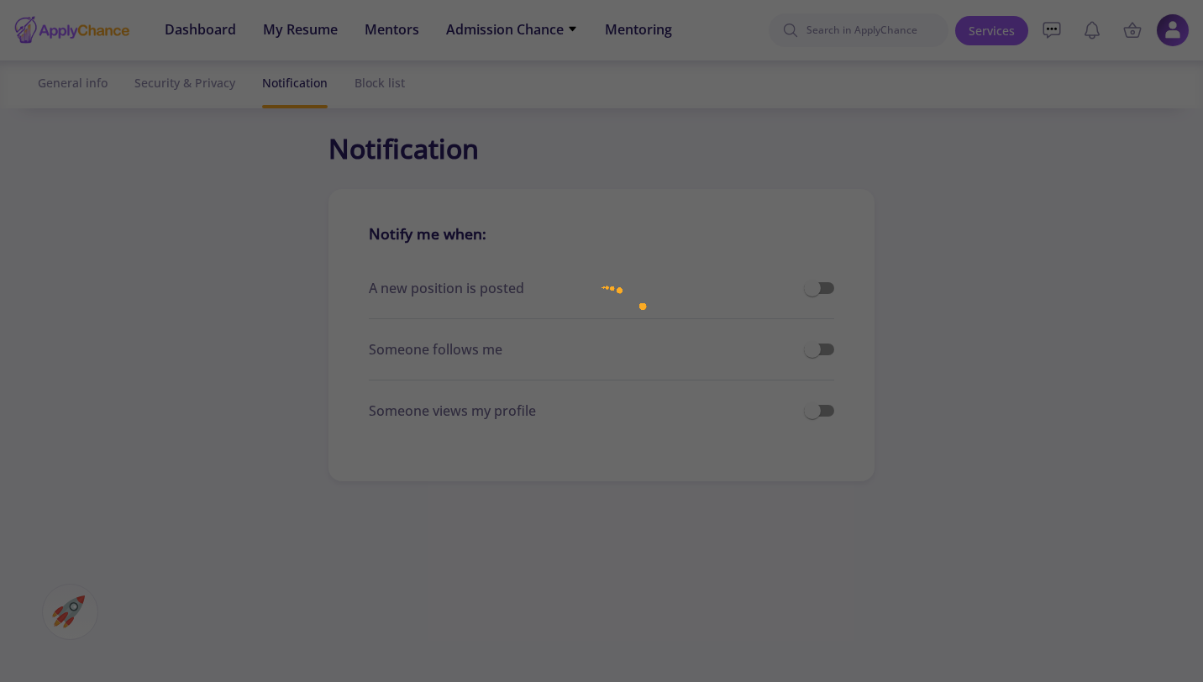
checkbox input "true"
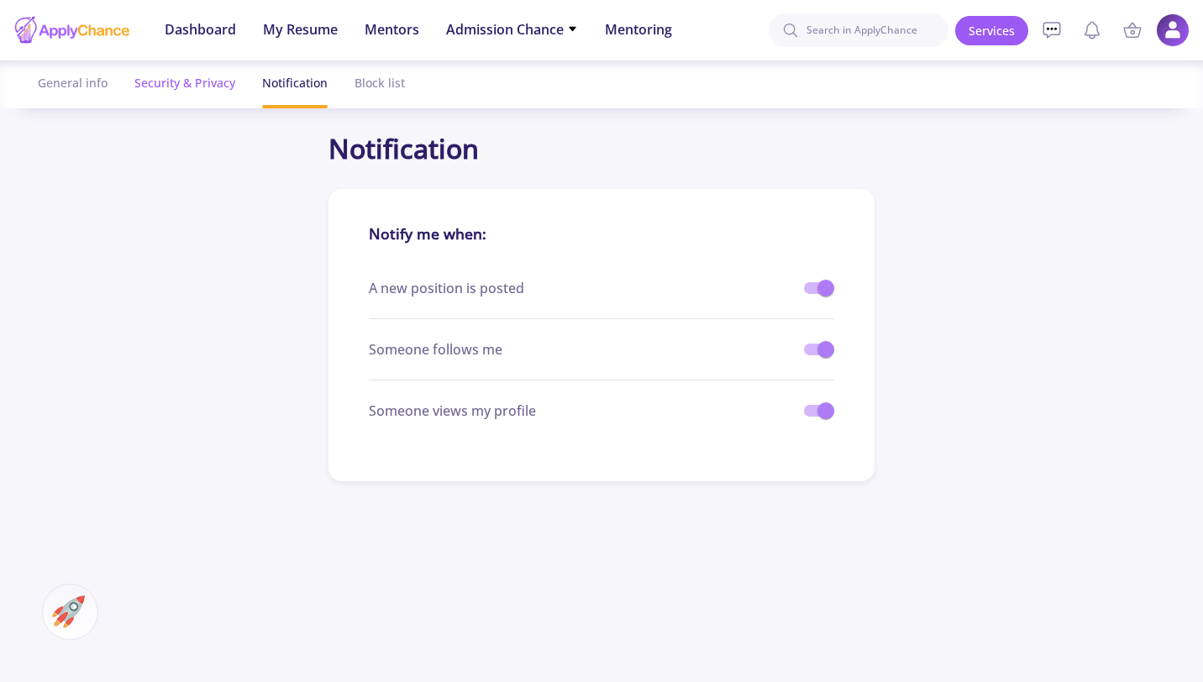
click at [212, 89] on div "Security & Privacy" at bounding box center [184, 82] width 101 height 45
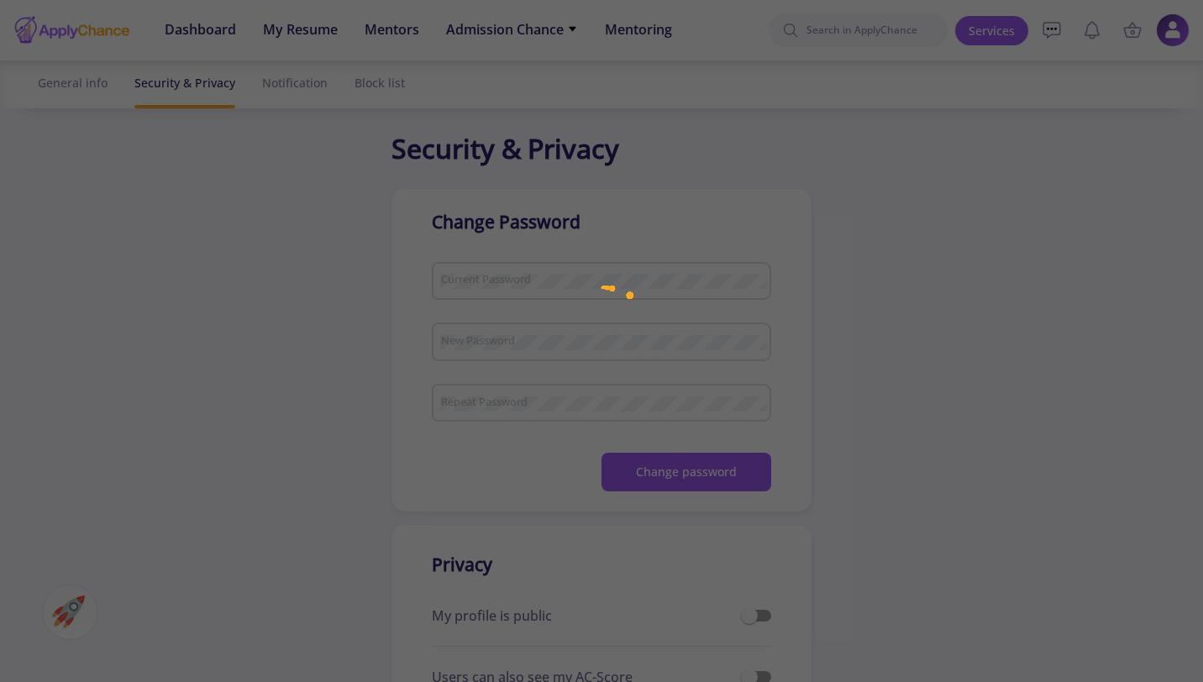
checkbox input "true"
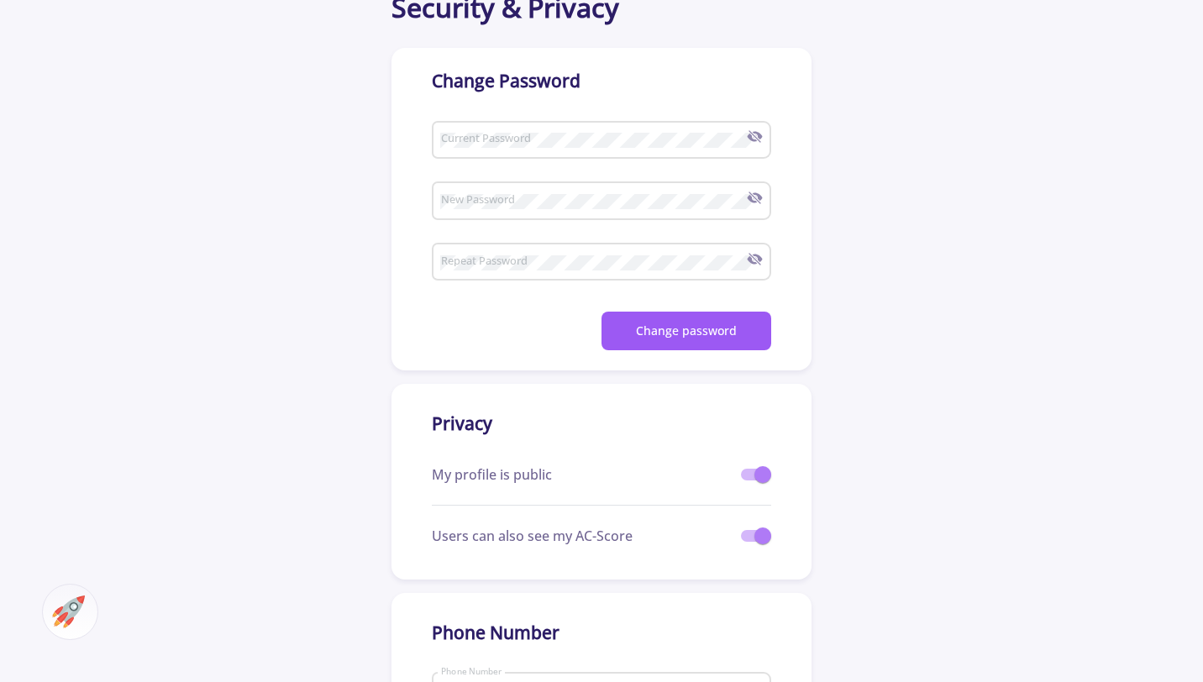
scroll to position [190, 0]
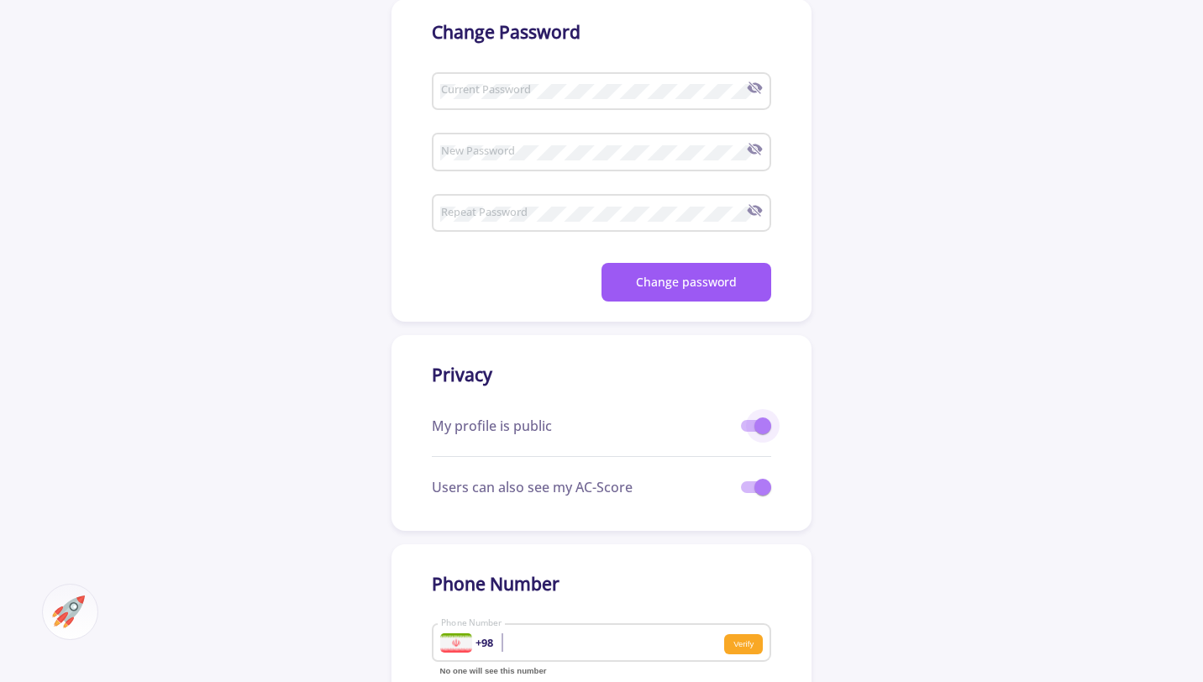
click at [747, 422] on span at bounding box center [756, 426] width 30 height 12
click at [748, 432] on input "checkbox" at bounding box center [748, 432] width 1 height 1
checkbox input "false"
click at [758, 495] on span at bounding box center [762, 487] width 17 height 17
click at [749, 494] on input "checkbox" at bounding box center [748, 493] width 1 height 1
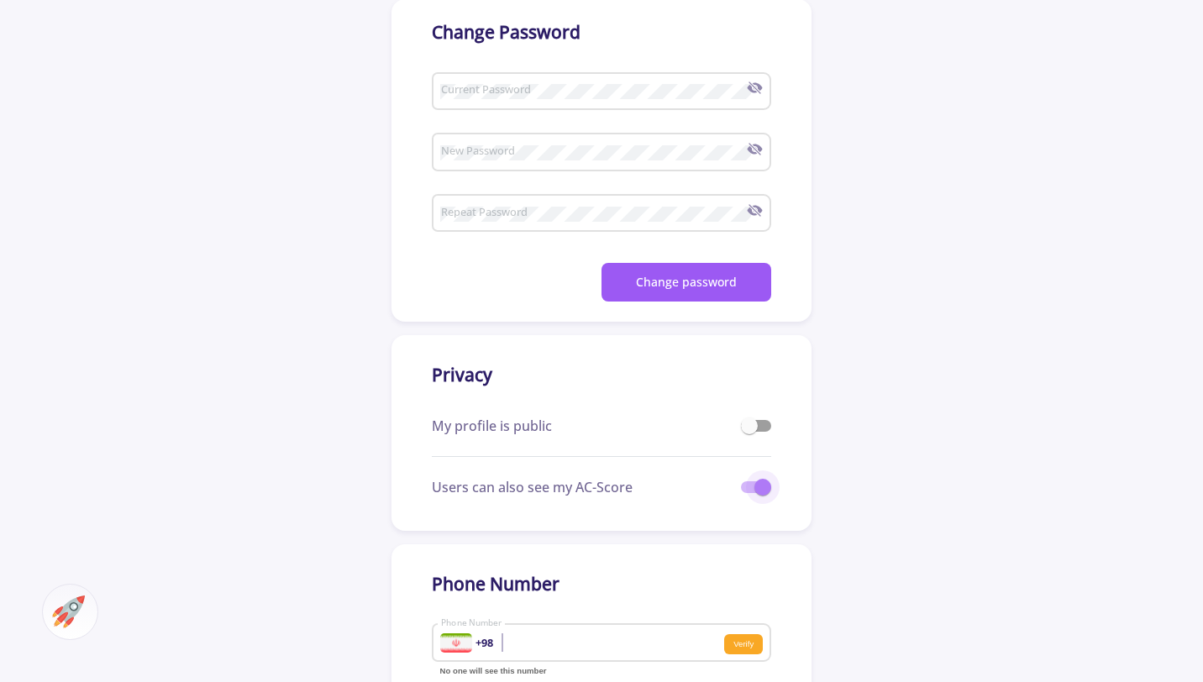
checkbox input "false"
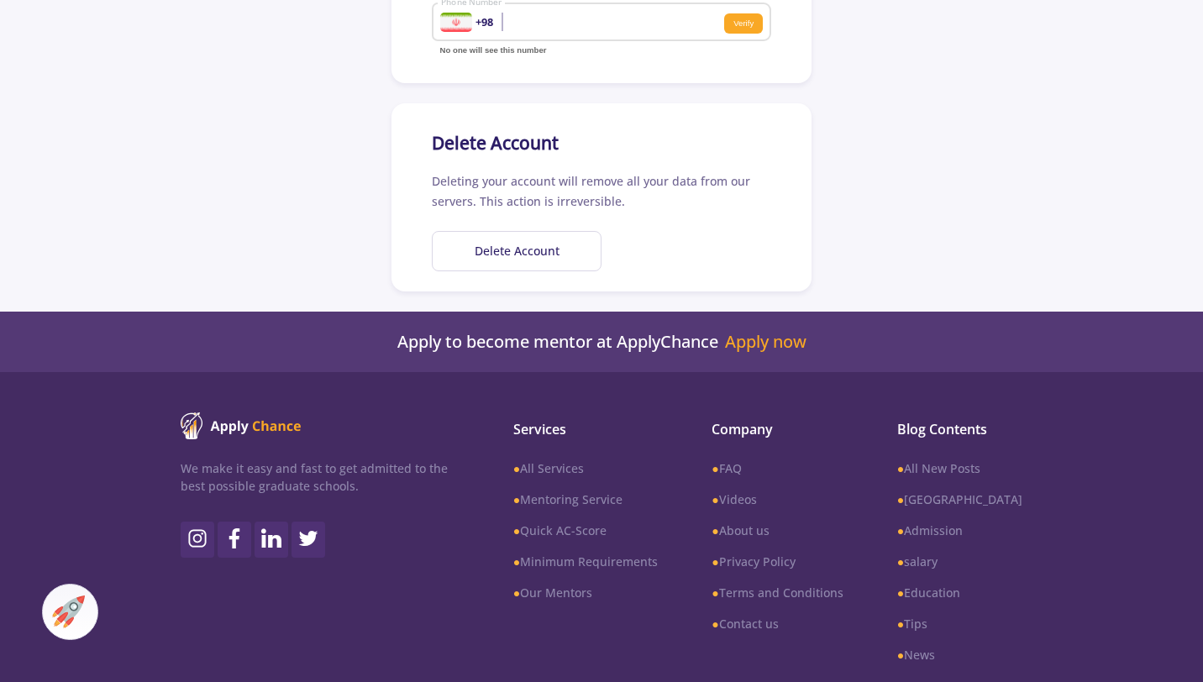
scroll to position [838, 0]
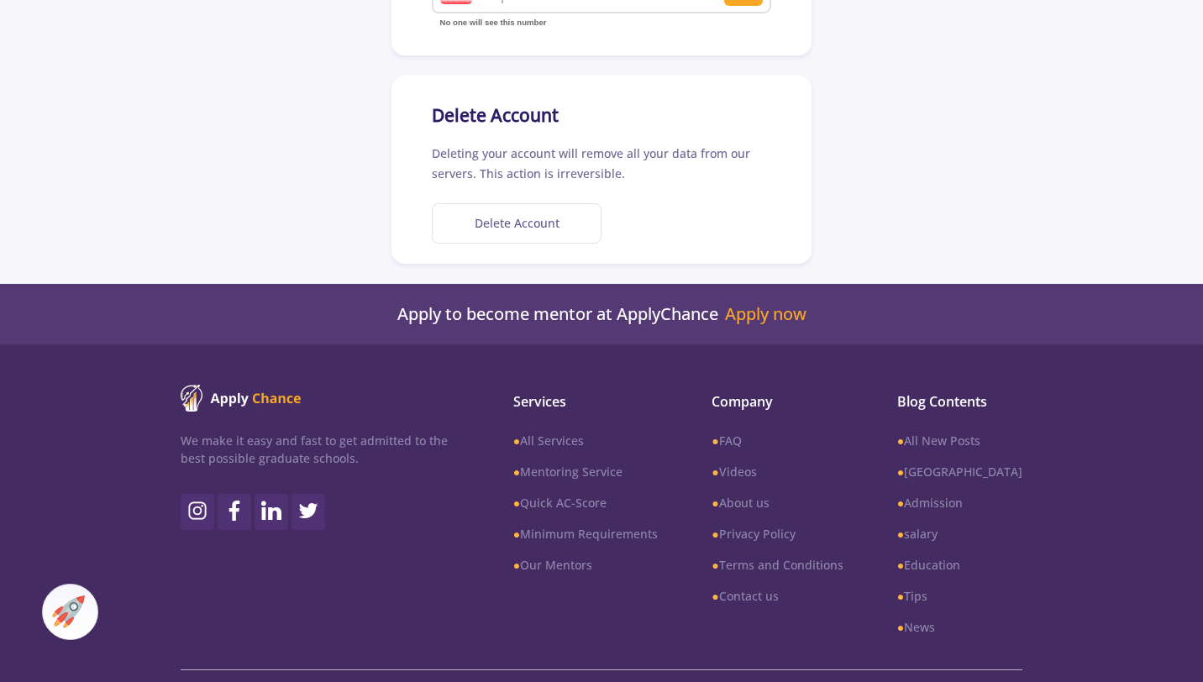
click at [535, 230] on button "Delete Account" at bounding box center [517, 223] width 170 height 41
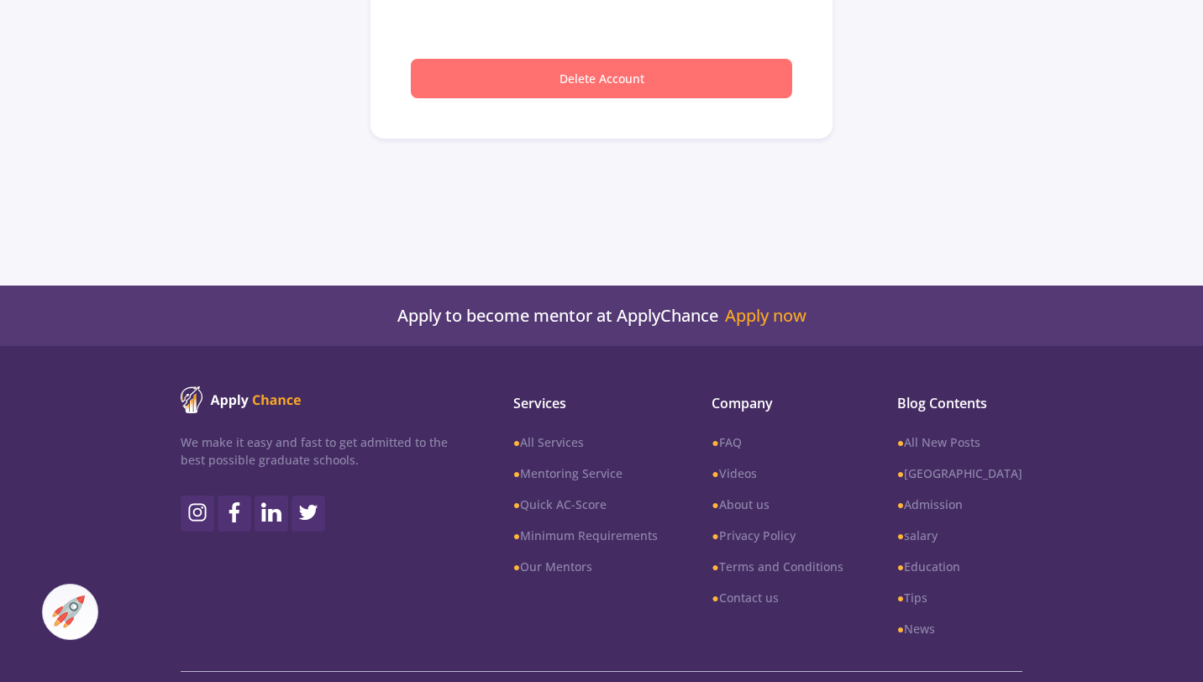
click at [600, 86] on button "Delete Account" at bounding box center [601, 78] width 381 height 39
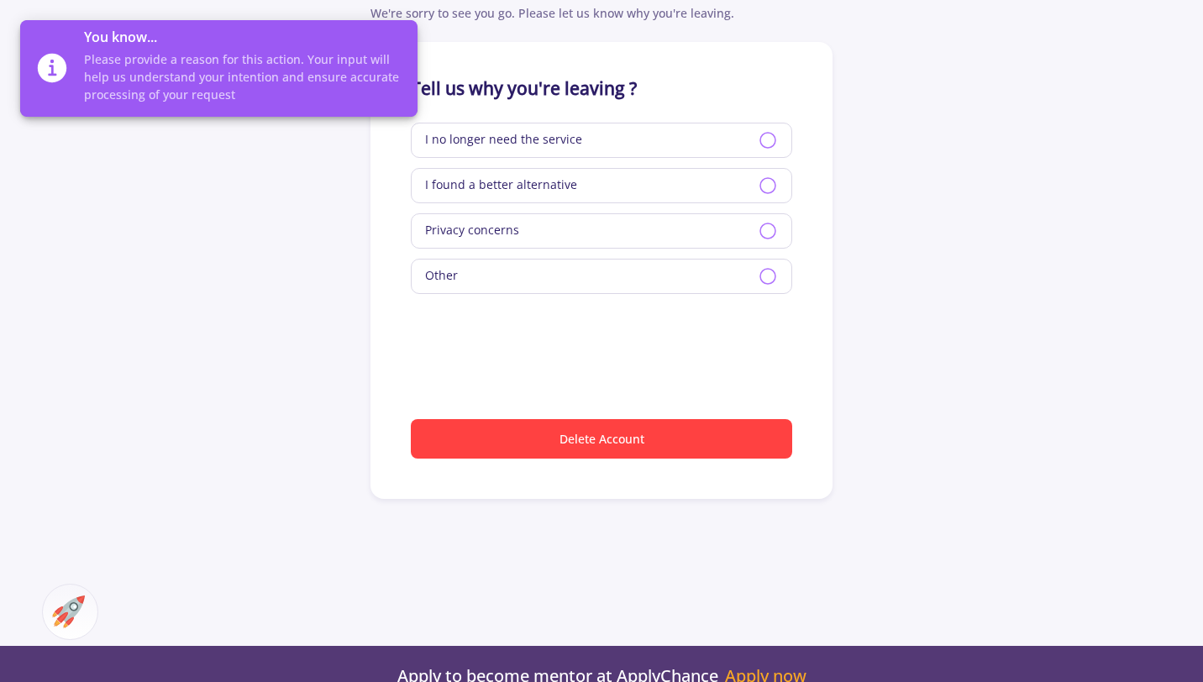
scroll to position [149, 0]
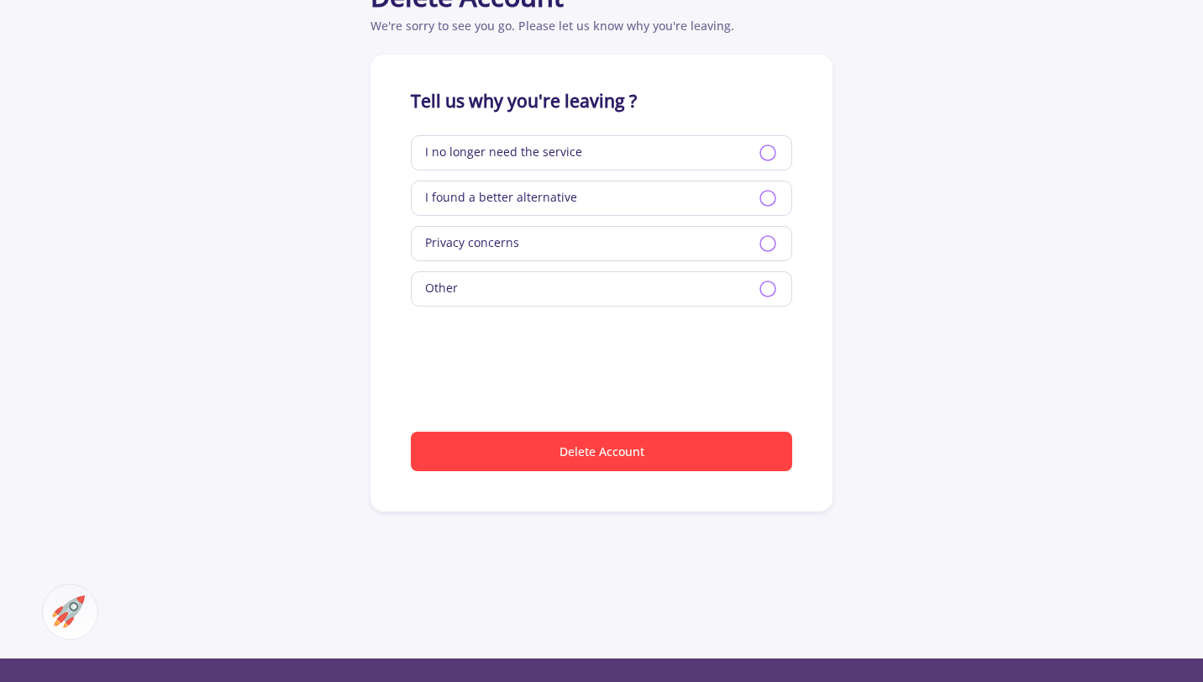
click at [599, 249] on div "Privacy concerns" at bounding box center [601, 243] width 381 height 35
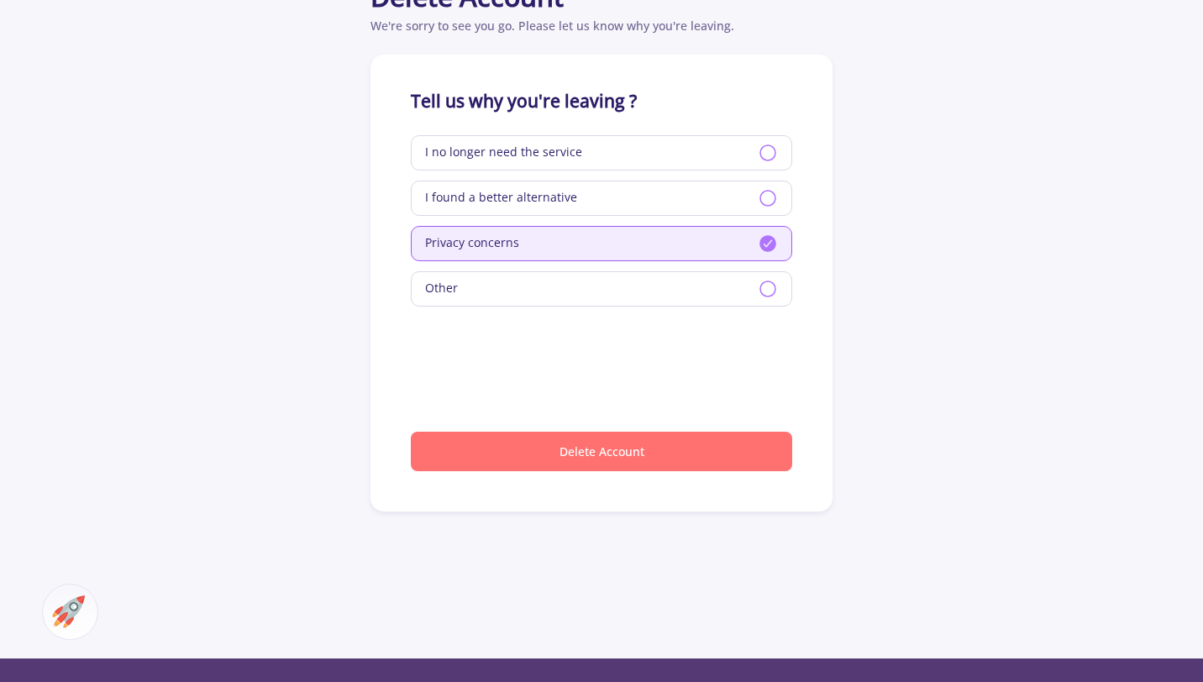
click at [648, 454] on button "Delete Account" at bounding box center [601, 451] width 381 height 39
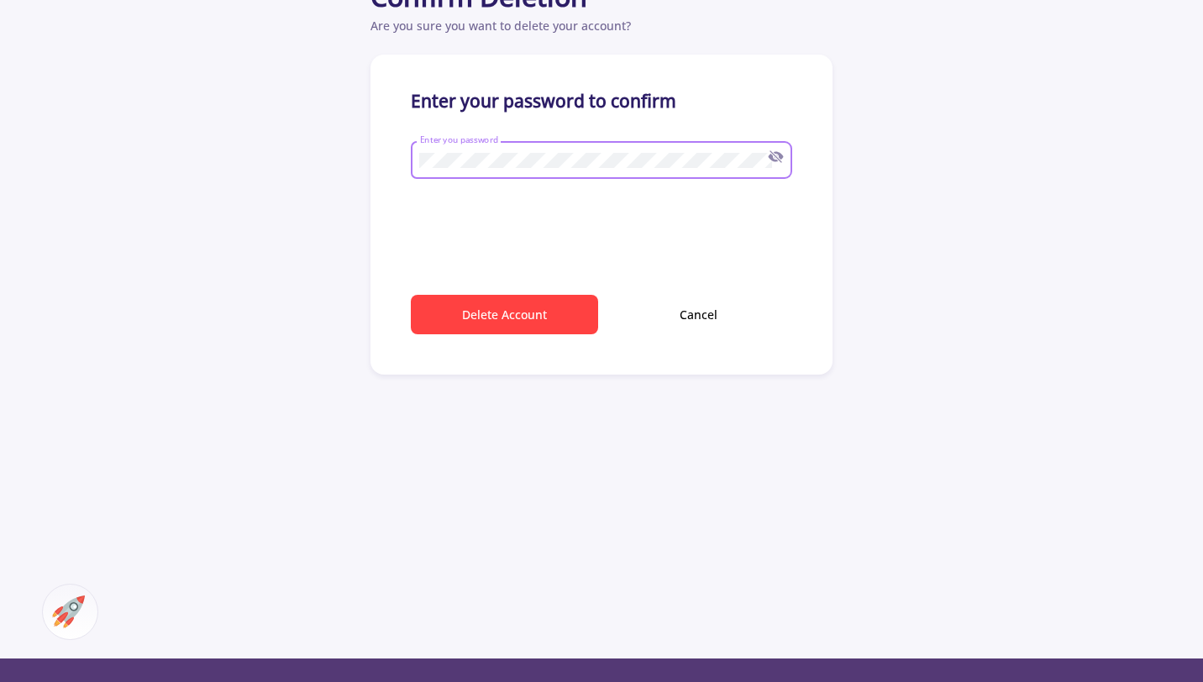
type input "[PERSON_NAME][EMAIL_ADDRESS][DOMAIN_NAME]"
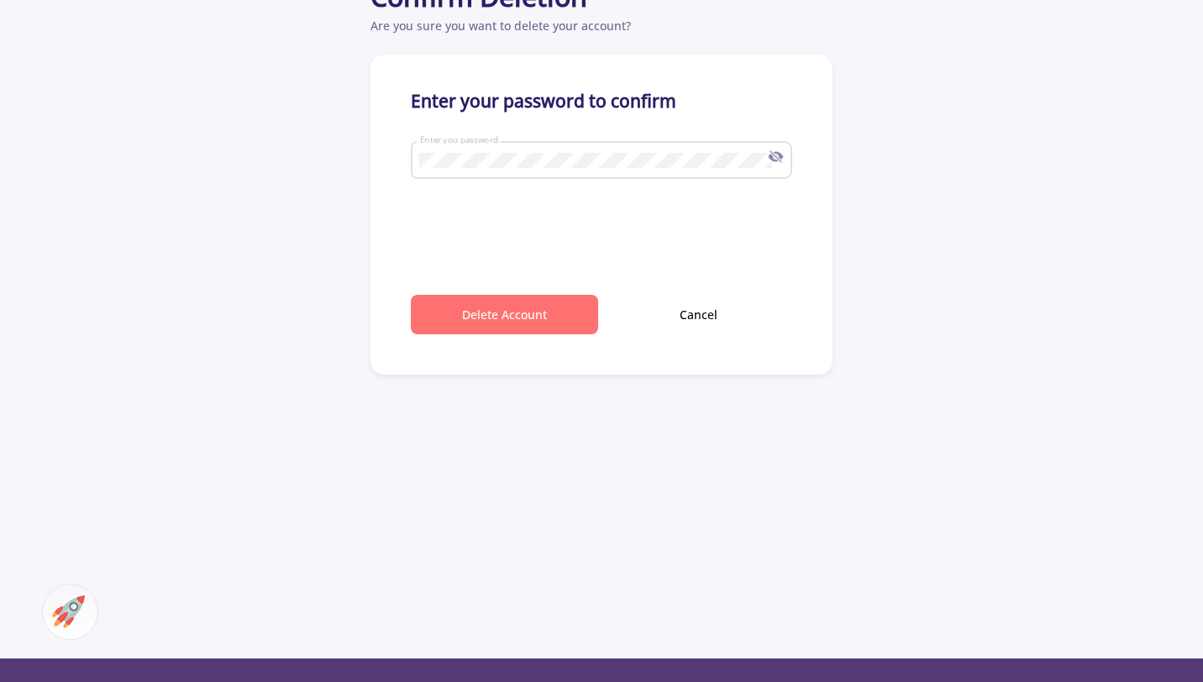
click at [500, 308] on button "Delete Account" at bounding box center [504, 314] width 187 height 39
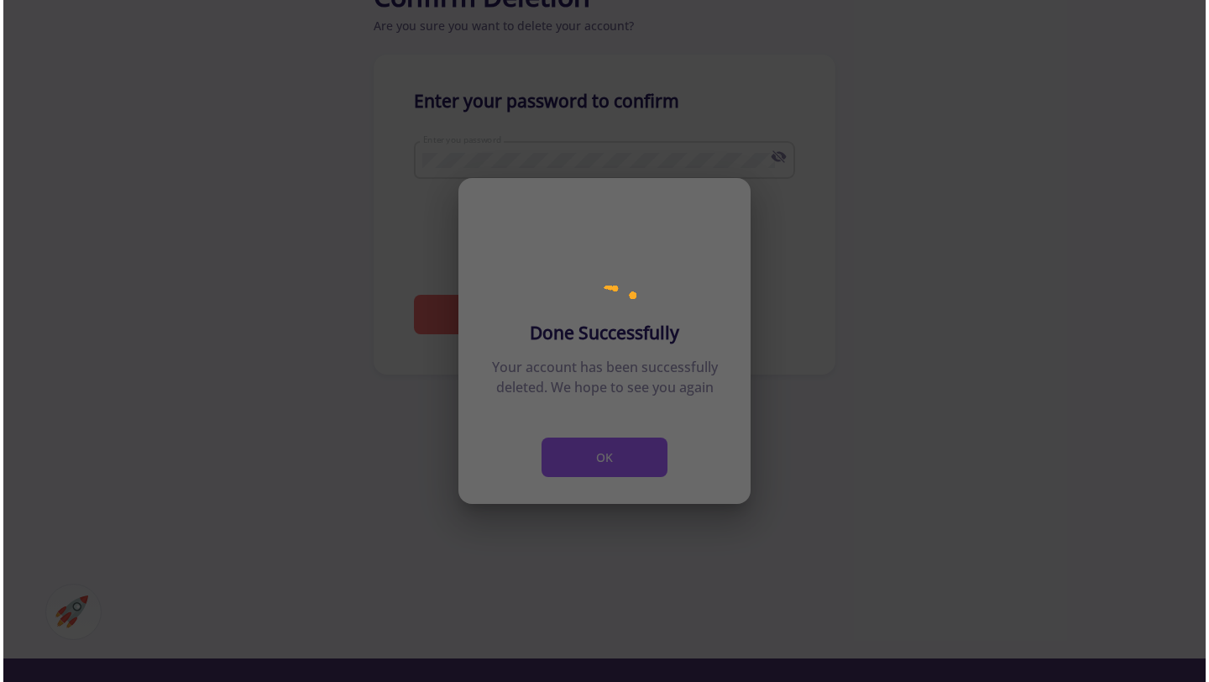
scroll to position [0, 0]
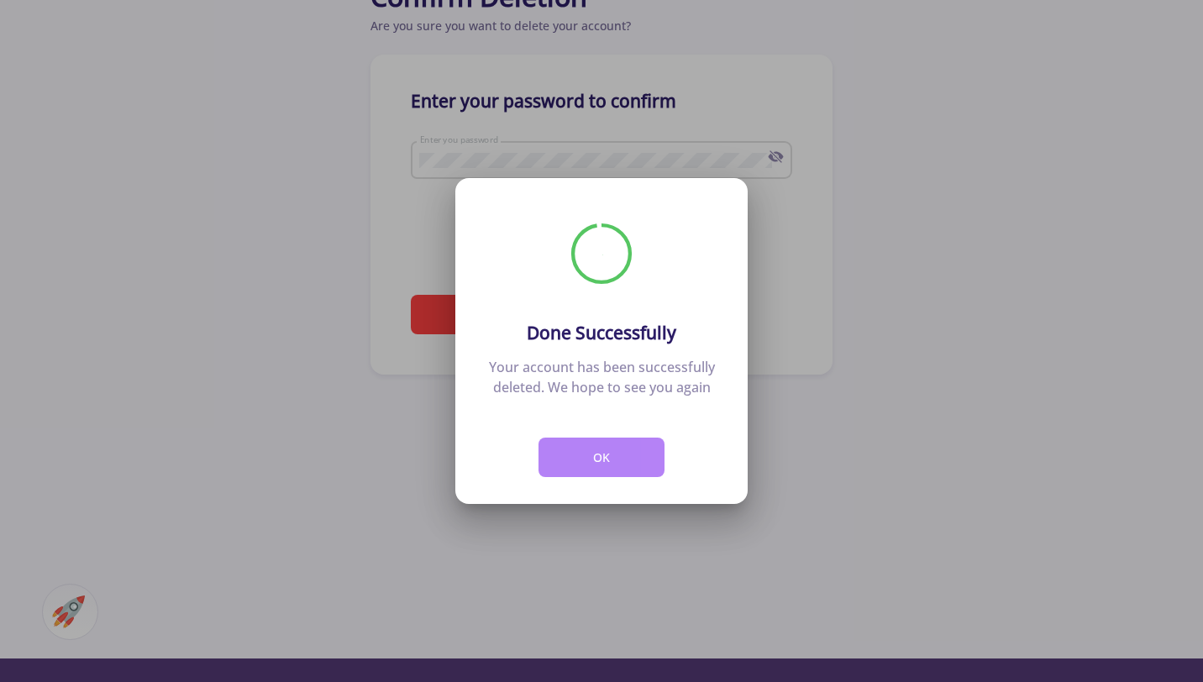
click at [621, 461] on button "OK" at bounding box center [601, 457] width 126 height 39
